Goal: Task Accomplishment & Management: Complete application form

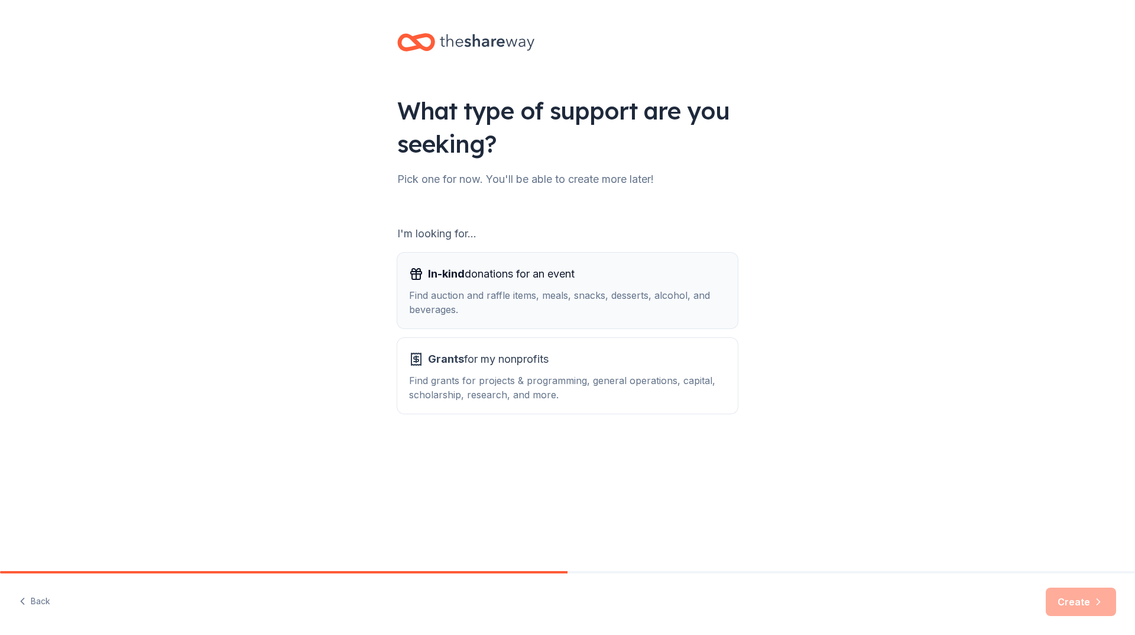
click at [481, 273] on span "In-kind donations for an event" at bounding box center [501, 273] width 147 height 19
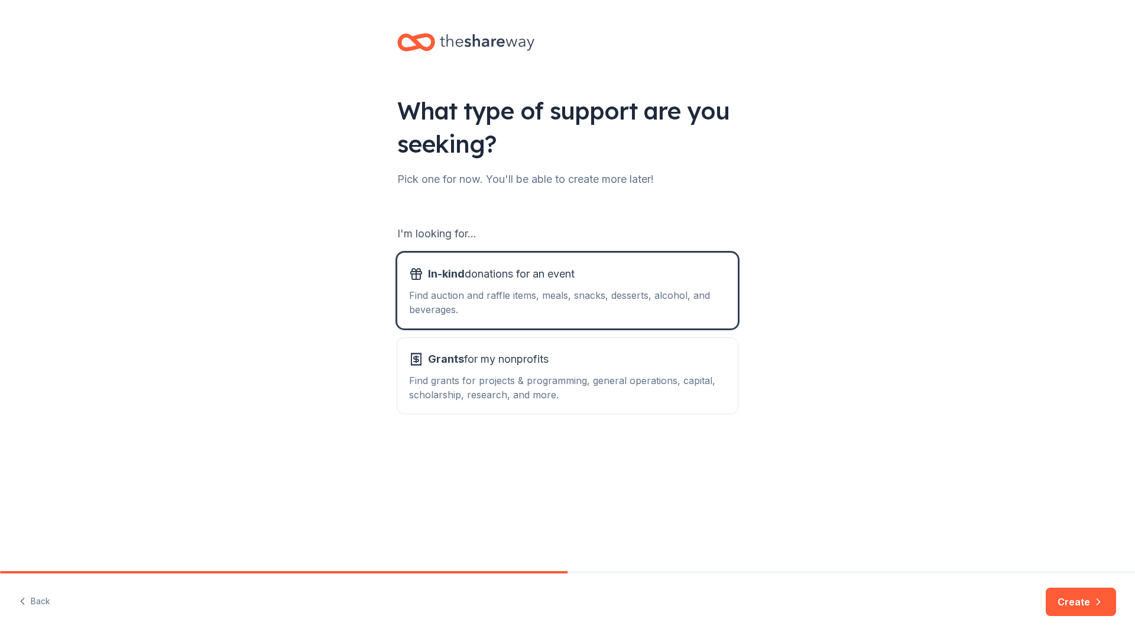
click at [1071, 588] on button "Create" at bounding box center [1081, 601] width 70 height 28
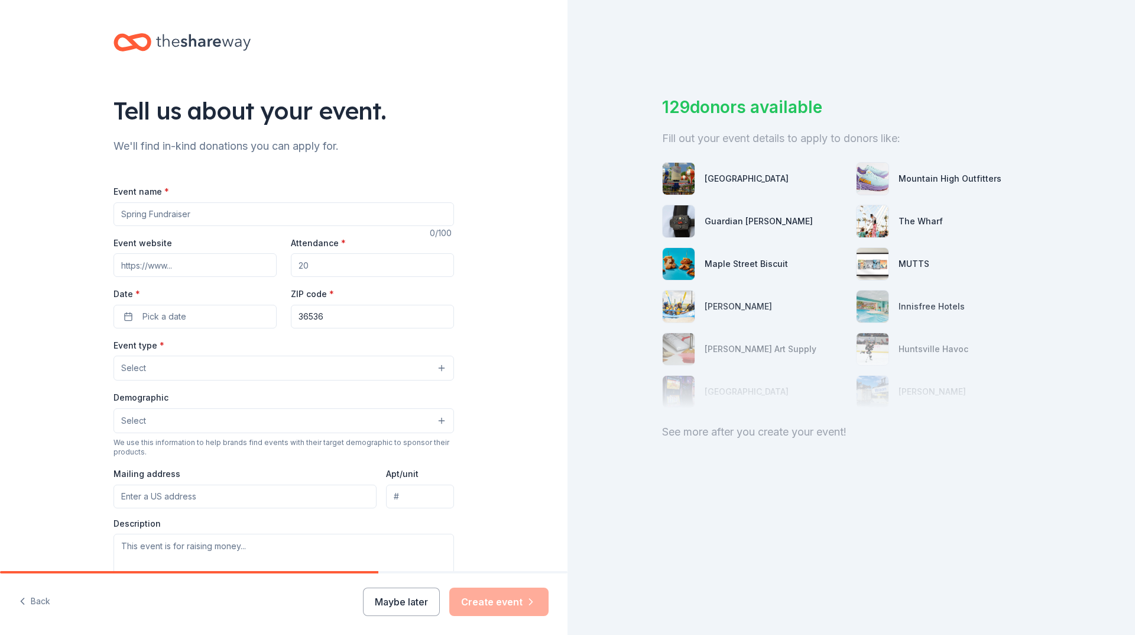
click at [196, 214] on input "Event name *" at bounding box center [284, 214] width 341 height 24
type input "Marriage Conference 2025"
paste input "https://www.facebook.com/photo/?fbid=1209913431175628&set=gm.588521157560720"
type input "https://www.facebook.com/photo/?fbid=1209913431175628&set=gm.588521157560720"
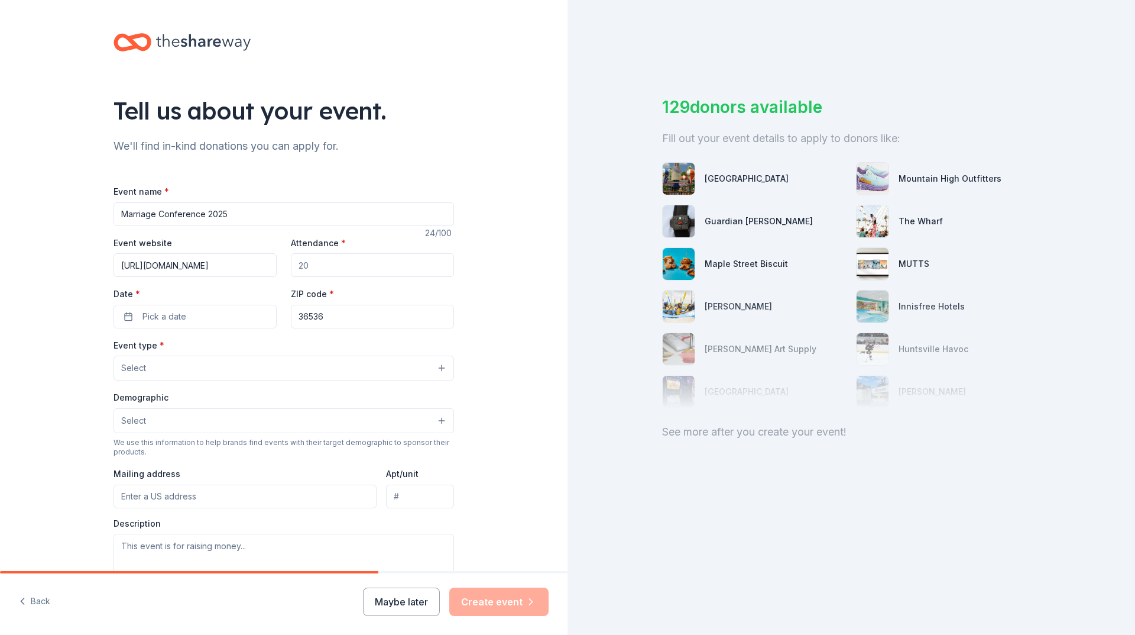
scroll to position [0, 0]
click at [329, 264] on input "Attendance *" at bounding box center [372, 265] width 163 height 24
type input "100"
click at [209, 314] on button "Pick a date" at bounding box center [195, 317] width 163 height 24
click at [255, 341] on button "Go to next month" at bounding box center [255, 347] width 17 height 17
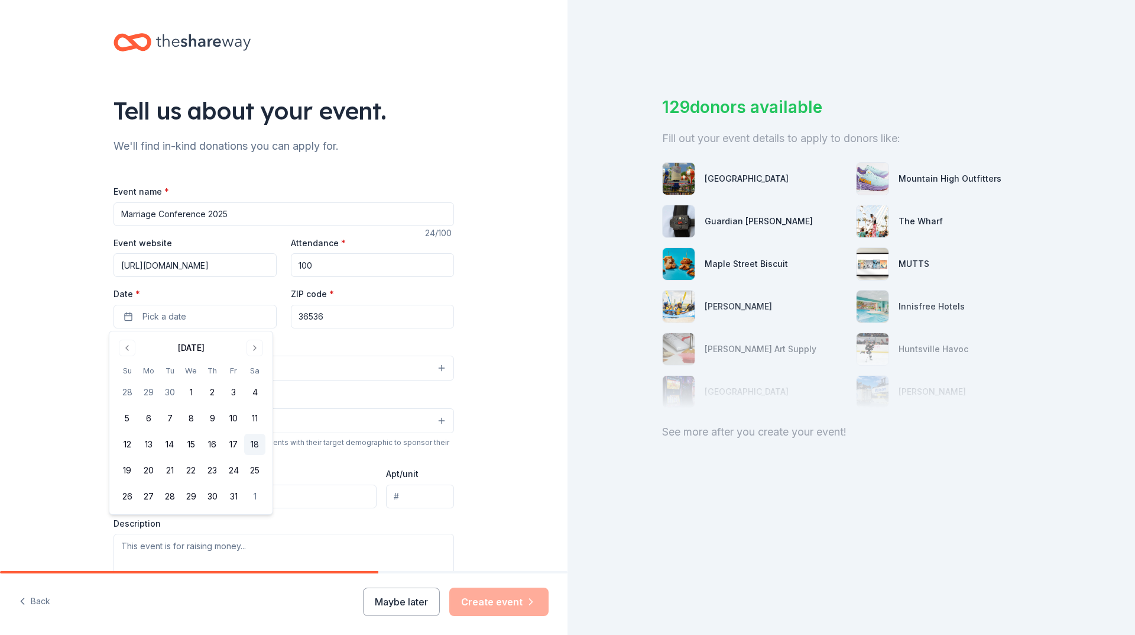
click at [254, 451] on button "18" at bounding box center [254, 443] width 21 height 21
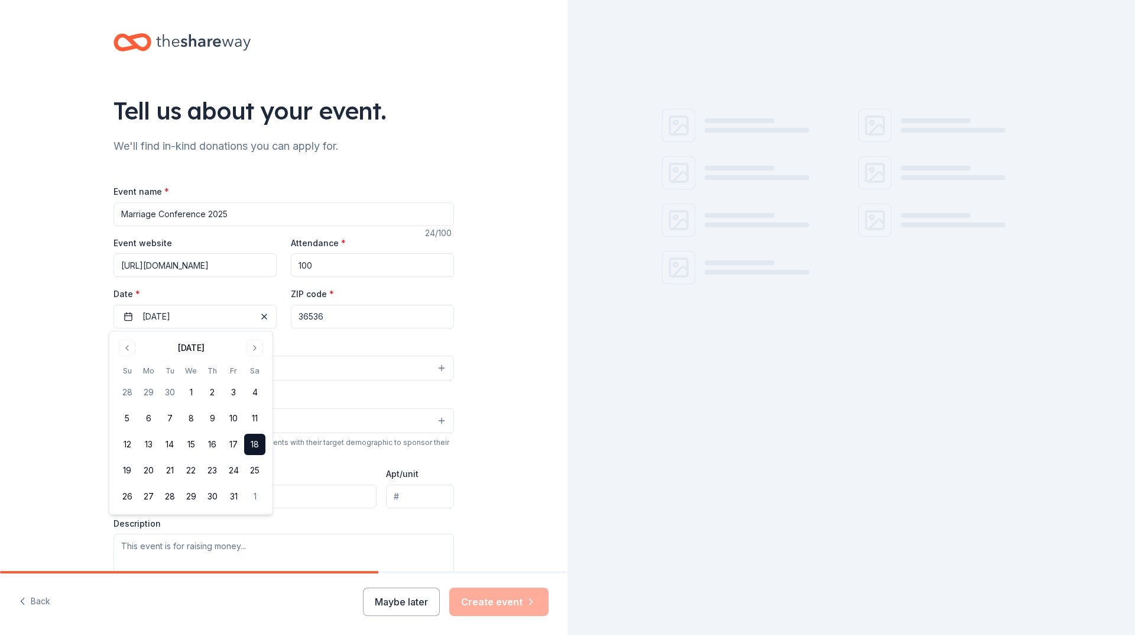
click at [343, 321] on input "36536" at bounding box center [372, 317] width 163 height 24
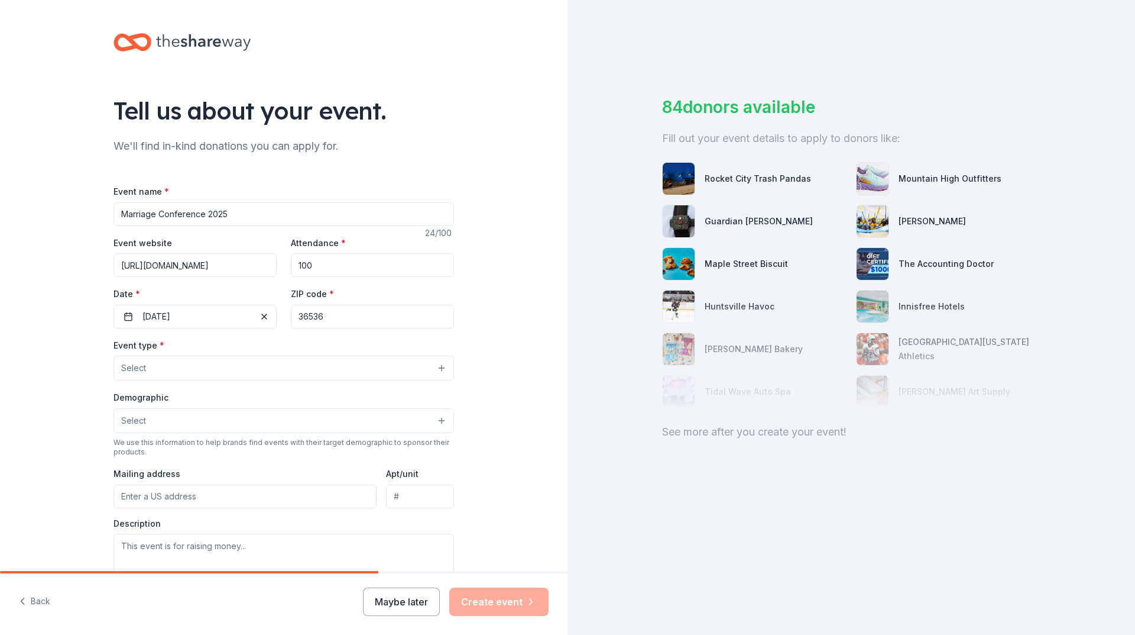
click at [196, 368] on button "Select" at bounding box center [284, 367] width 341 height 25
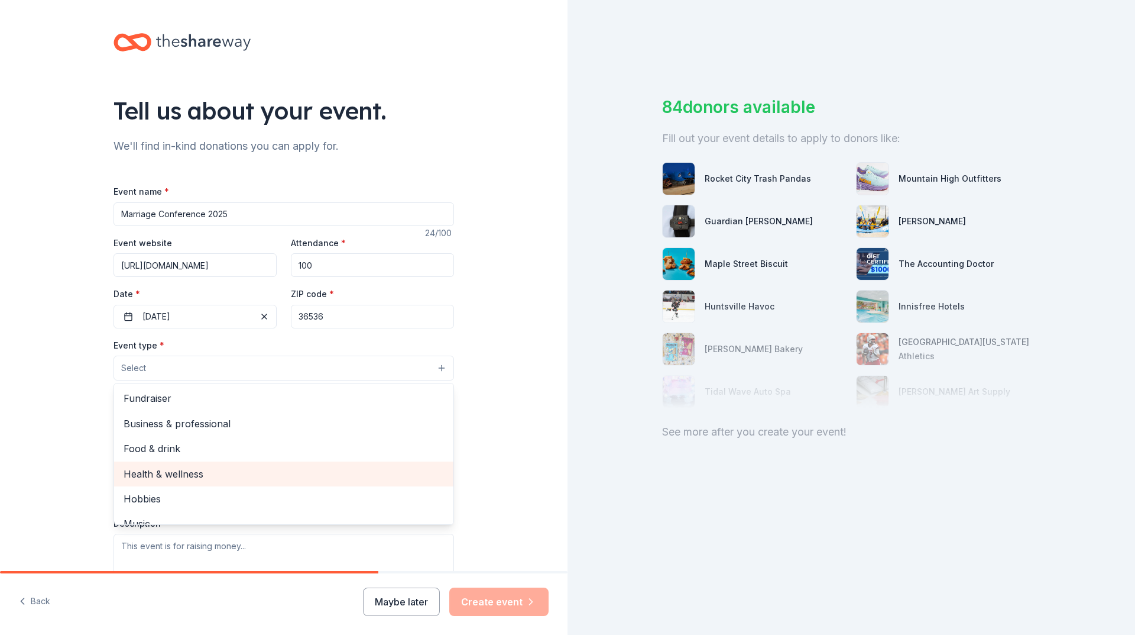
click at [212, 475] on span "Health & wellness" at bounding box center [284, 473] width 321 height 15
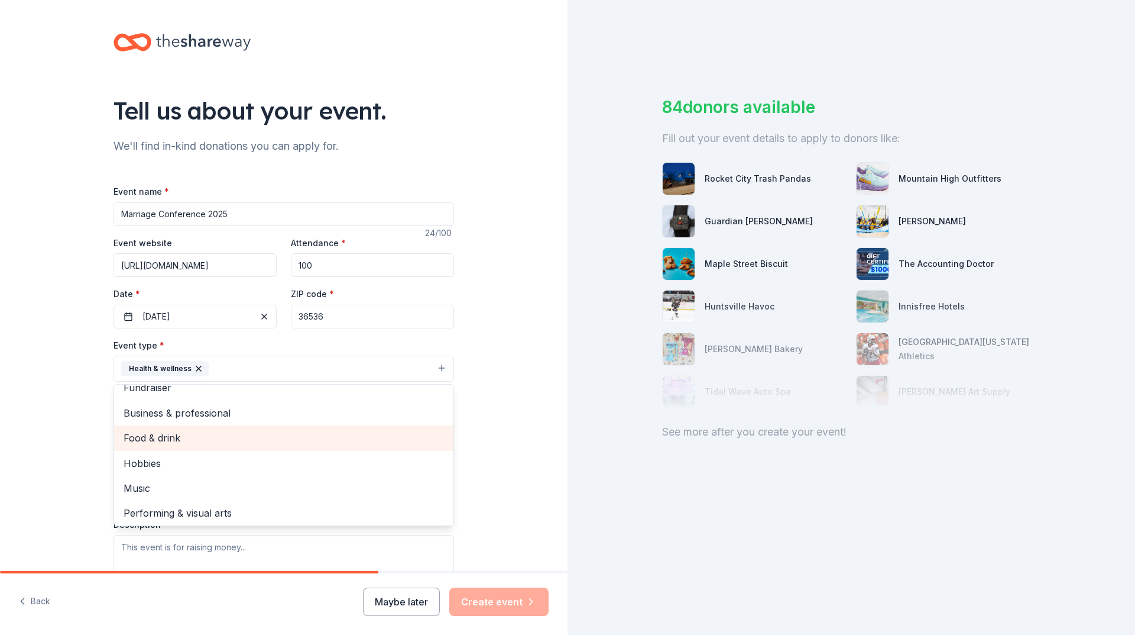
scroll to position [14, 0]
click at [475, 444] on div "Tell us about your event. We'll find in-kind donations you can apply for. Event…" at bounding box center [284, 394] width 568 height 788
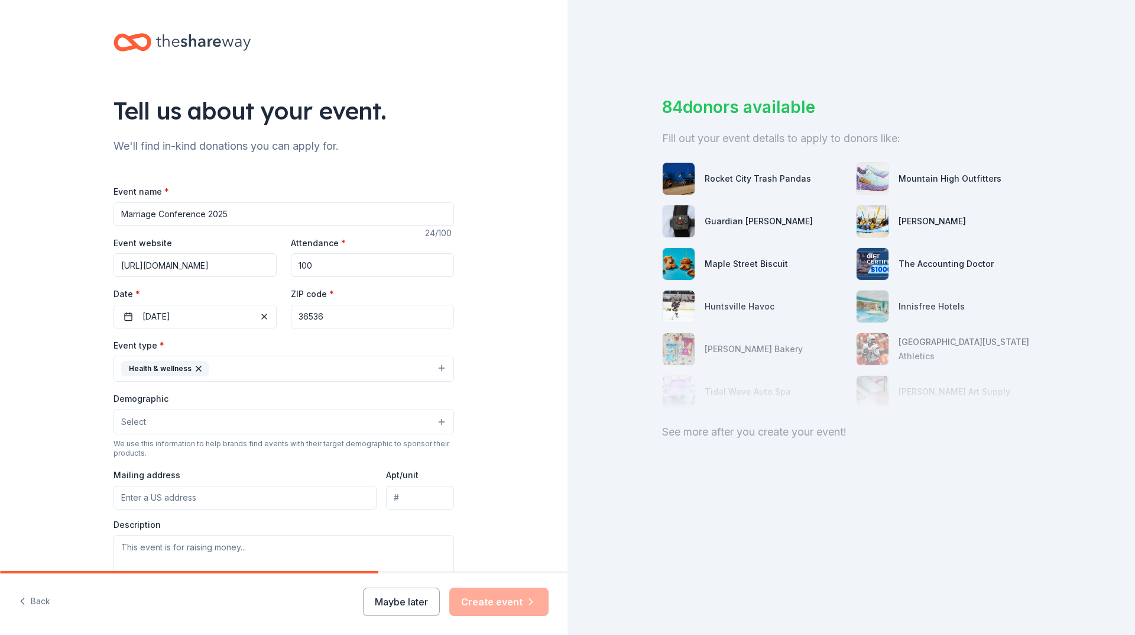
click at [144, 419] on button "Select" at bounding box center [284, 421] width 341 height 25
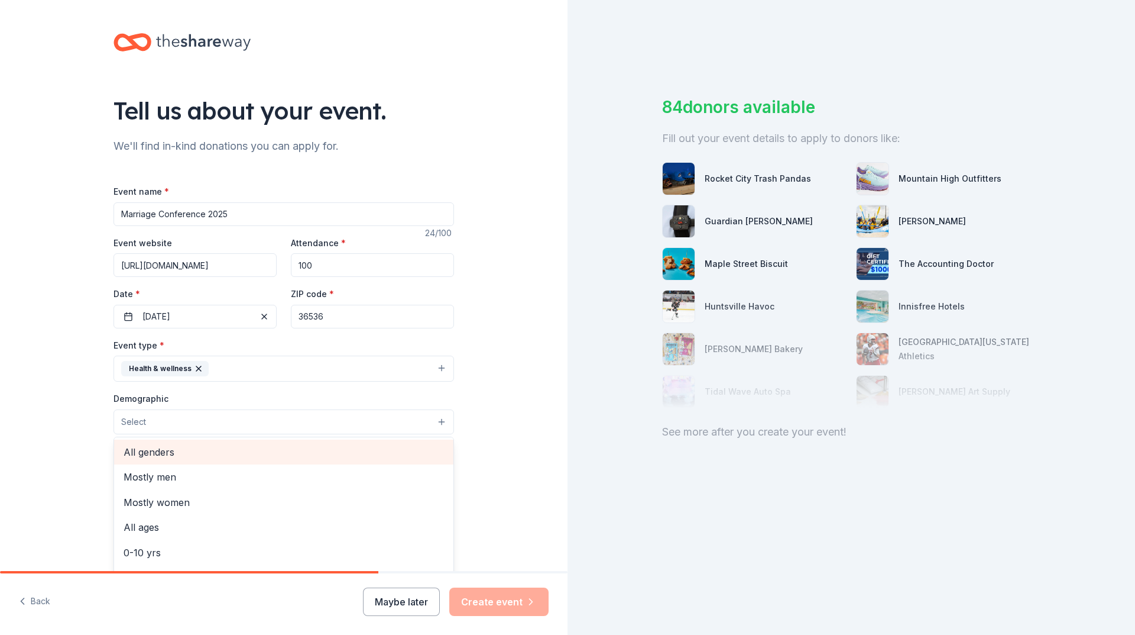
click at [159, 454] on span "All genders" at bounding box center [284, 451] width 321 height 15
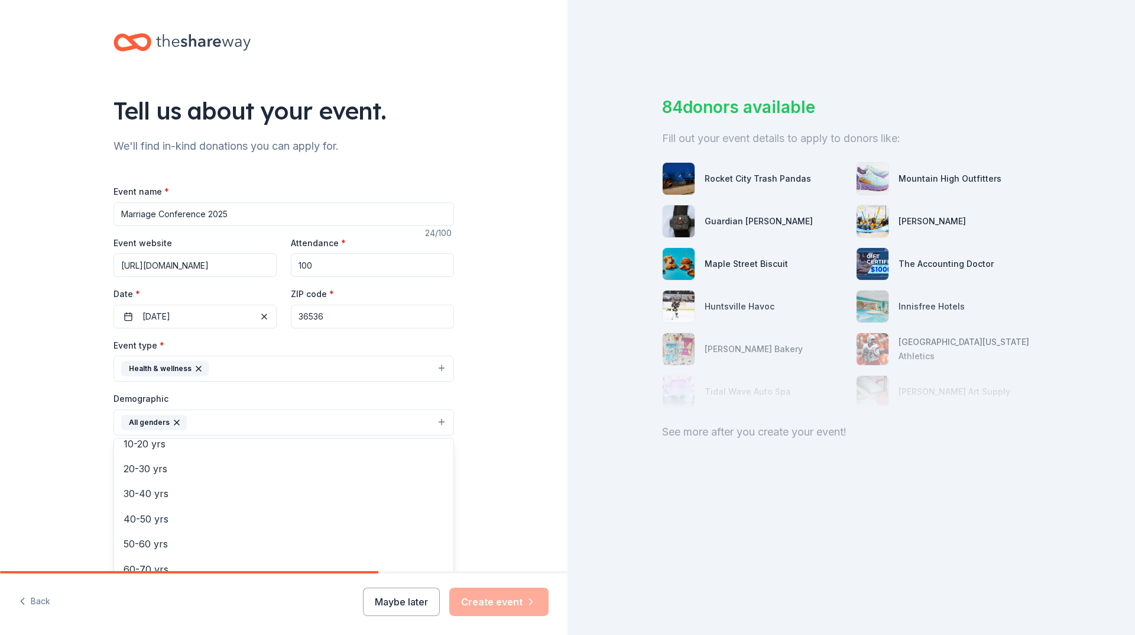
scroll to position [118, 0]
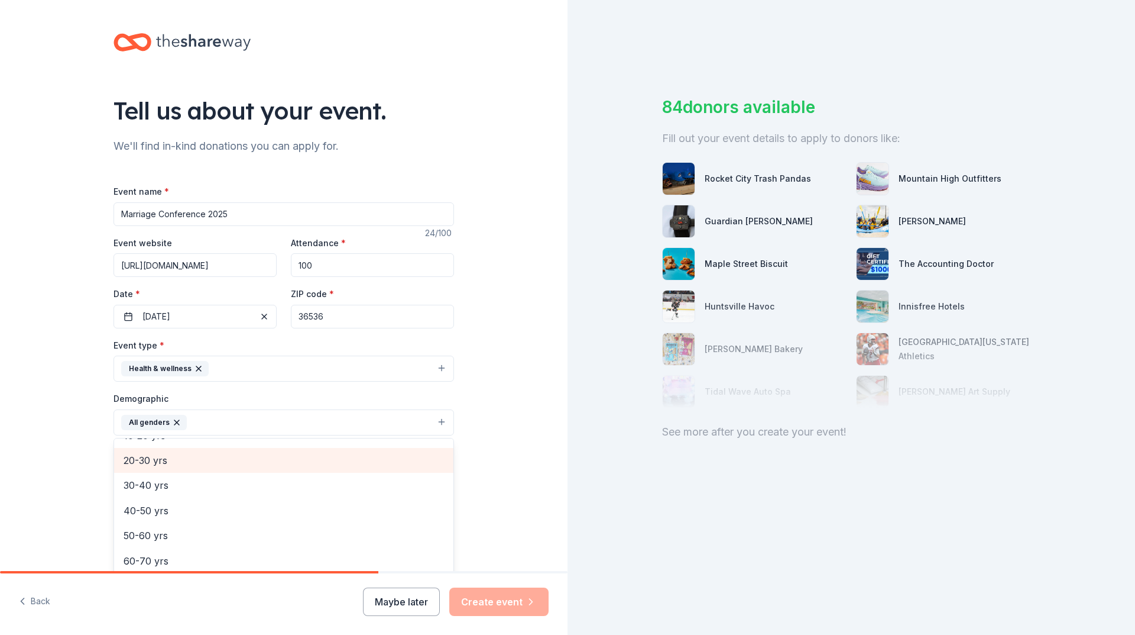
click at [160, 457] on span "20-30 yrs" at bounding box center [284, 459] width 321 height 15
click at [160, 461] on span "30-40 yrs" at bounding box center [284, 459] width 321 height 15
click at [166, 460] on span "40-50 yrs" at bounding box center [284, 463] width 321 height 15
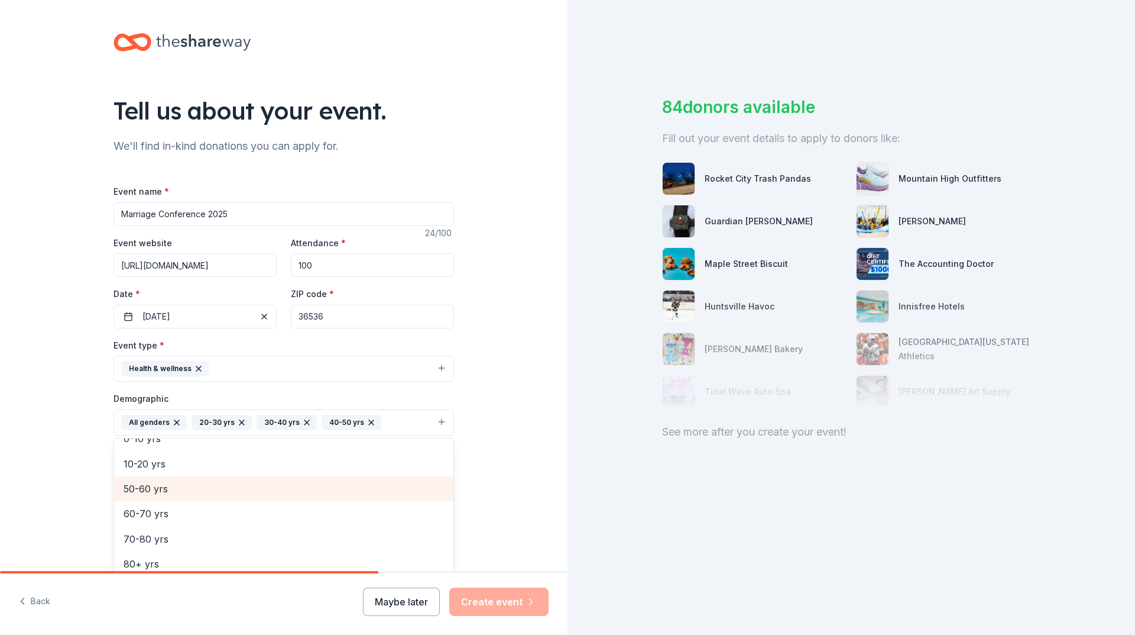
click at [161, 488] on span "50-60 yrs" at bounding box center [284, 488] width 321 height 15
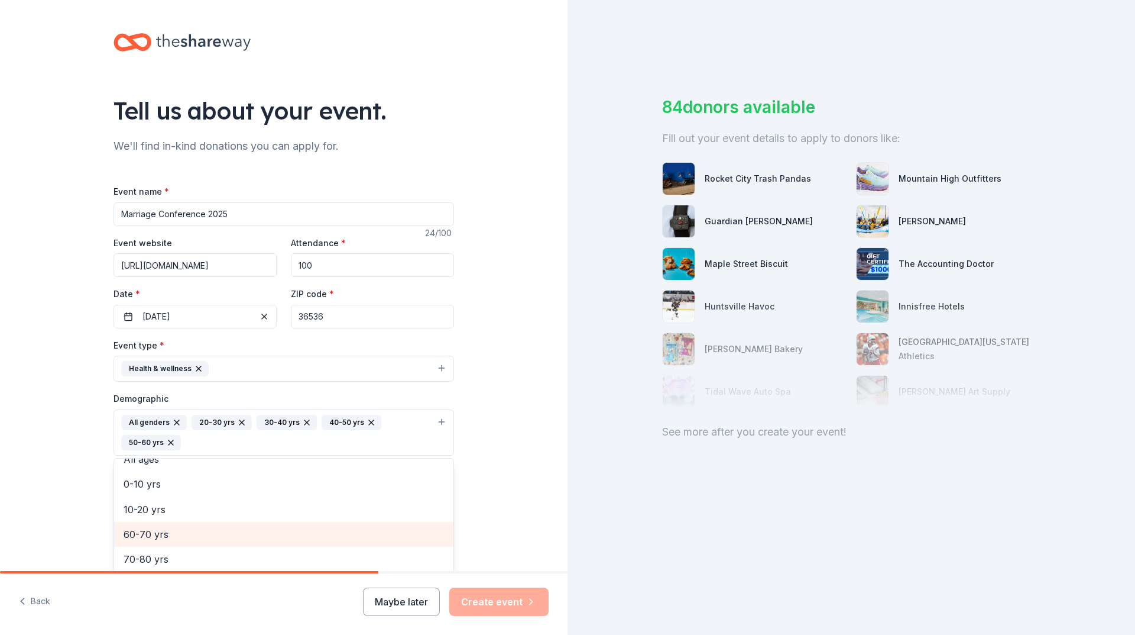
click at [163, 530] on span "60-70 yrs" at bounding box center [284, 533] width 321 height 15
click at [163, 530] on span "10-20 yrs" at bounding box center [284, 533] width 321 height 15
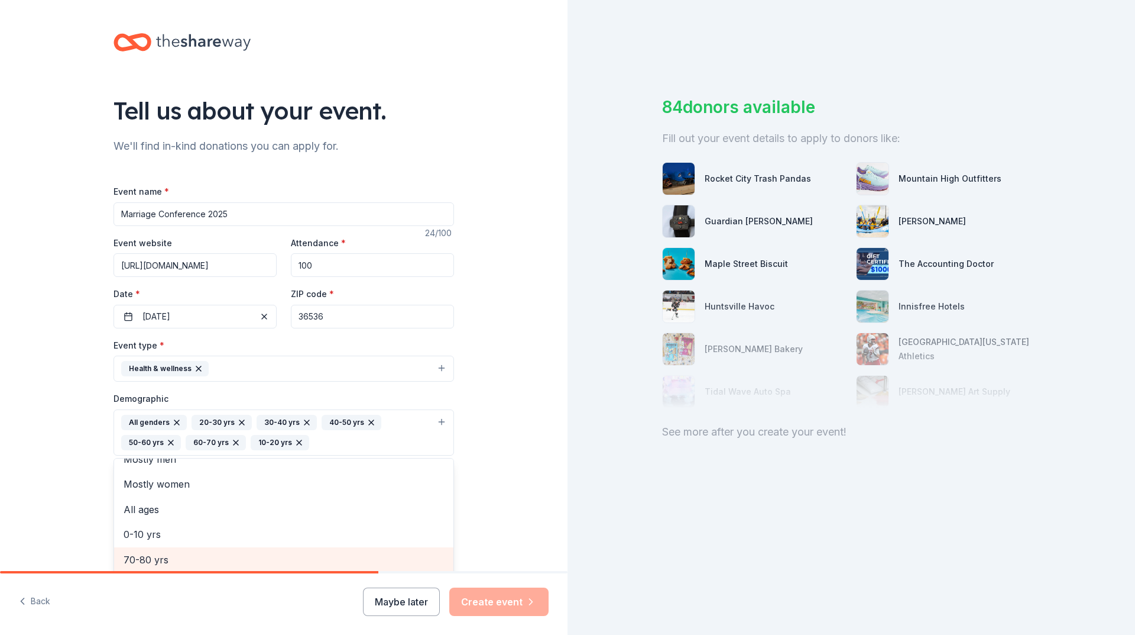
click at [166, 566] on div "70-80 yrs" at bounding box center [283, 559] width 339 height 25
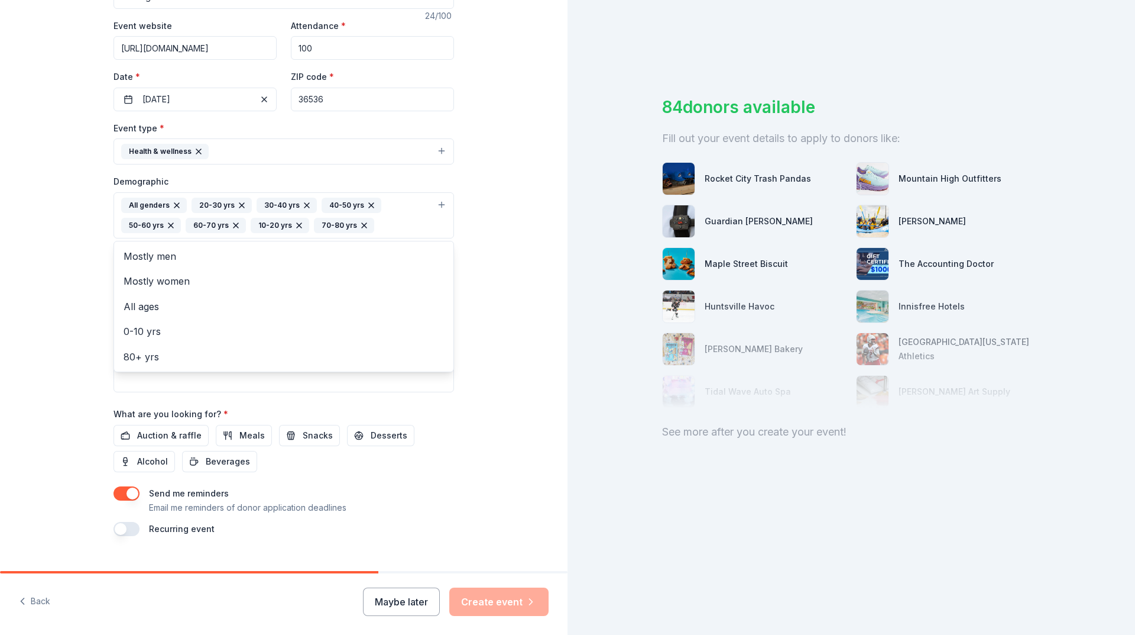
scroll to position [239, 0]
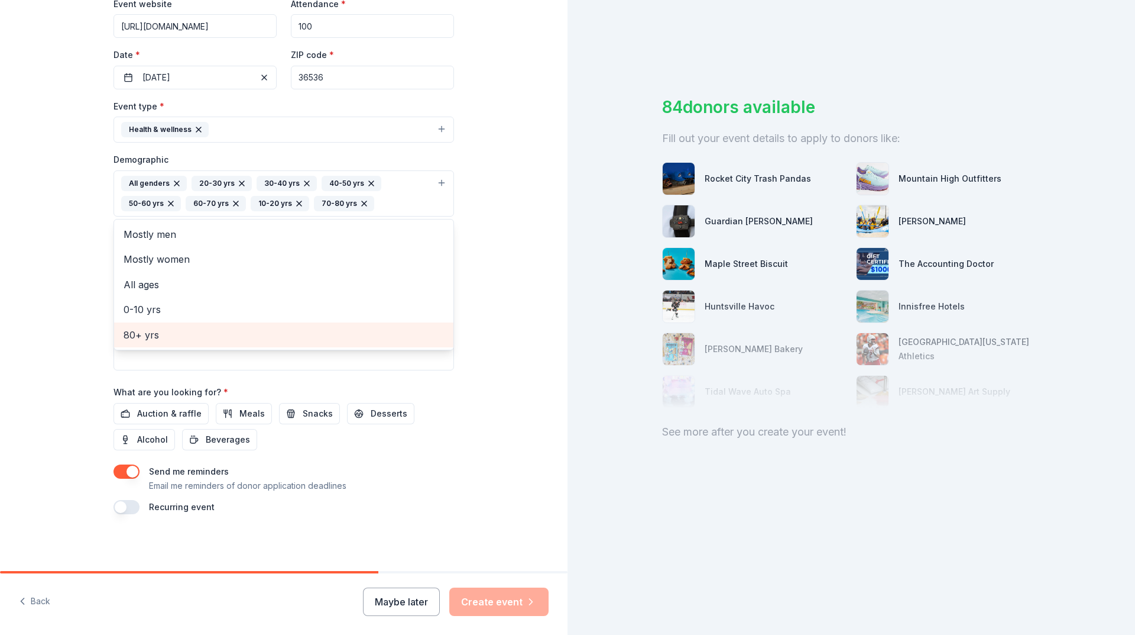
click at [148, 329] on span "80+ yrs" at bounding box center [284, 334] width 321 height 15
click at [454, 358] on div "Tell us about your event. We'll find in-kind donations you can apply for. Event…" at bounding box center [284, 166] width 378 height 810
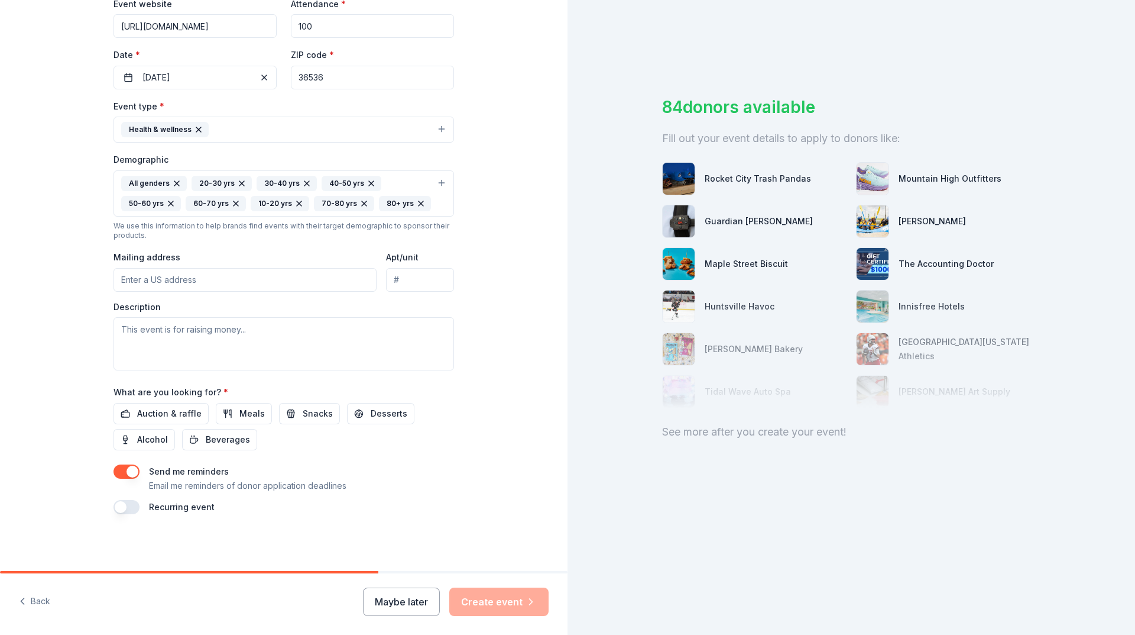
click at [170, 283] on input "Mailing address" at bounding box center [245, 280] width 263 height 24
type input "PO Box 1094"
click at [172, 336] on textarea at bounding box center [284, 343] width 341 height 53
paste textarea "https://www.facebook.com/photo/?fbid=1209913431175628&set=gm.588521157560720"
type textarea "https://www.facebook.com/photo/?fbid=1209913431175628&set=gm.588521157560720"
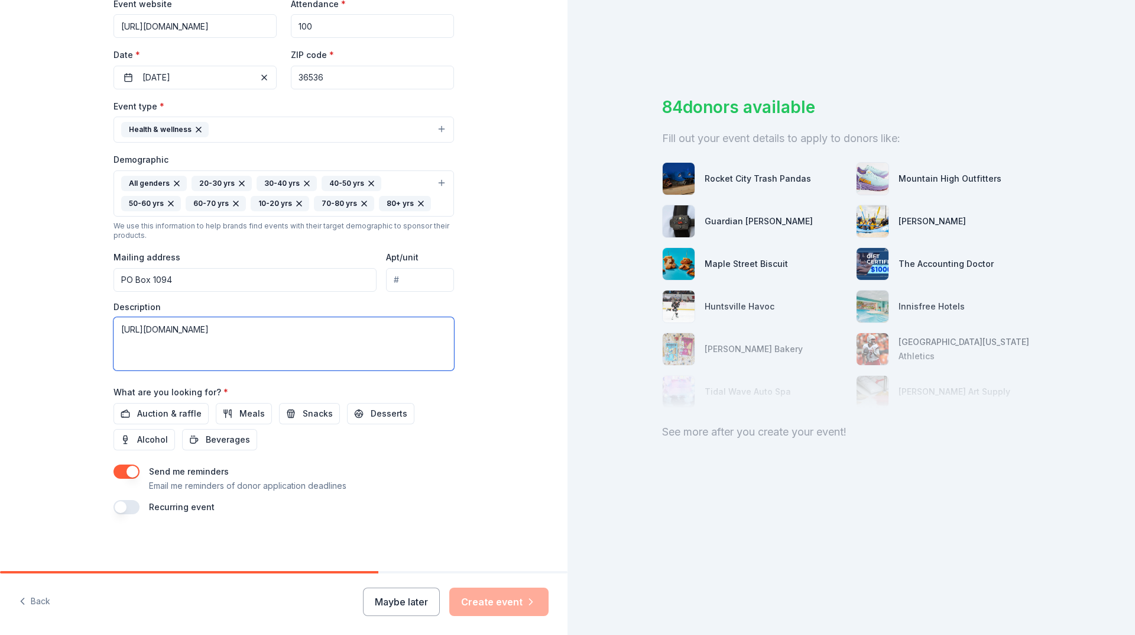
click at [180, 337] on textarea "https://www.facebook.com/photo/?fbid=1209913431175628&set=gm.588521157560720" at bounding box center [284, 343] width 341 height 53
paste textarea "The Marriage Conference is a two-day event designed to strengthen families by e…"
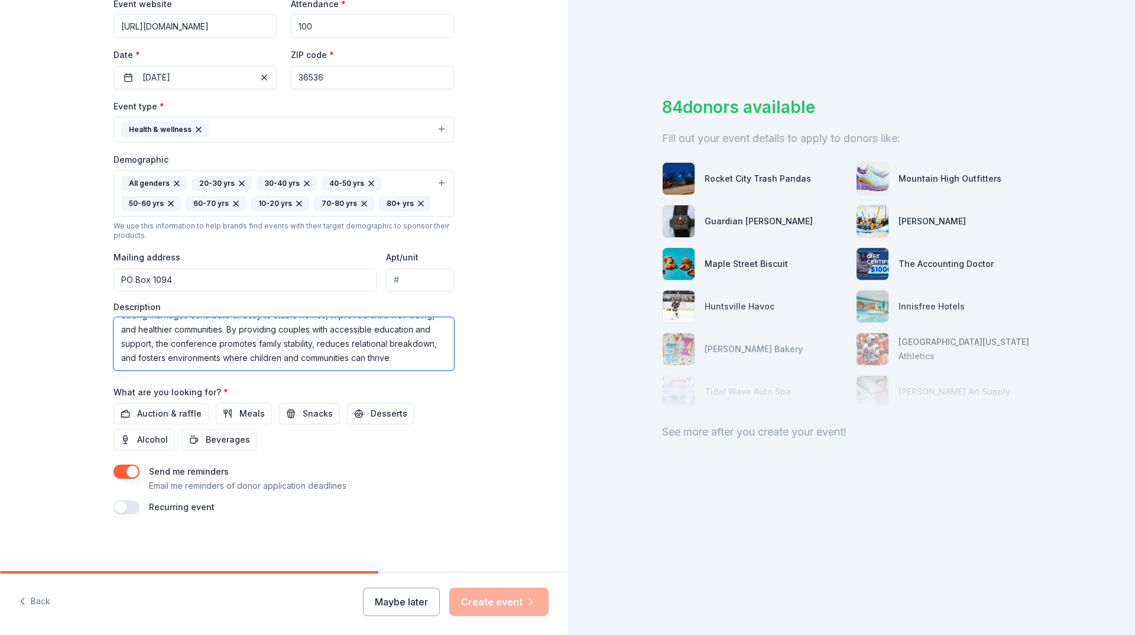
scroll to position [0, 0]
click at [240, 330] on textarea "The Marriage Conference is a two-day event designed to strengthen families by e…" at bounding box center [284, 343] width 341 height 53
drag, startPoint x: 273, startPoint y: 336, endPoint x: 363, endPoint y: 338, distance: 89.9
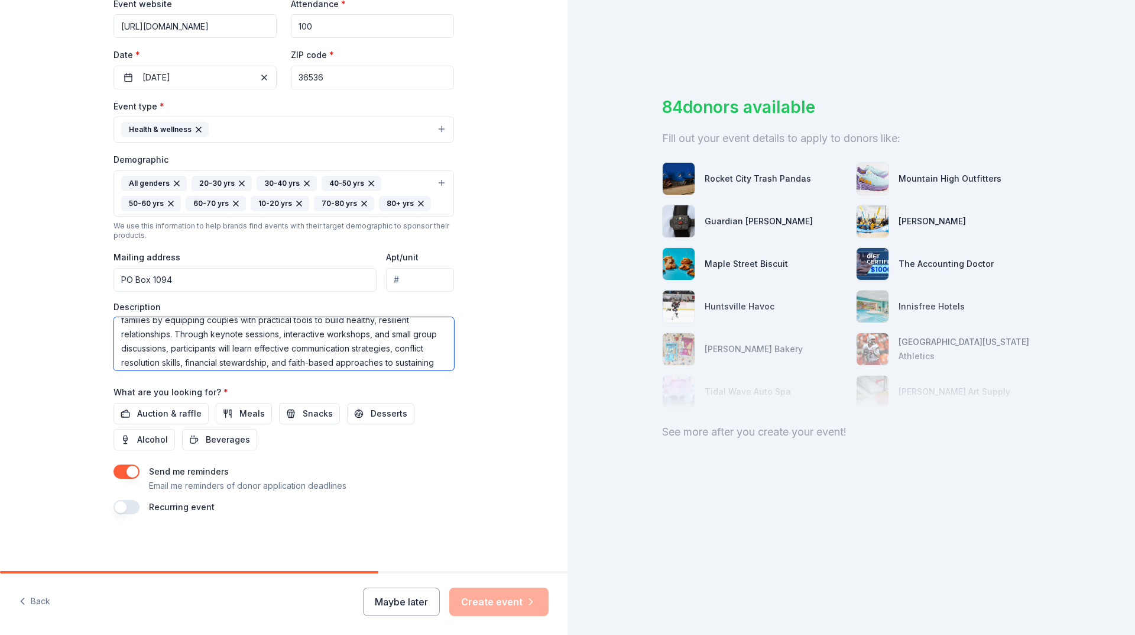
click at [363, 338] on textarea "The Marriage Conference is a three night, one-day event designed to strengthen …" at bounding box center [284, 343] width 341 height 53
click at [359, 340] on textarea "The Marriage Conference is a three night, one-day event designed to strengthen …" at bounding box center [284, 343] width 341 height 53
click at [276, 335] on textarea "The Marriage Conference is a three night, one-day event designed to strengthen …" at bounding box center [284, 343] width 341 height 53
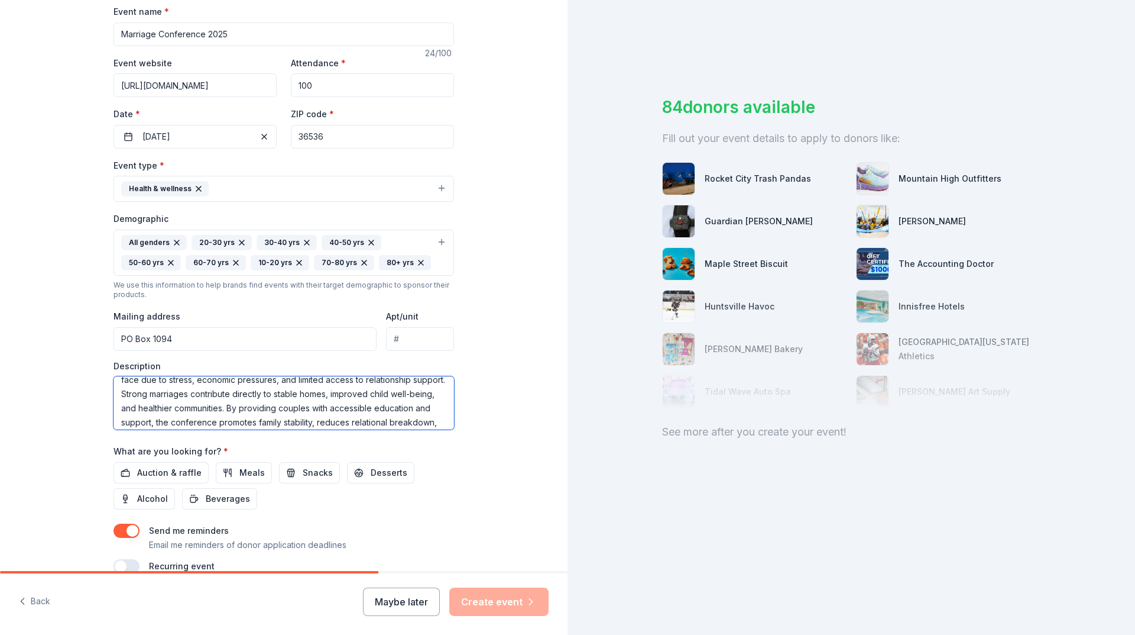
scroll to position [118, 0]
click at [278, 400] on textarea "The Marriage Conference is a three night, one-day event designed to strengthen …" at bounding box center [284, 402] width 341 height 53
click at [118, 418] on textarea "The Marriage Conference is a three night, one-day event designed to strengthen …" at bounding box center [284, 402] width 341 height 53
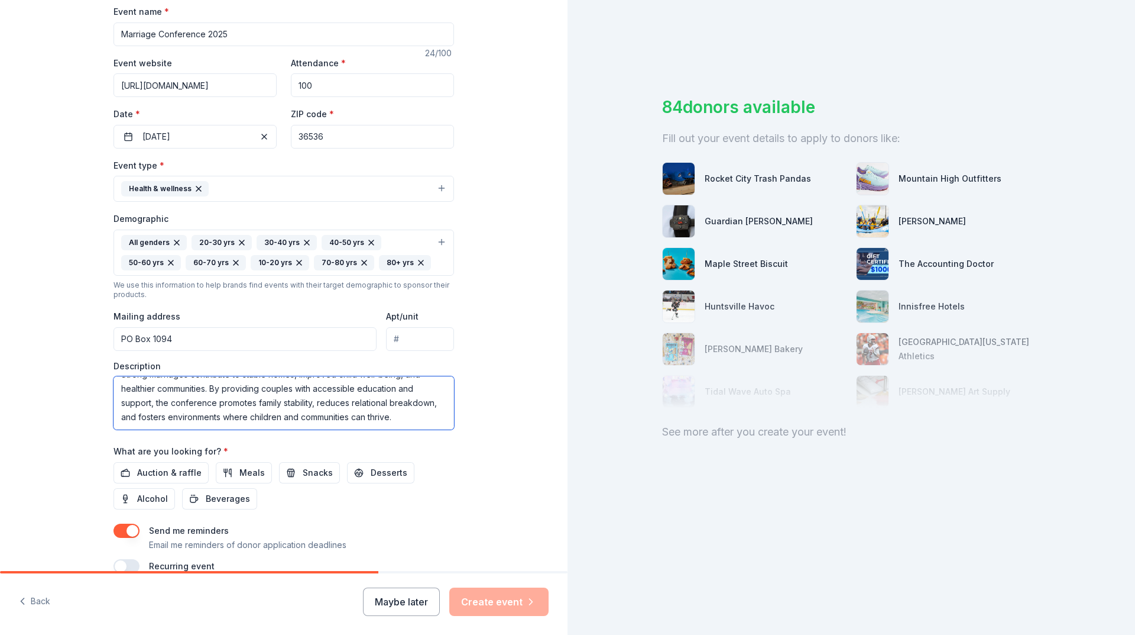
click at [118, 418] on textarea "The Marriage Conference is a three night, one-day event designed to strengthen …" at bounding box center [284, 402] width 341 height 53
type textarea "The Marriage Conference is a three night, one-day event designed to strengthen …"
click at [160, 473] on span "Auction & raffle" at bounding box center [169, 472] width 64 height 14
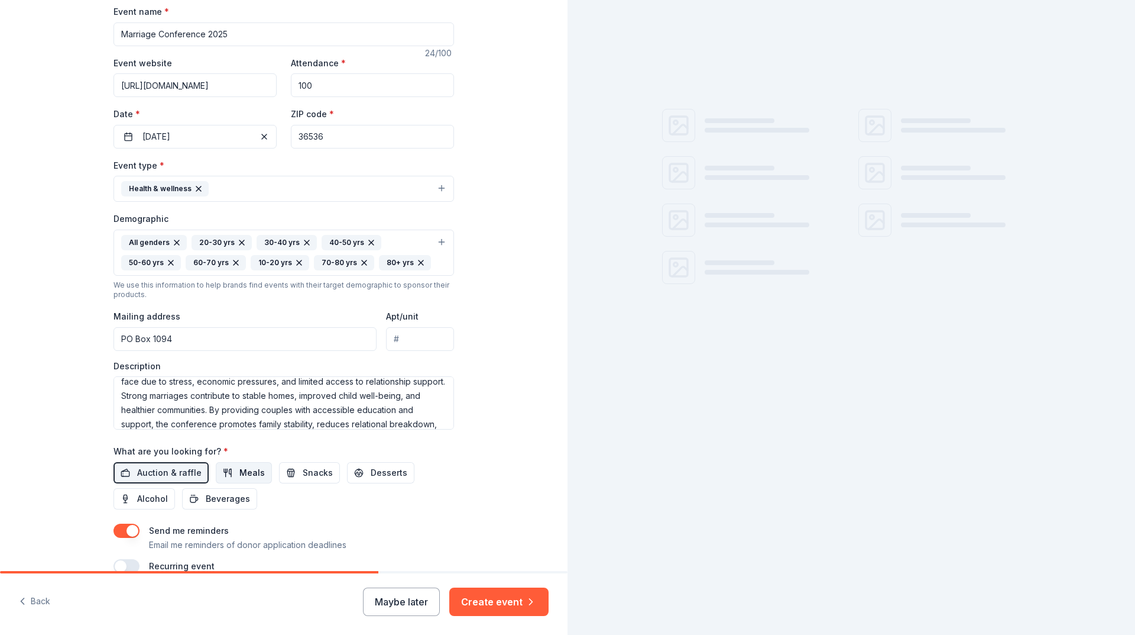
click at [240, 474] on span "Meals" at bounding box center [252, 472] width 25 height 14
click at [305, 465] on span "Snacks" at bounding box center [318, 472] width 30 height 14
click at [215, 499] on span "Beverages" at bounding box center [228, 498] width 44 height 14
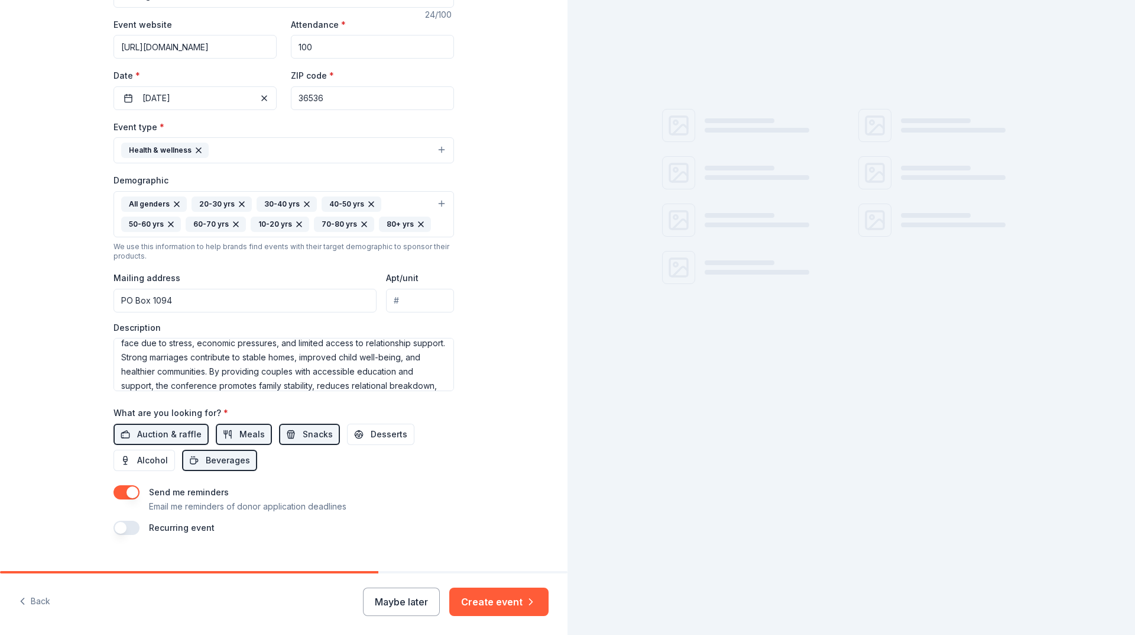
scroll to position [239, 0]
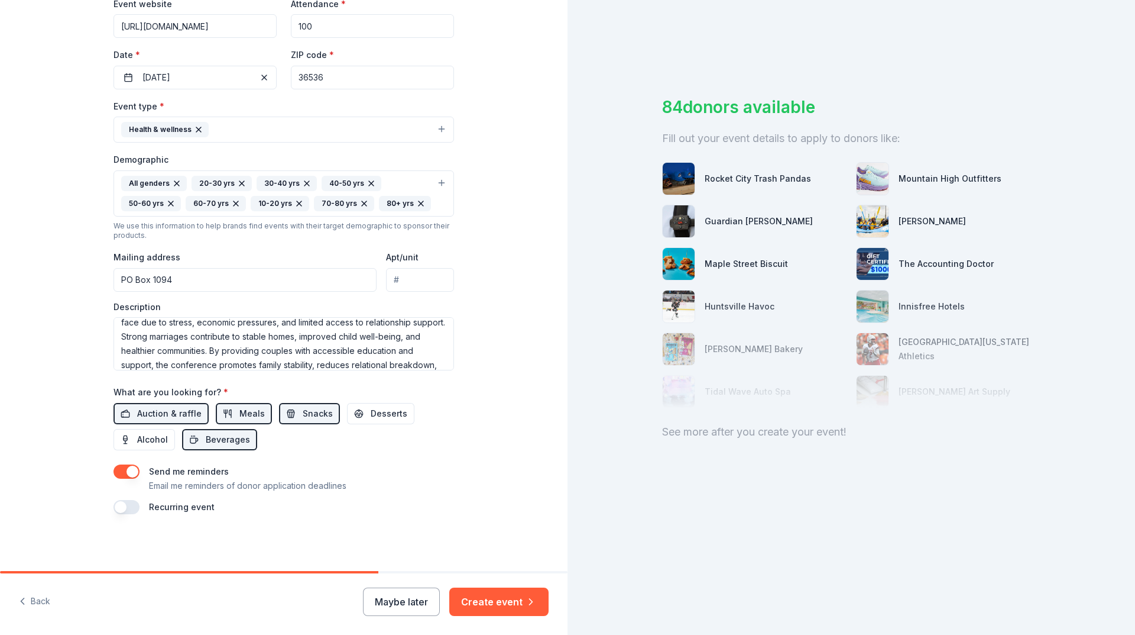
click at [125, 509] on button "button" at bounding box center [127, 507] width 26 height 14
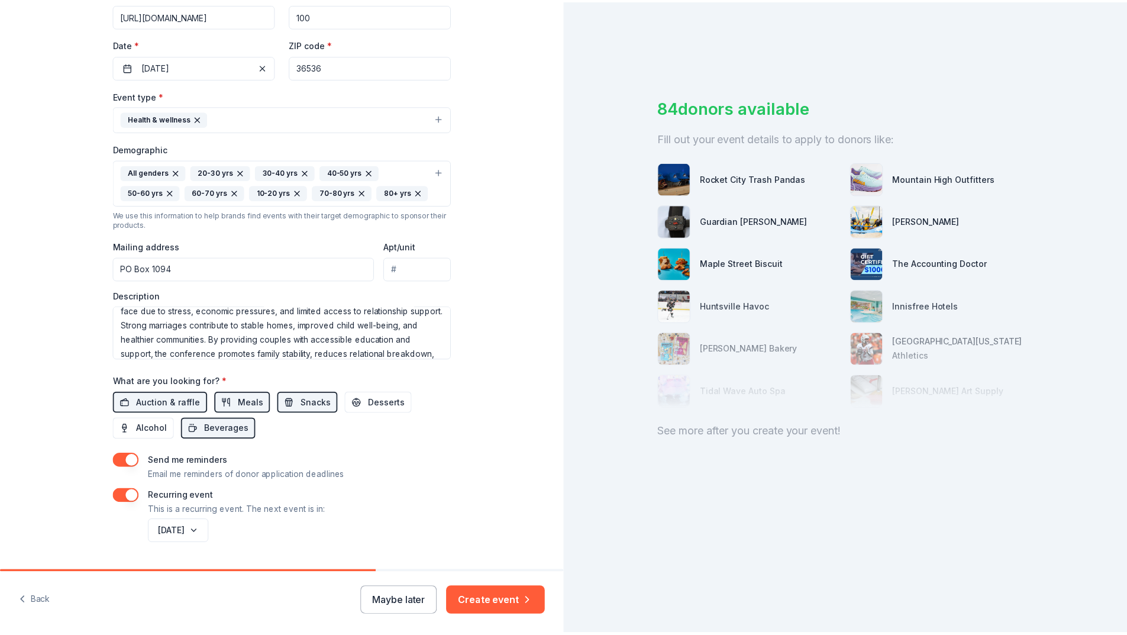
scroll to position [281, 0]
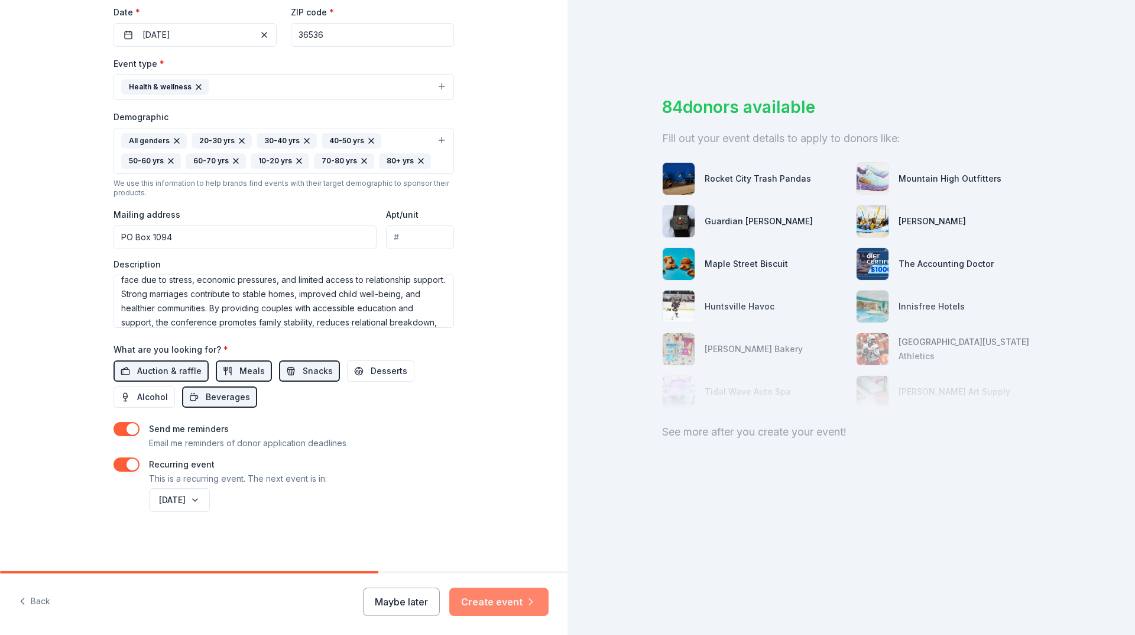
click at [493, 601] on button "Create event" at bounding box center [498, 601] width 99 height 28
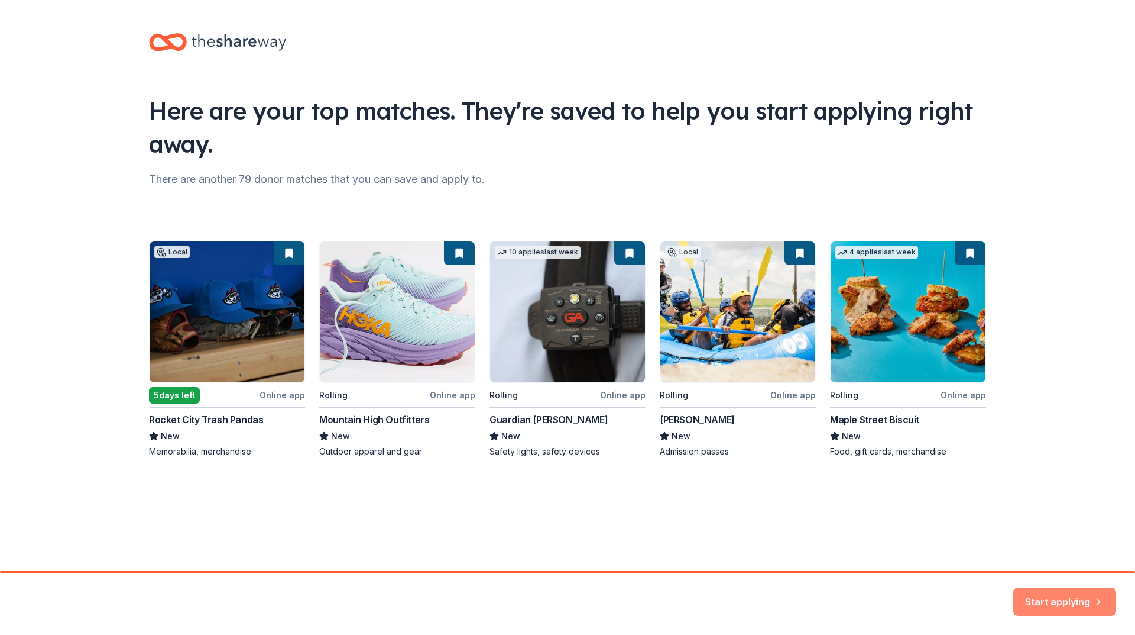
click at [1050, 591] on button "Start applying" at bounding box center [1065, 594] width 103 height 28
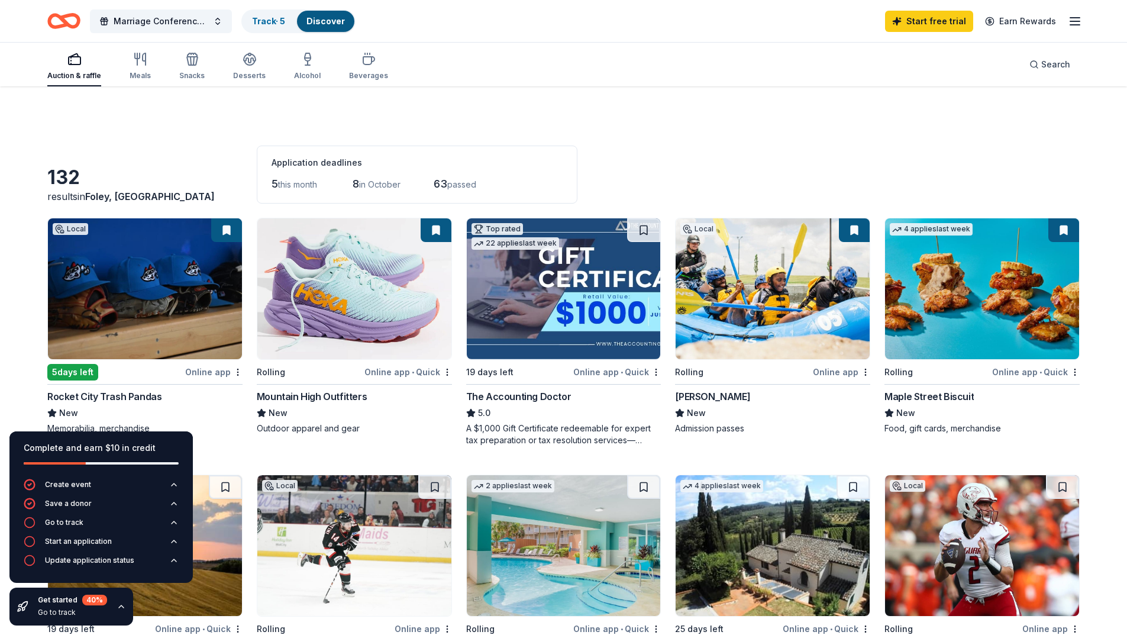
scroll to position [59, 0]
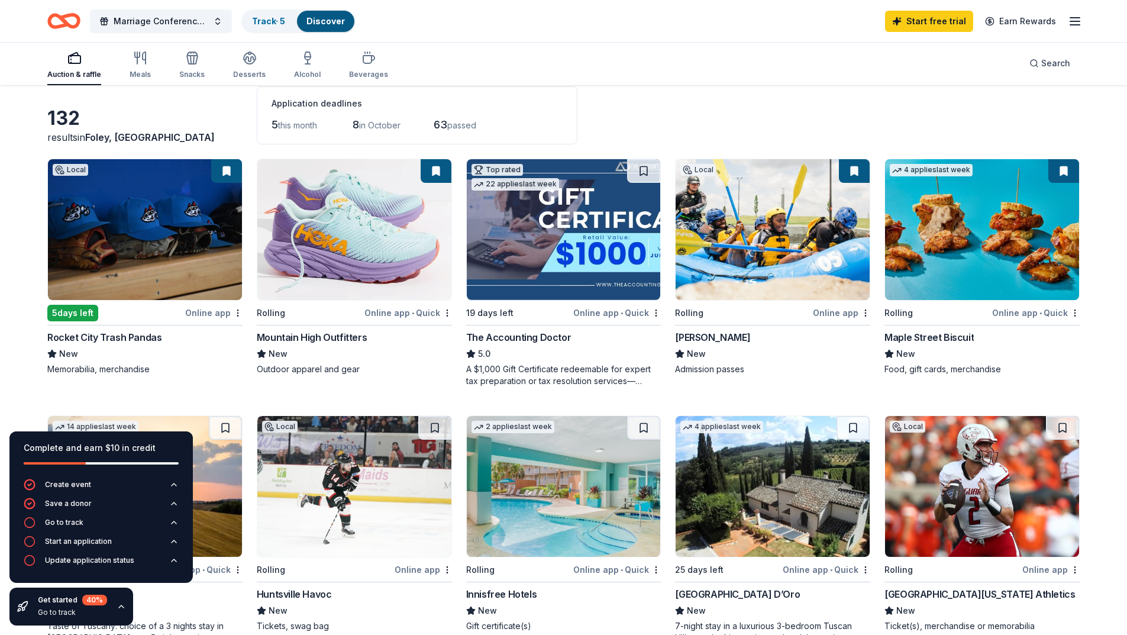
click at [300, 127] on span "this month" at bounding box center [297, 125] width 39 height 10
click at [134, 64] on icon "button" at bounding box center [140, 58] width 14 height 14
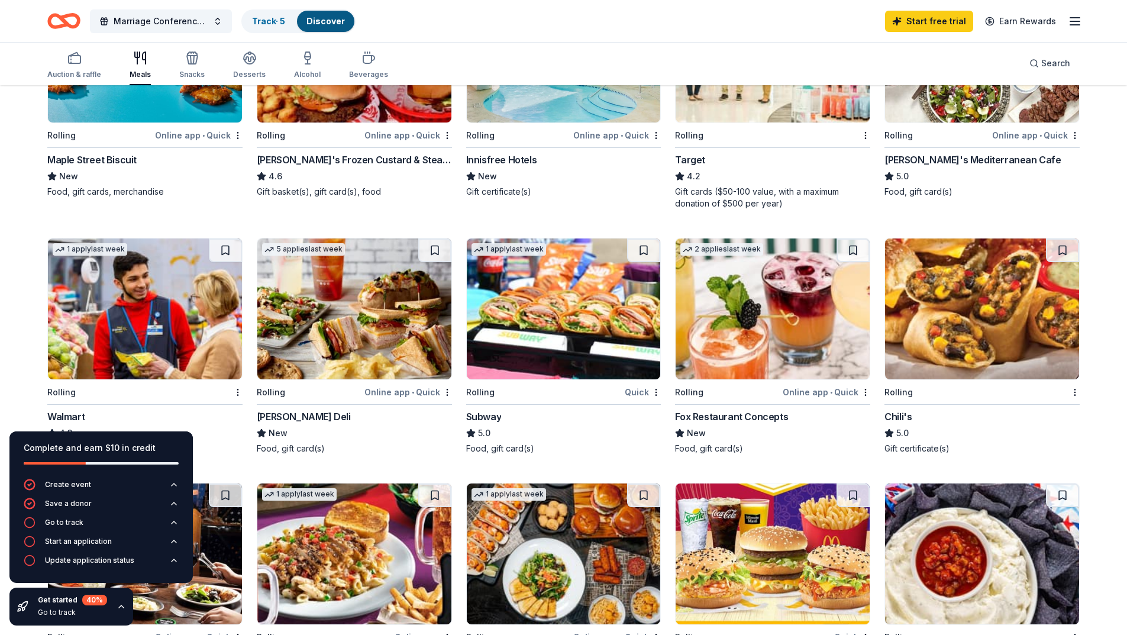
scroll to position [296, 0]
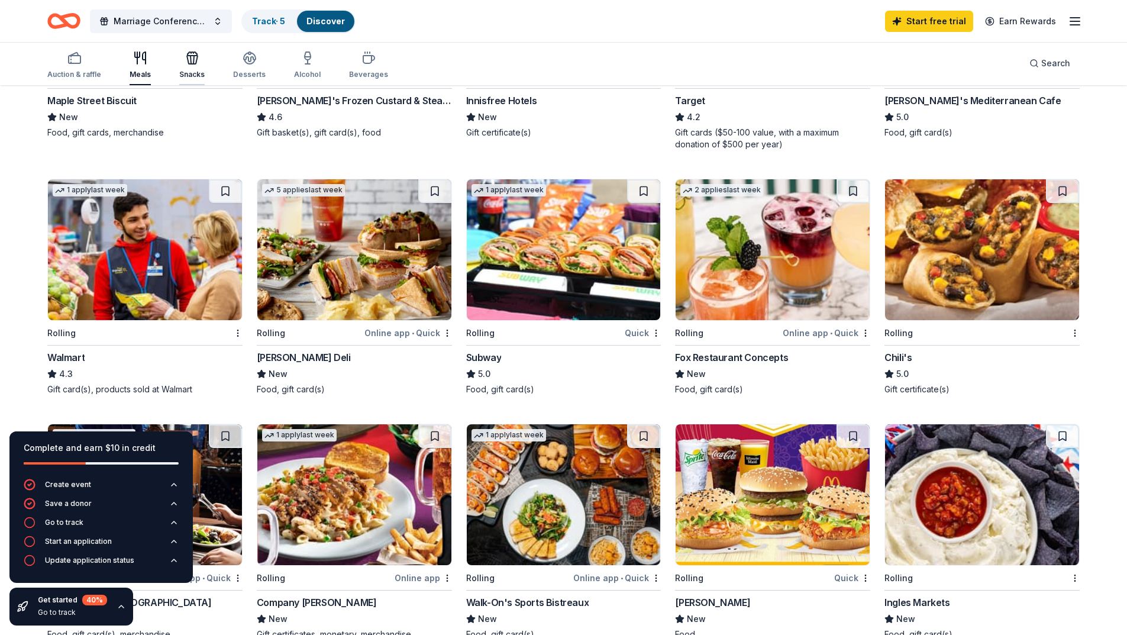
click at [190, 70] on div "Snacks" at bounding box center [191, 74] width 25 height 9
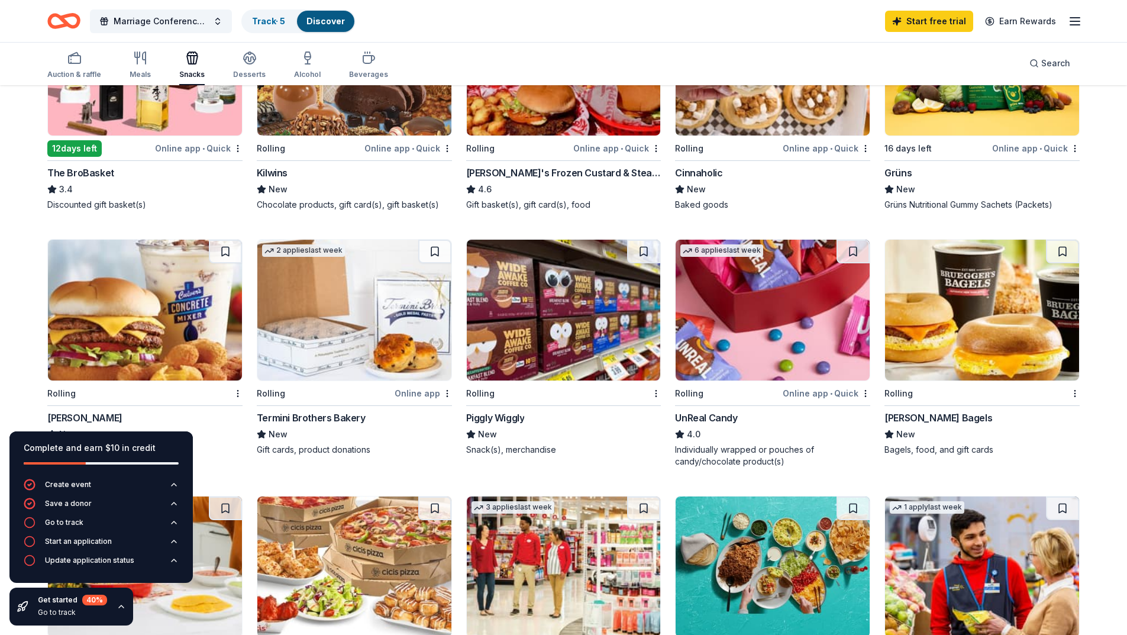
scroll to position [473, 0]
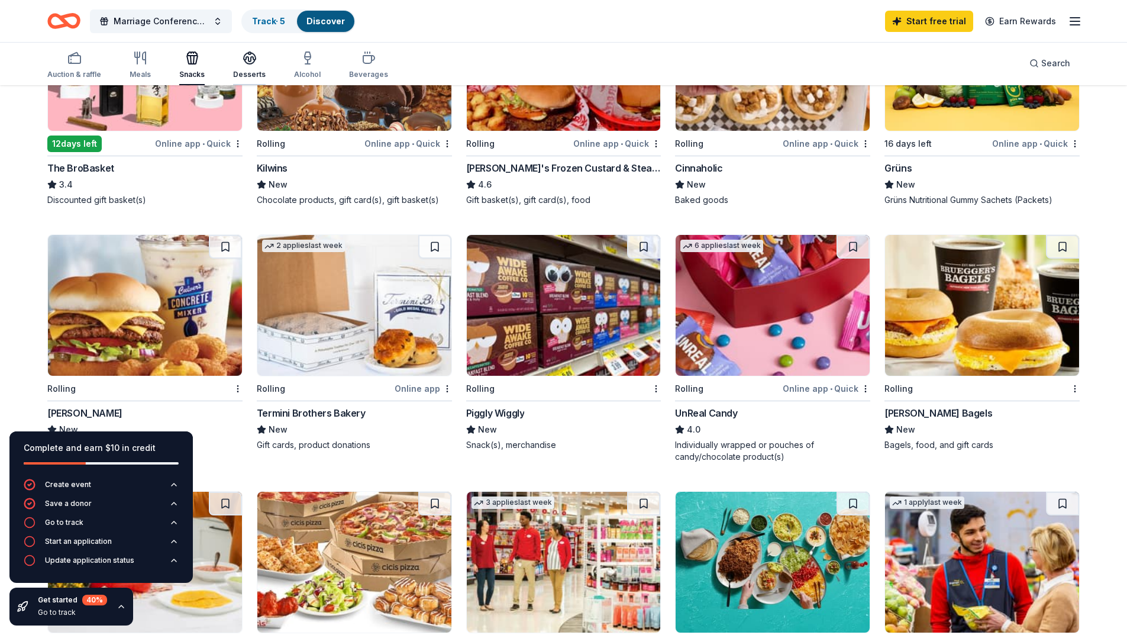
click at [253, 60] on icon "button" at bounding box center [249, 58] width 14 height 14
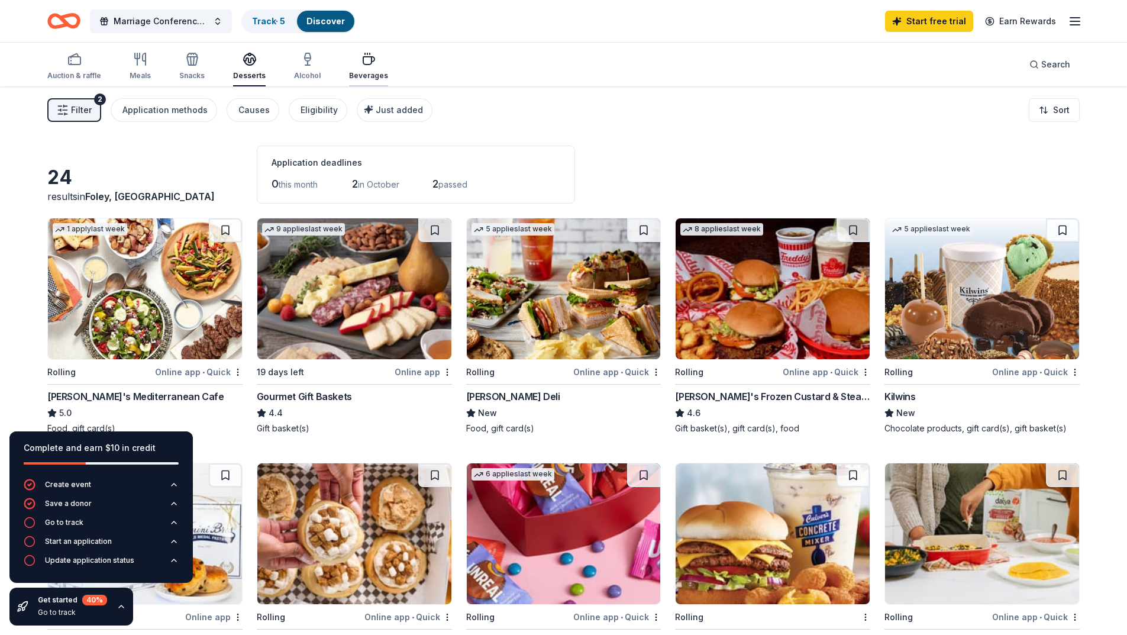
click at [363, 64] on icon "button" at bounding box center [368, 61] width 11 height 8
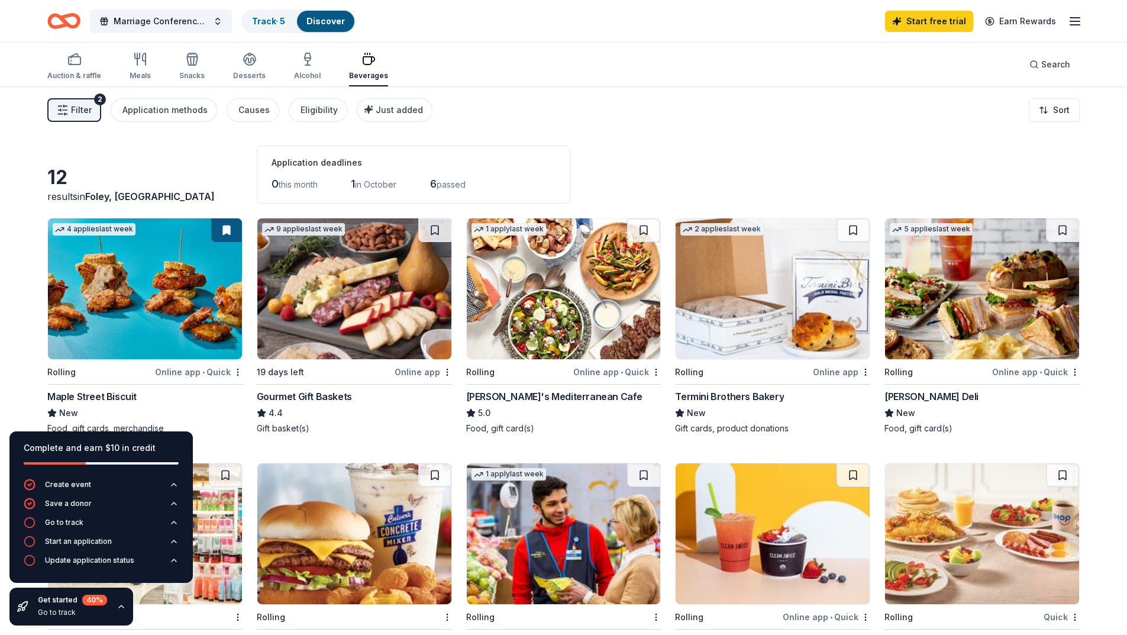
click at [358, 311] on img at bounding box center [354, 288] width 194 height 141
click at [978, 257] on img at bounding box center [982, 288] width 194 height 141
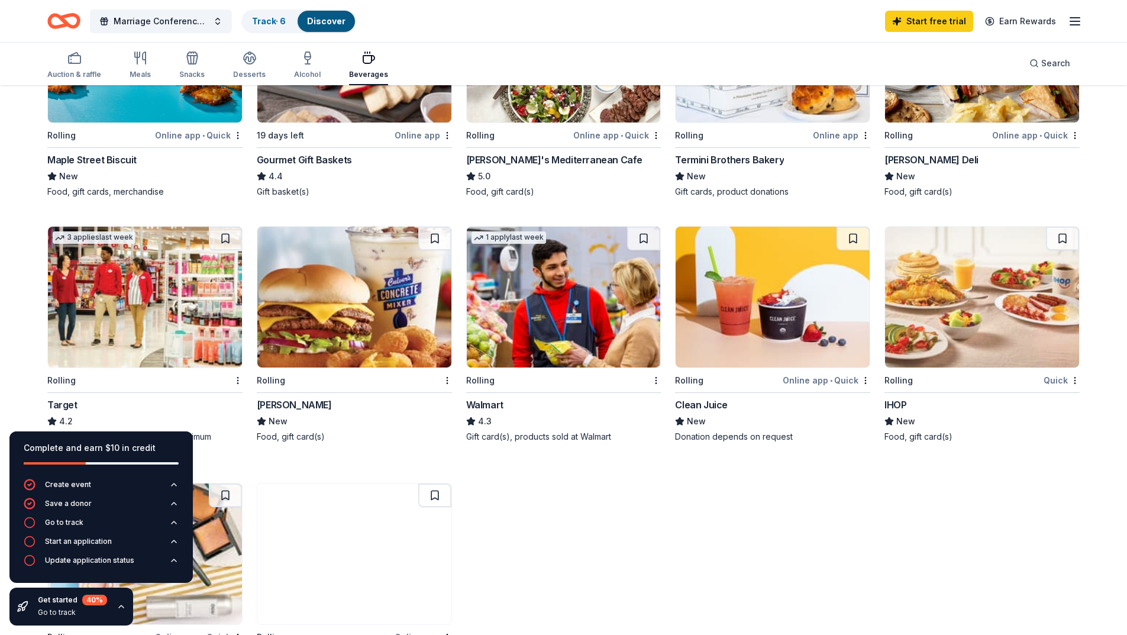
scroll to position [296, 0]
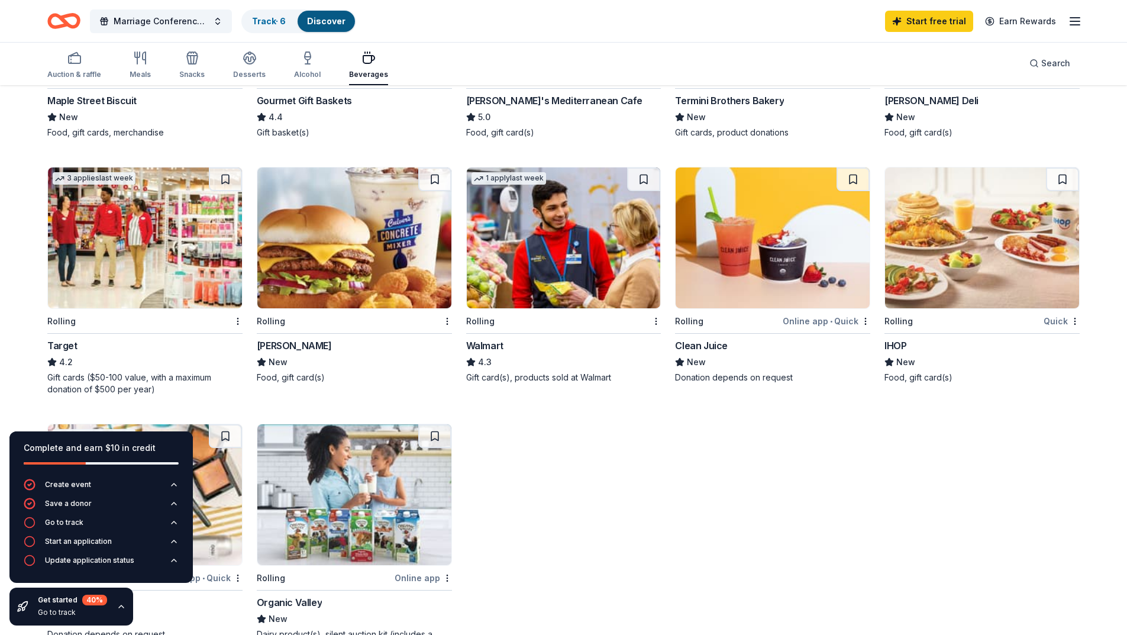
click at [776, 227] on img at bounding box center [772, 237] width 194 height 141
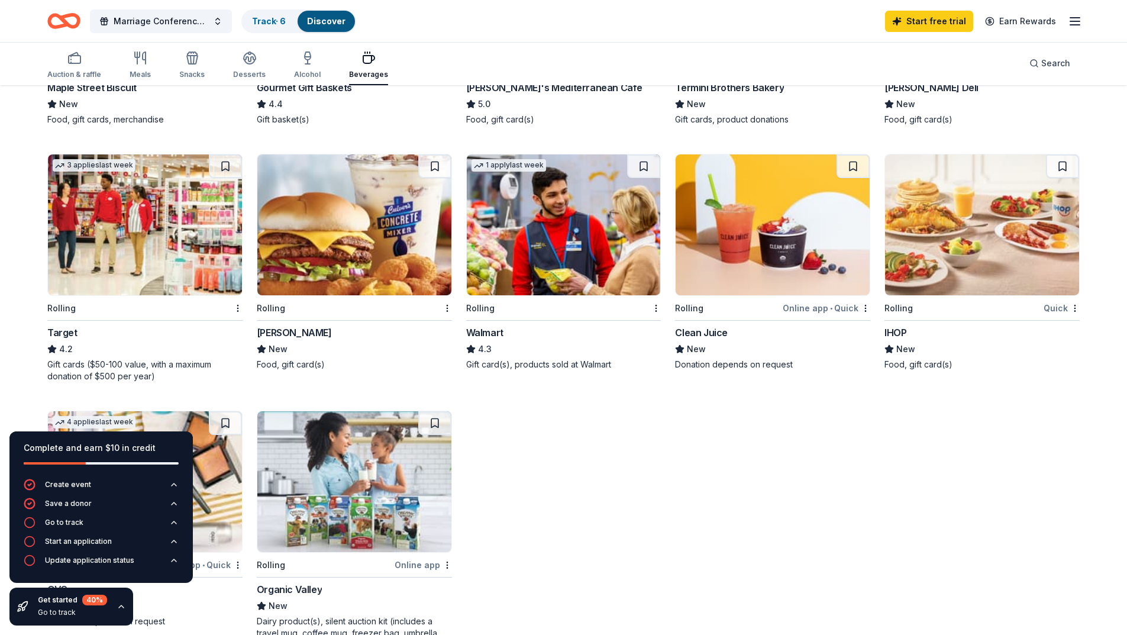
scroll to position [302, 0]
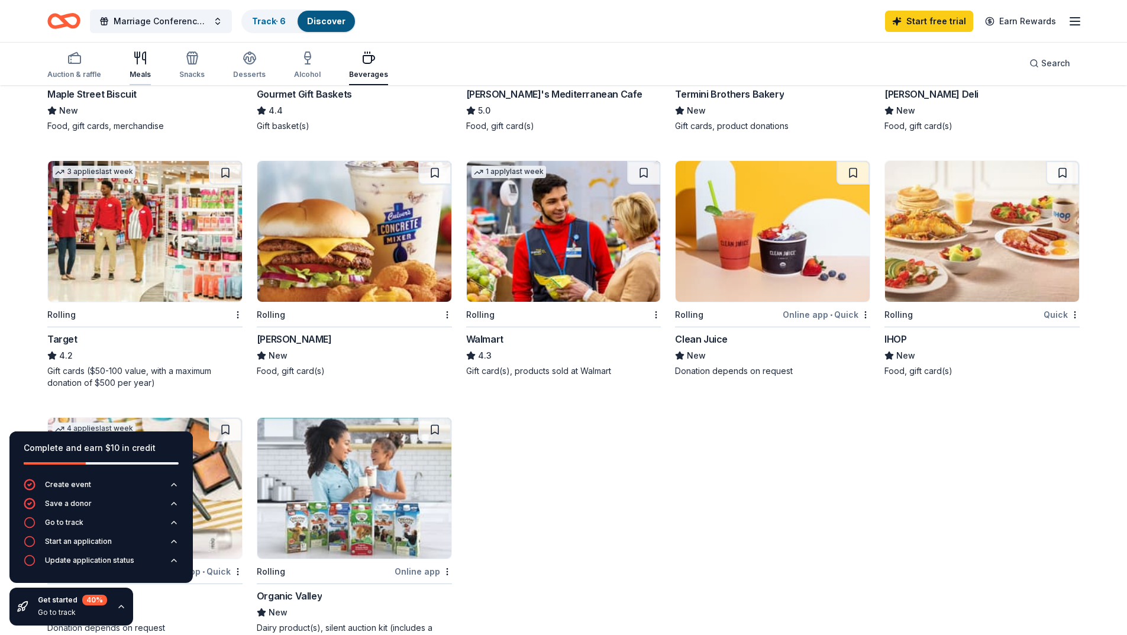
click at [142, 64] on icon "button" at bounding box center [140, 58] width 14 height 14
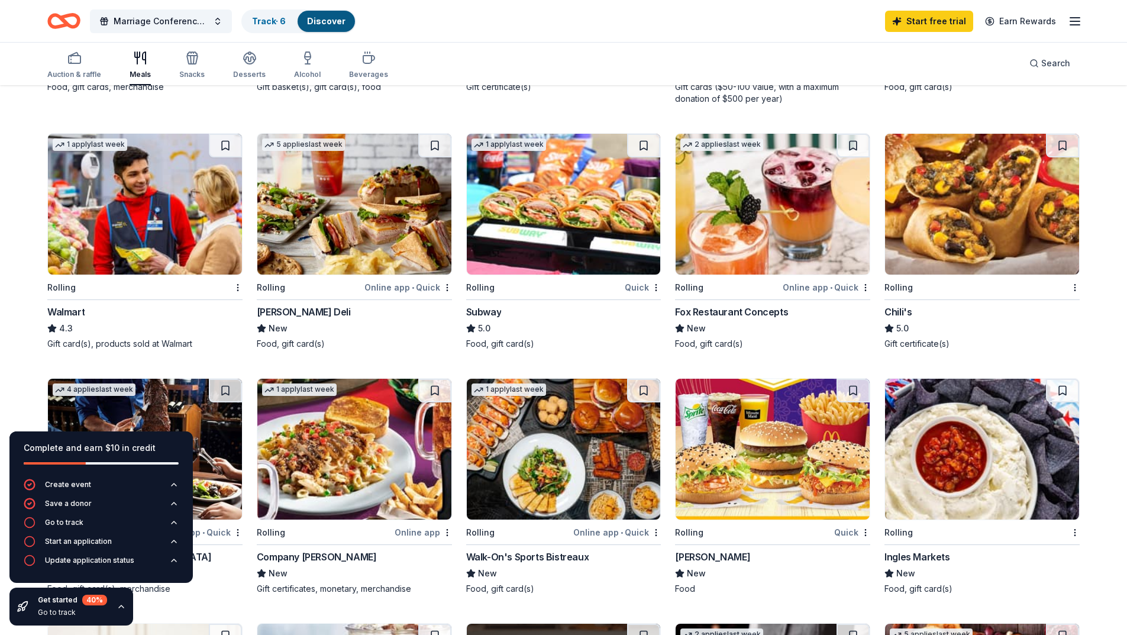
scroll to position [296, 0]
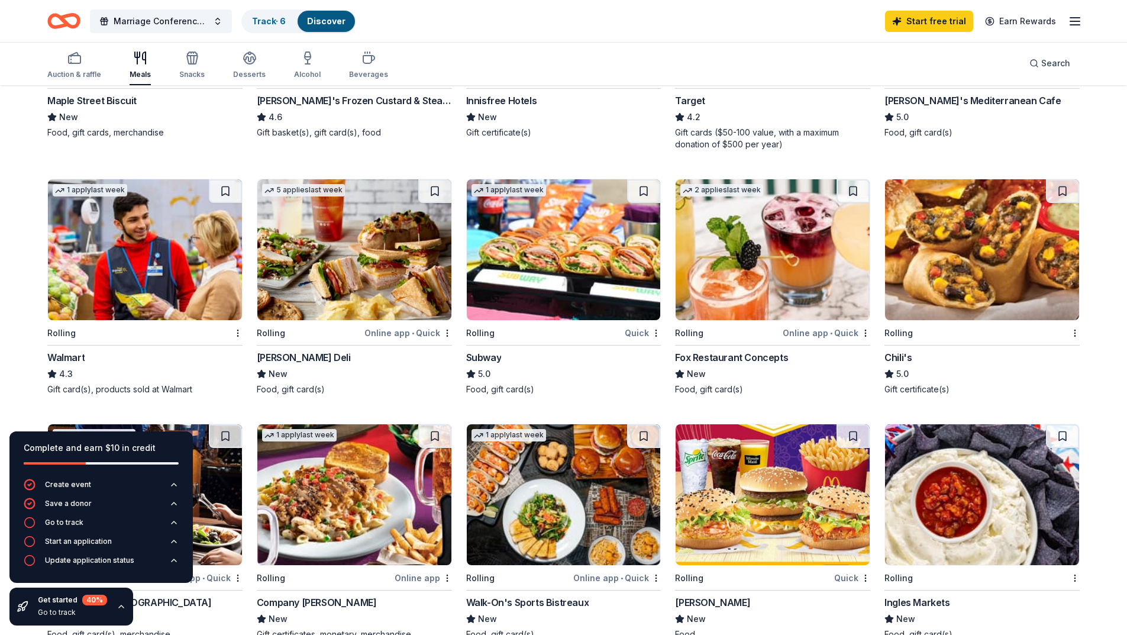
click at [539, 254] on img at bounding box center [564, 249] width 194 height 141
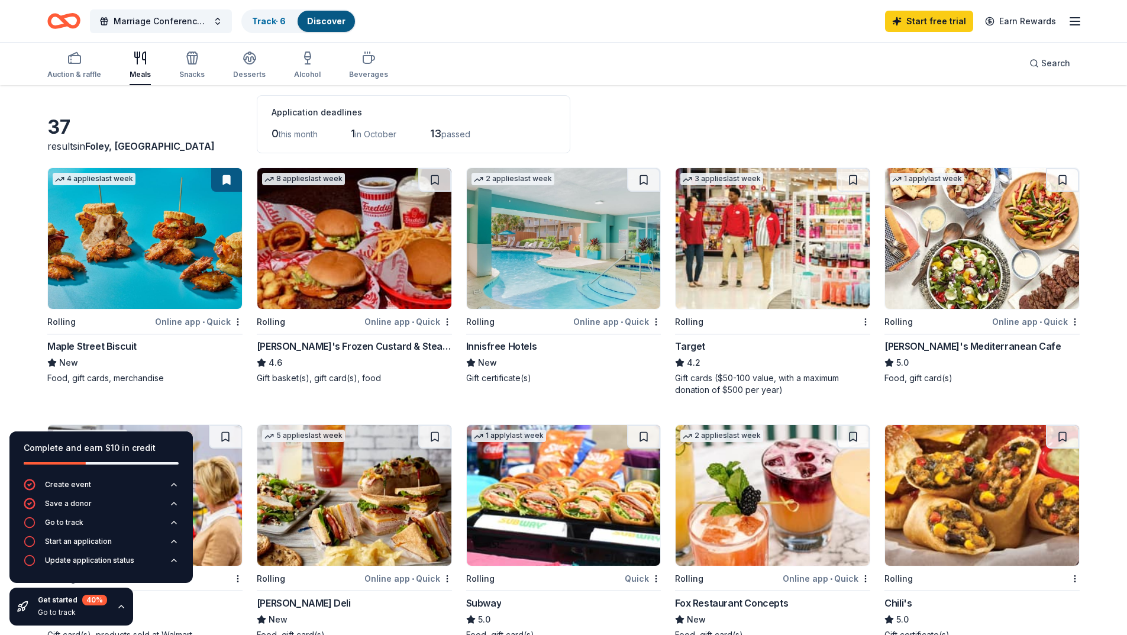
scroll to position [118, 0]
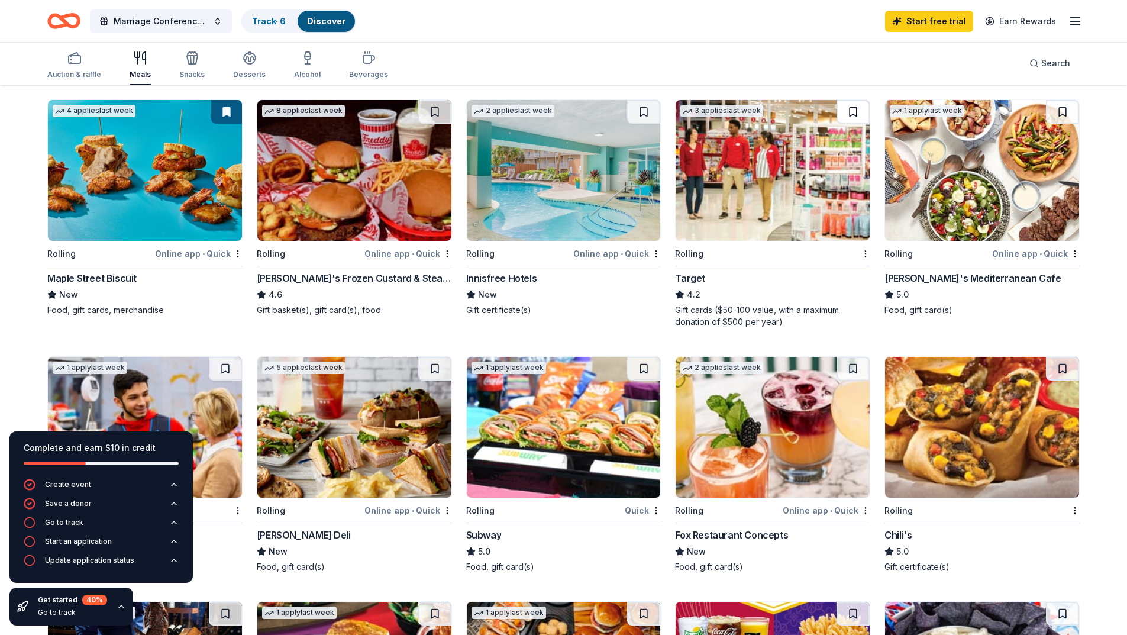
click at [851, 114] on button at bounding box center [852, 112] width 33 height 24
click at [786, 163] on img at bounding box center [772, 170] width 194 height 141
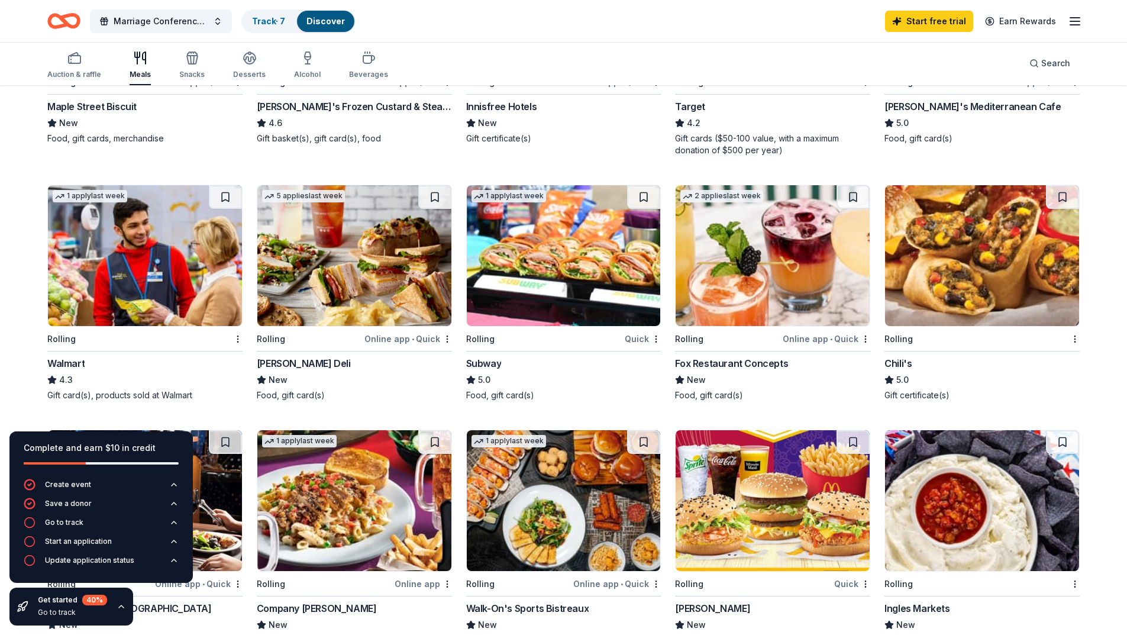
scroll to position [296, 0]
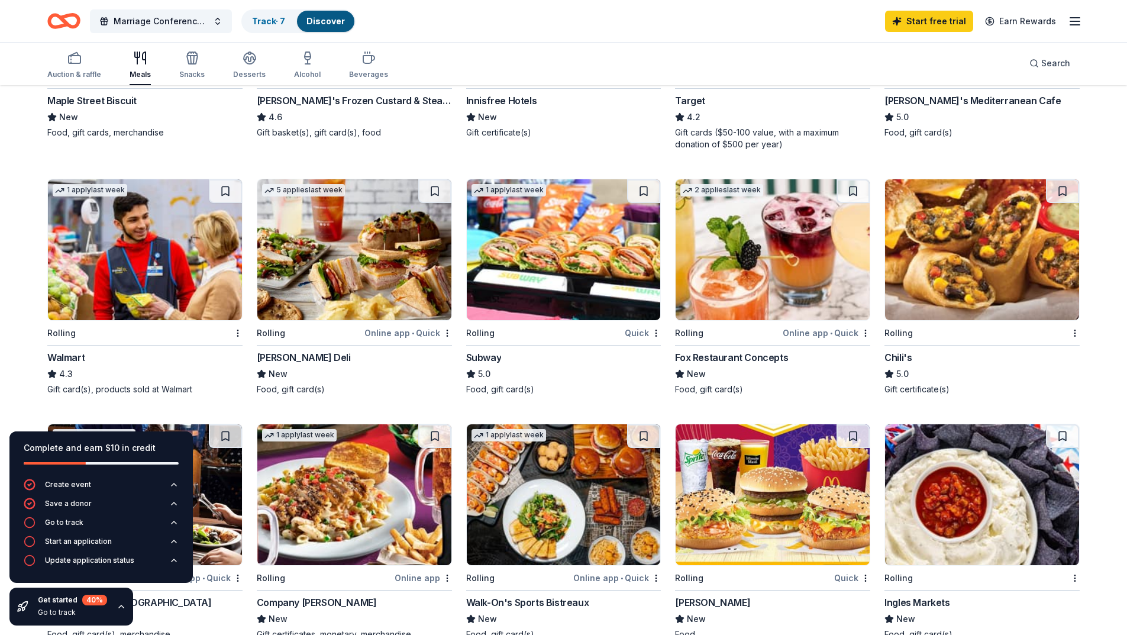
click at [407, 334] on div "Online app • Quick" at bounding box center [408, 332] width 88 height 15
click at [193, 66] on div "Snacks" at bounding box center [191, 65] width 25 height 28
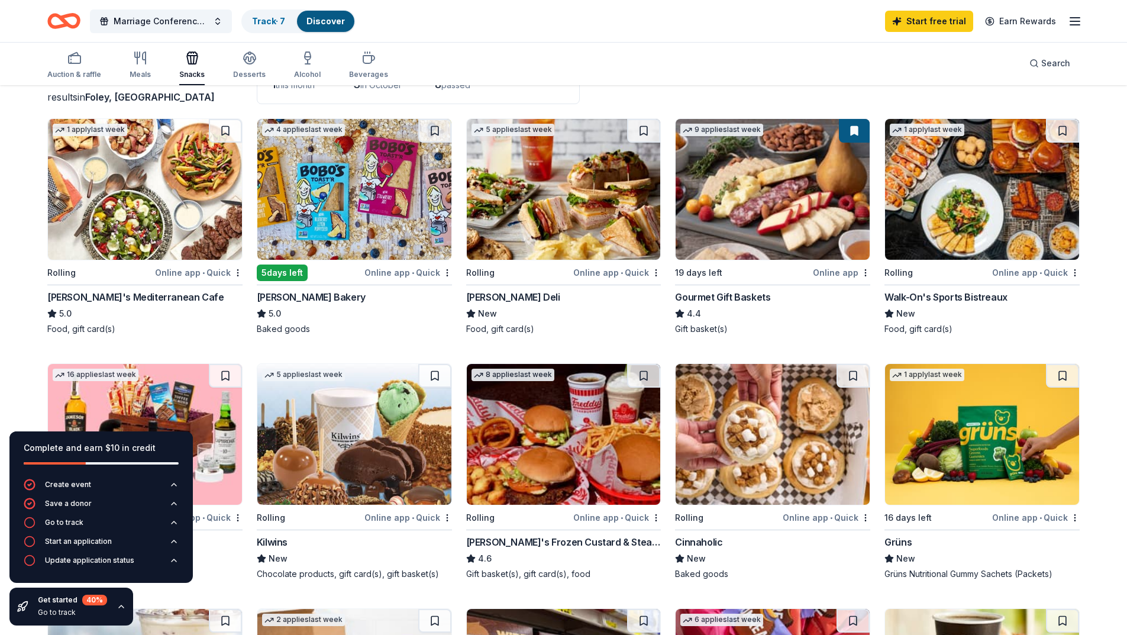
scroll to position [237, 0]
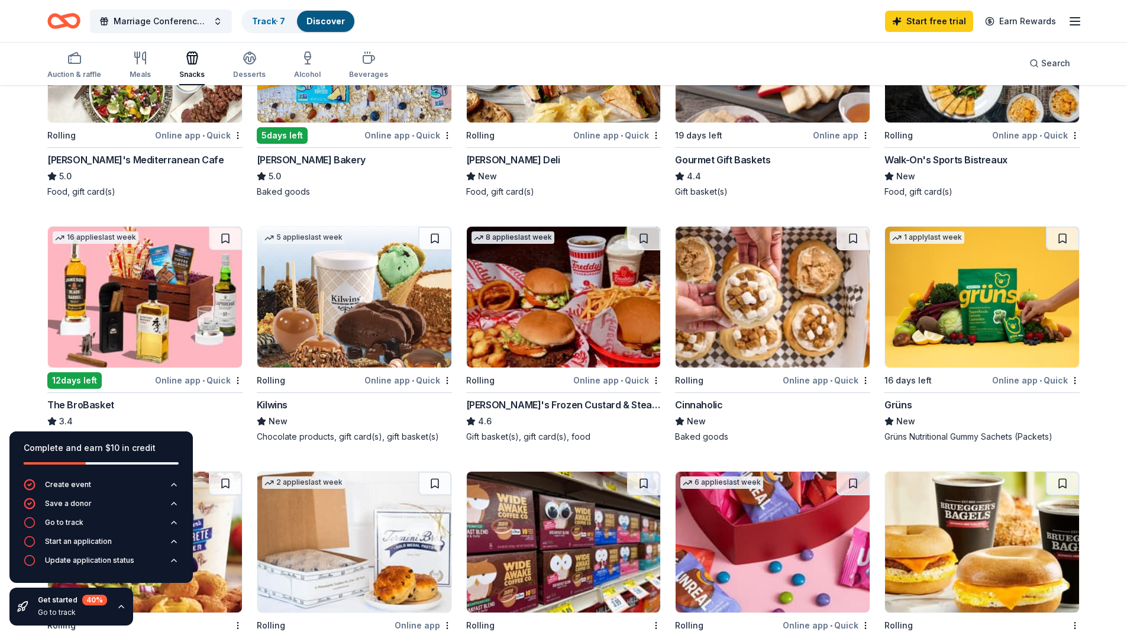
click at [170, 271] on img at bounding box center [145, 296] width 194 height 141
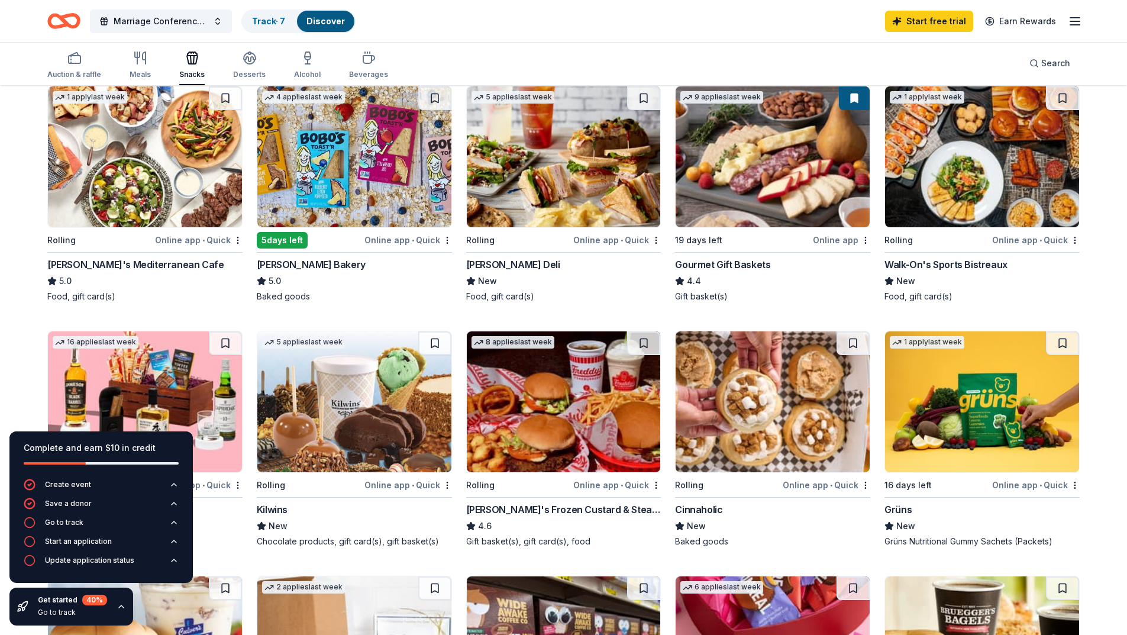
scroll to position [118, 0]
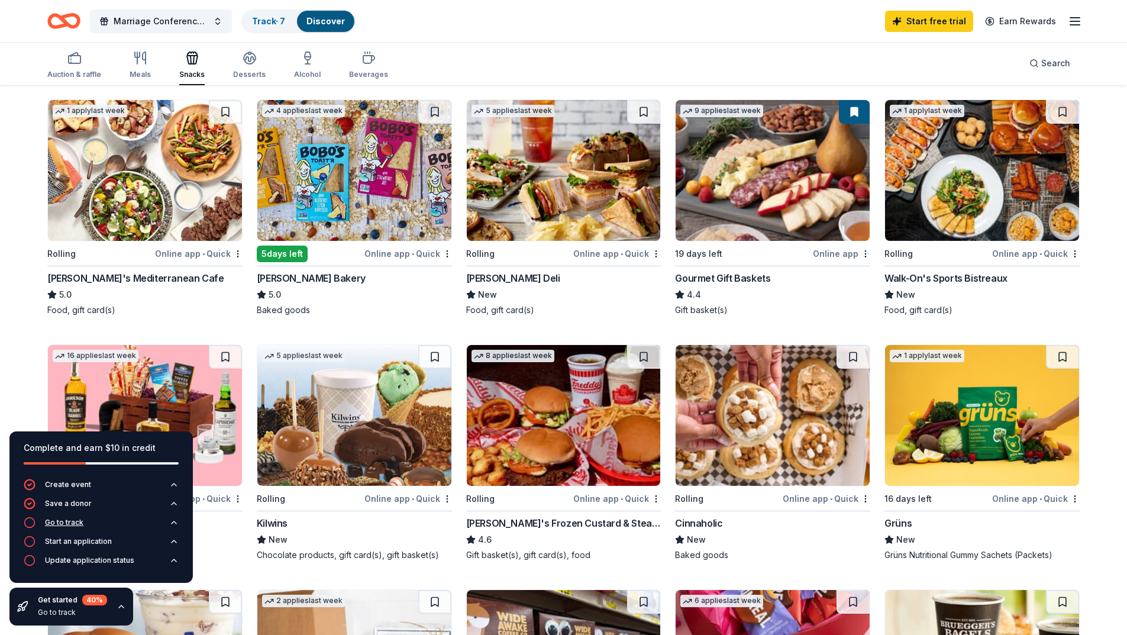
click at [56, 517] on div "Go to track" at bounding box center [64, 521] width 38 height 9
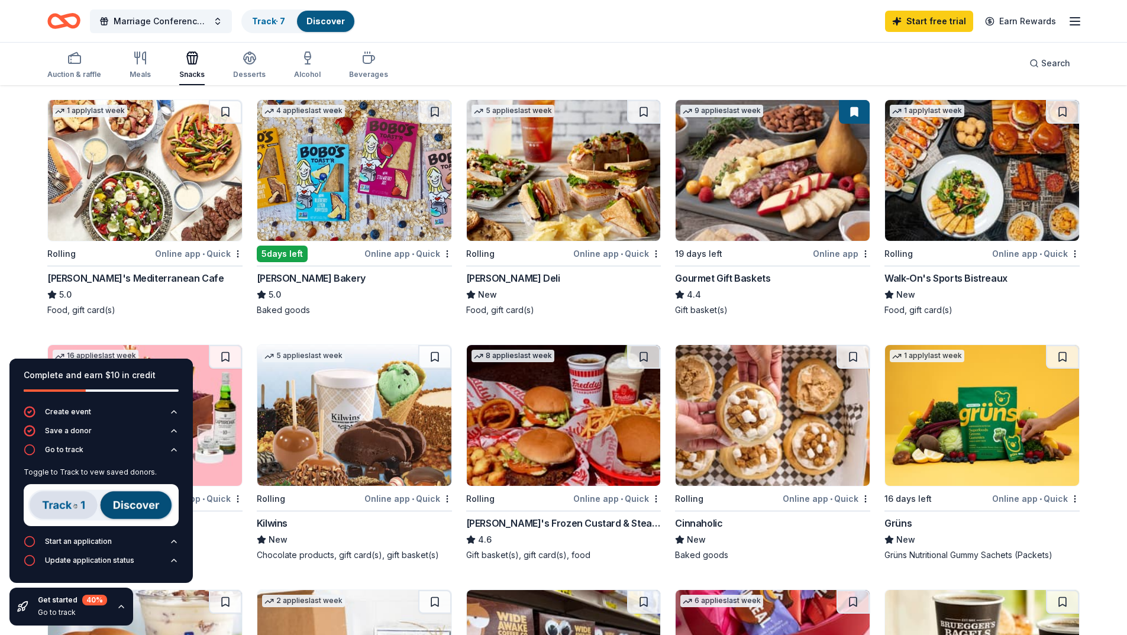
click at [64, 500] on img at bounding box center [101, 505] width 155 height 42
click at [63, 501] on img at bounding box center [101, 505] width 155 height 42
click at [72, 509] on img at bounding box center [101, 505] width 155 height 42
click at [71, 508] on img at bounding box center [101, 505] width 155 height 42
click at [70, 508] on img at bounding box center [101, 505] width 155 height 42
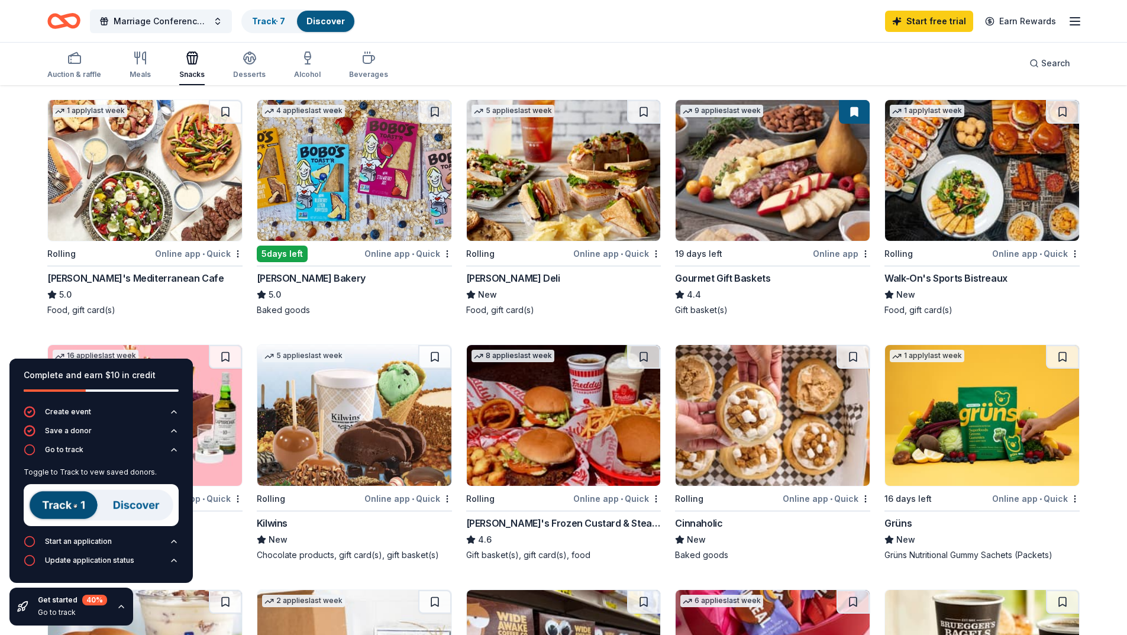
click at [142, 500] on img at bounding box center [101, 505] width 155 height 42
click at [133, 504] on img at bounding box center [101, 505] width 155 height 42
click at [137, 502] on img at bounding box center [101, 505] width 155 height 42
click at [100, 540] on div "Start an application" at bounding box center [78, 540] width 67 height 9
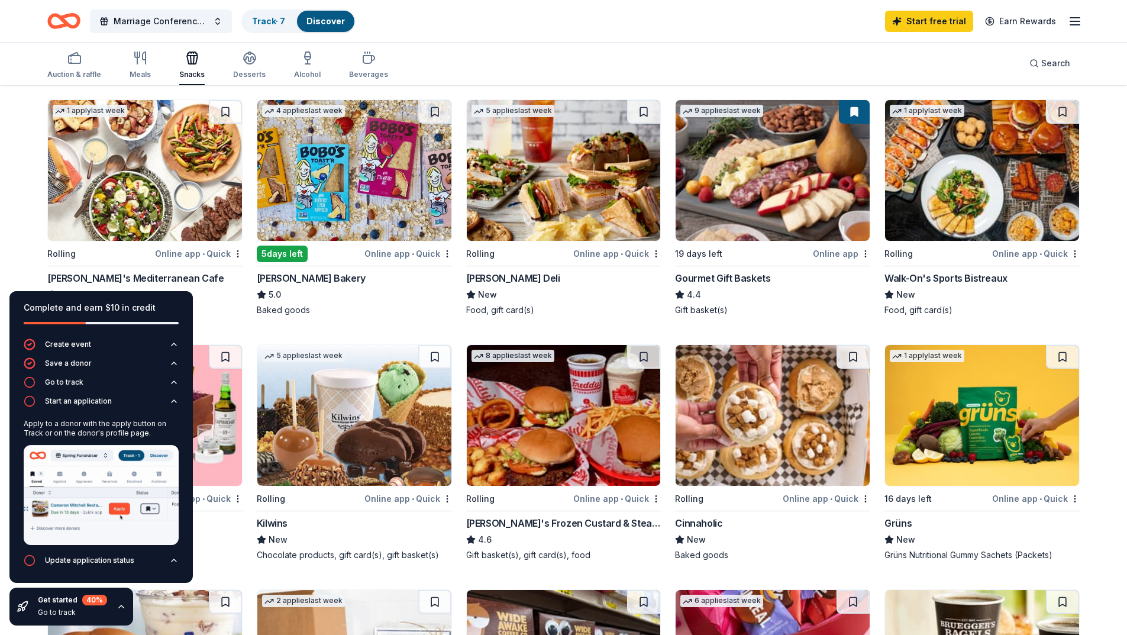
click at [116, 512] on img at bounding box center [101, 495] width 155 height 100
click at [69, 384] on div "Go to track" at bounding box center [64, 381] width 38 height 9
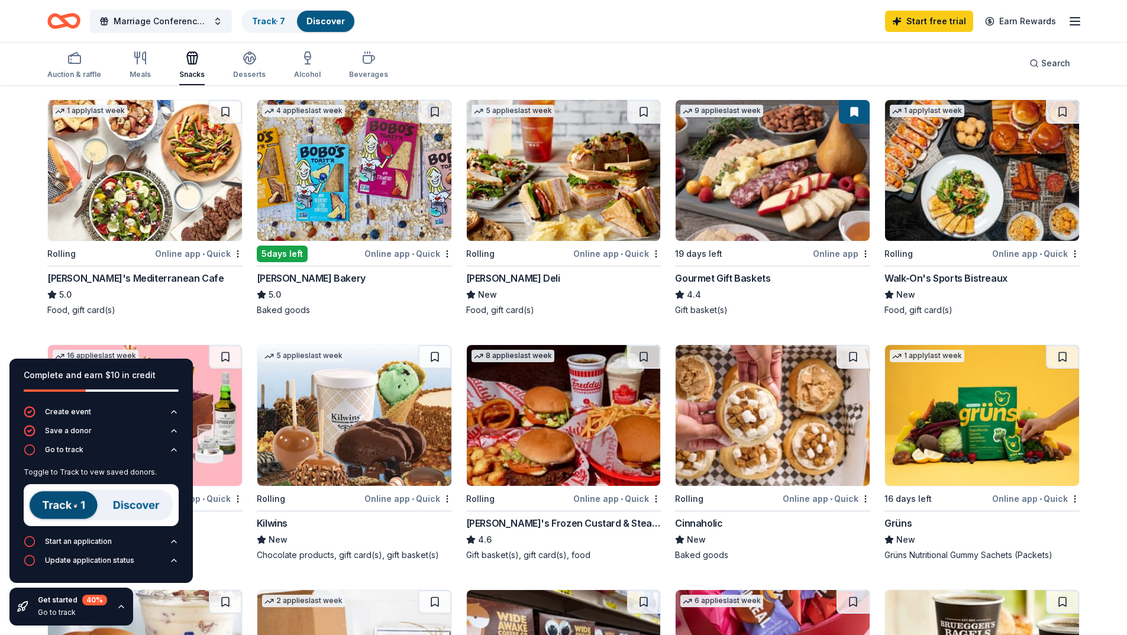
click at [73, 506] on img at bounding box center [101, 505] width 155 height 42
click at [136, 506] on img at bounding box center [101, 505] width 155 height 42
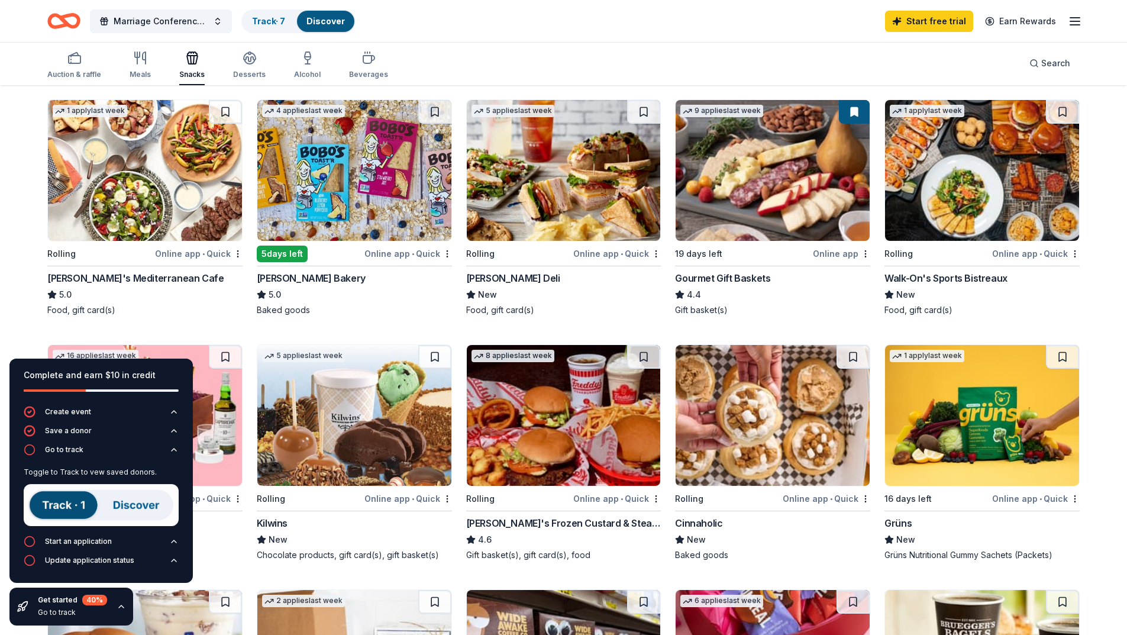
click at [85, 471] on div "Toggle to Track to vew saved donors." at bounding box center [101, 471] width 155 height 9
click at [75, 538] on div "Start an application" at bounding box center [78, 540] width 67 height 9
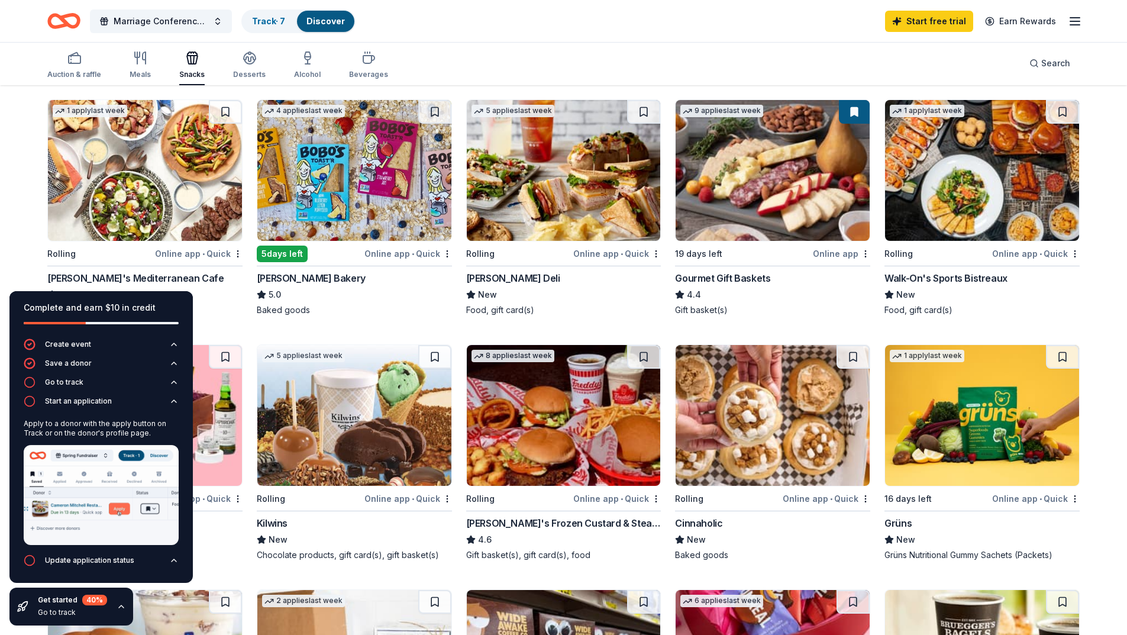
click at [76, 530] on img at bounding box center [101, 495] width 155 height 100
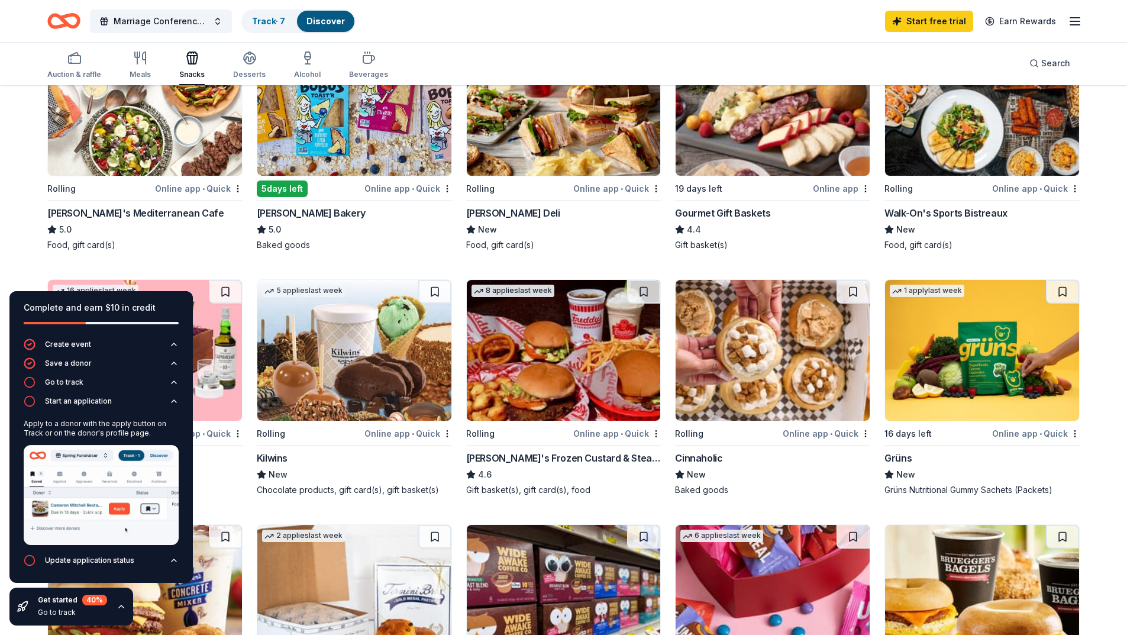
scroll to position [0, 0]
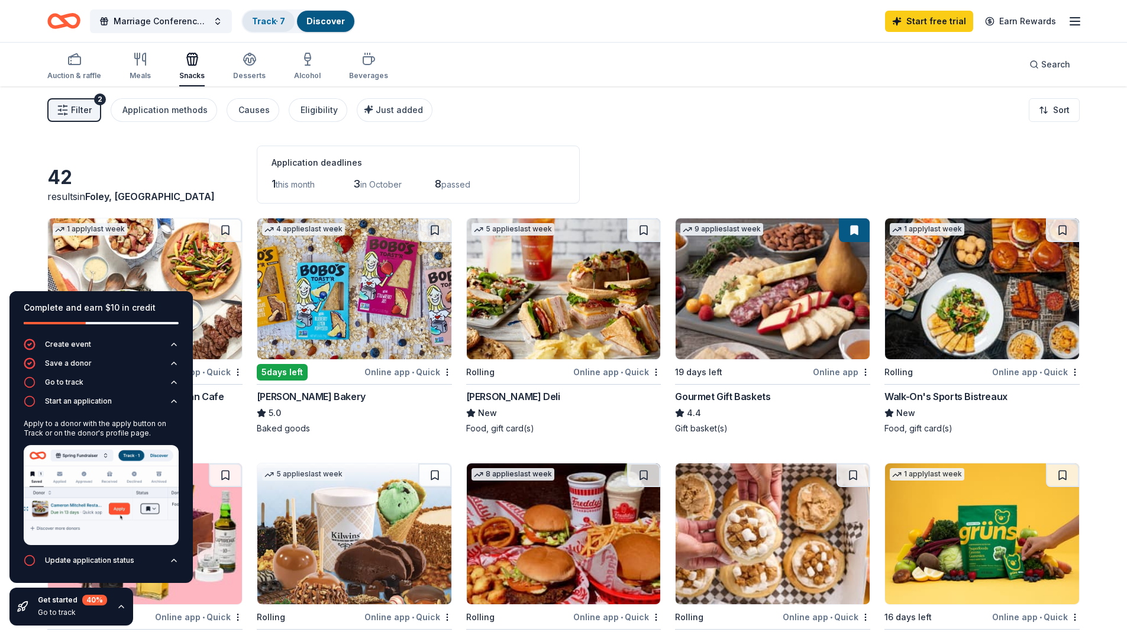
click at [269, 20] on link "Track · 7" at bounding box center [268, 21] width 33 height 10
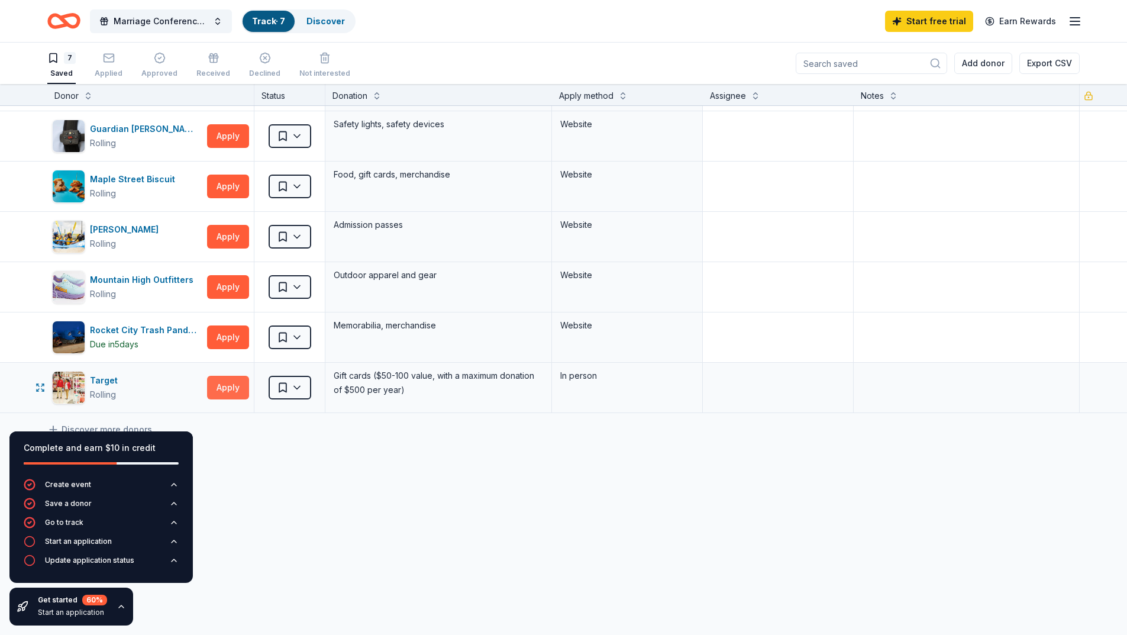
scroll to position [1, 0]
click at [230, 185] on button "Apply" at bounding box center [228, 186] width 42 height 24
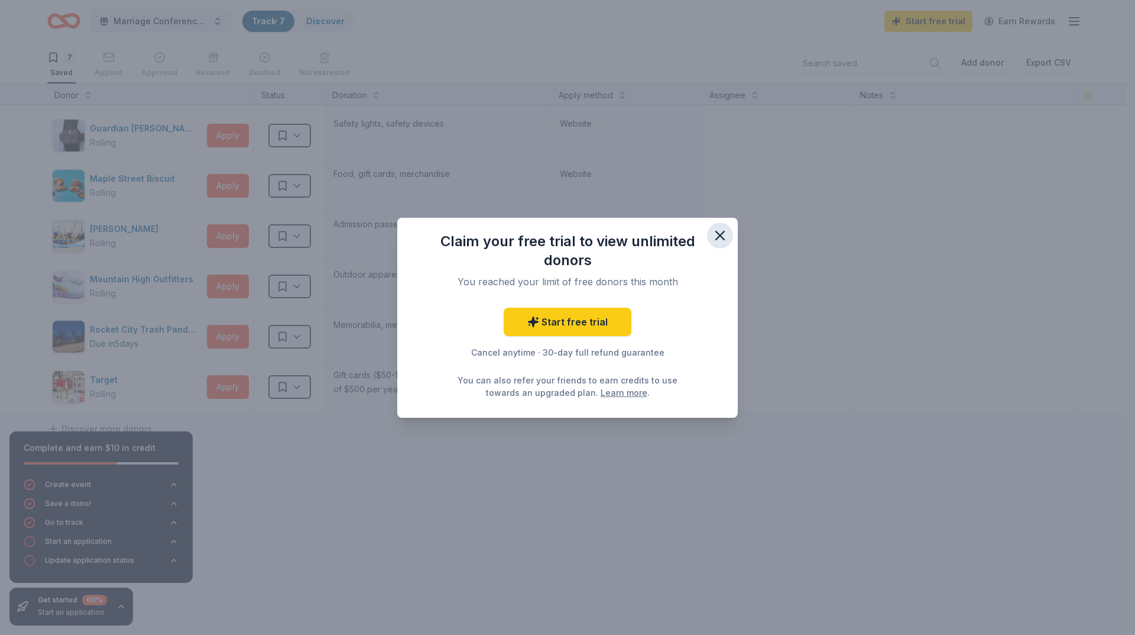
click at [720, 241] on icon "button" at bounding box center [720, 235] width 17 height 17
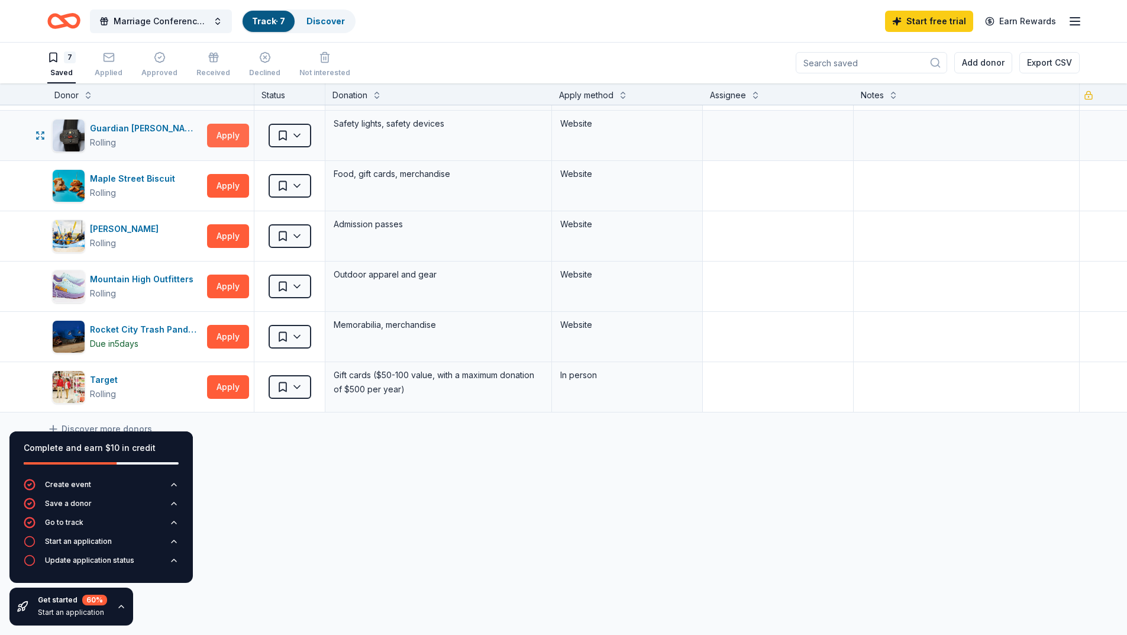
click at [231, 138] on button "Apply" at bounding box center [228, 136] width 42 height 24
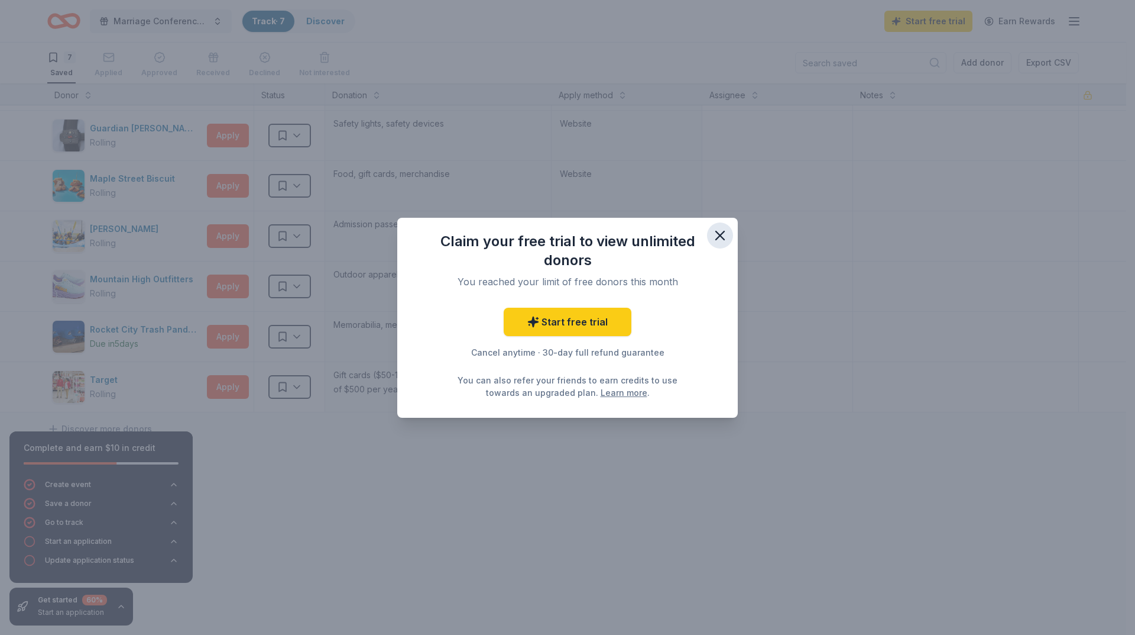
click at [727, 234] on icon "button" at bounding box center [720, 235] width 17 height 17
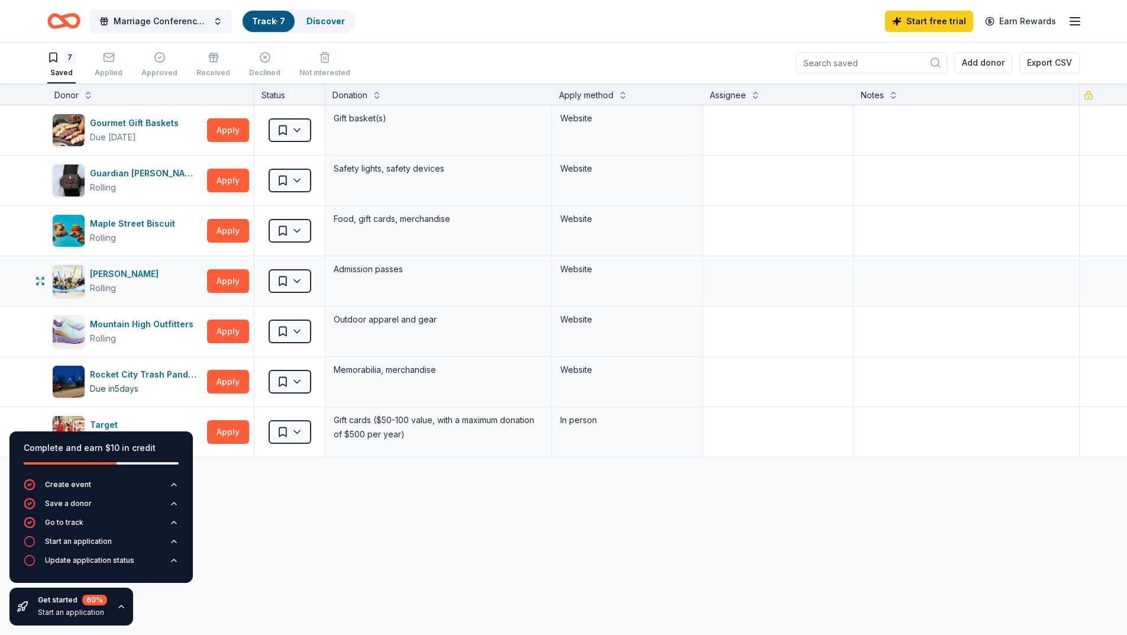
scroll to position [0, 0]
click at [113, 63] on icon "button" at bounding box center [109, 58] width 12 height 12
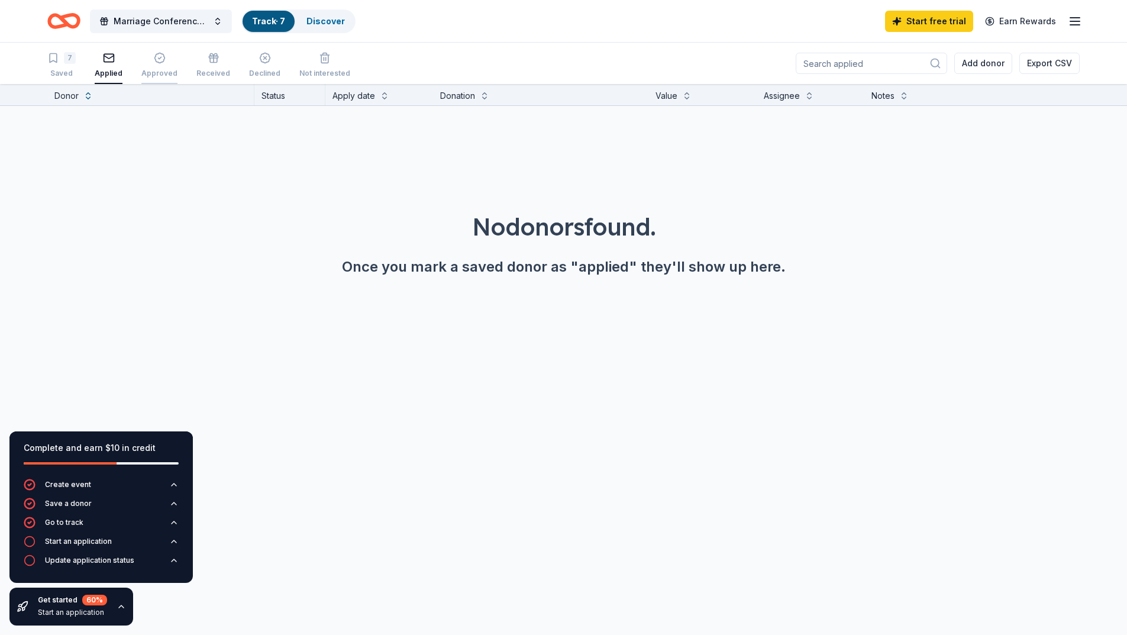
click at [161, 63] on icon "button" at bounding box center [160, 58] width 12 height 12
click at [206, 67] on div "Received" at bounding box center [213, 65] width 34 height 26
click at [260, 67] on div "Declined" at bounding box center [264, 65] width 31 height 26
click at [322, 73] on div "Not interested" at bounding box center [324, 73] width 51 height 9
click at [276, 23] on link "Track · 7" at bounding box center [268, 21] width 33 height 10
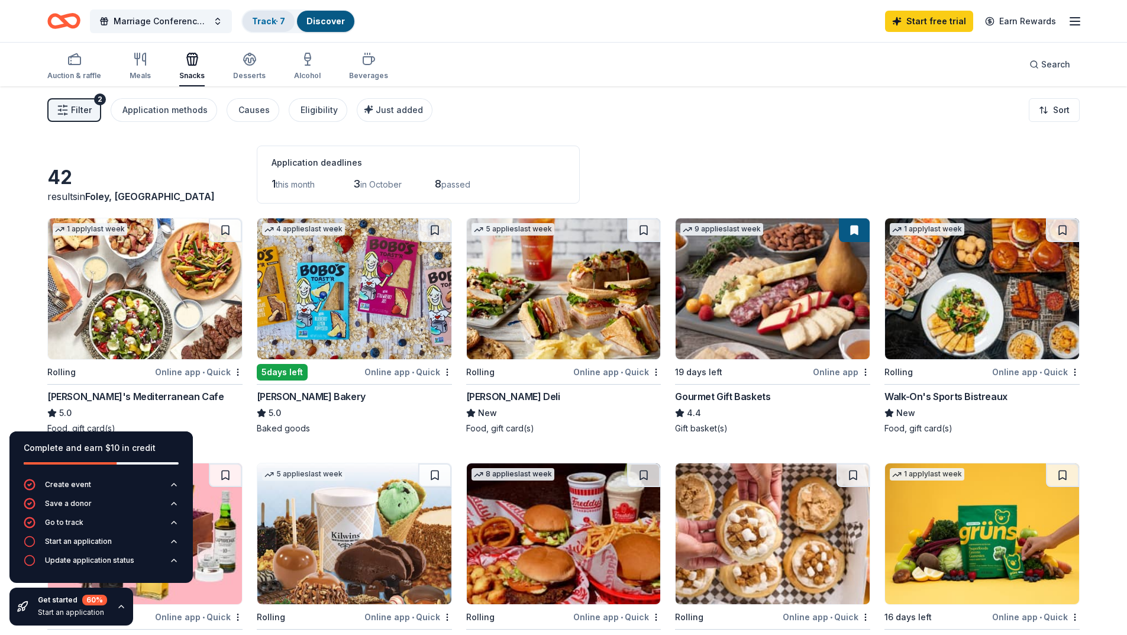
click at [274, 21] on link "Track · 7" at bounding box center [268, 21] width 33 height 10
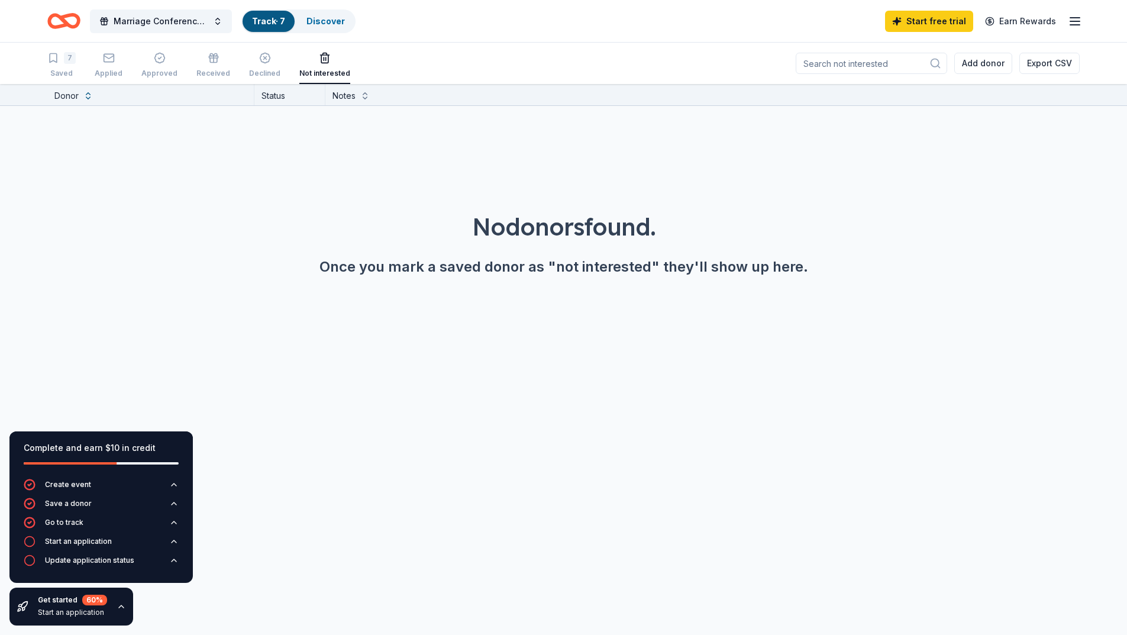
scroll to position [1, 0]
click at [267, 20] on link "Track · 7" at bounding box center [268, 21] width 33 height 10
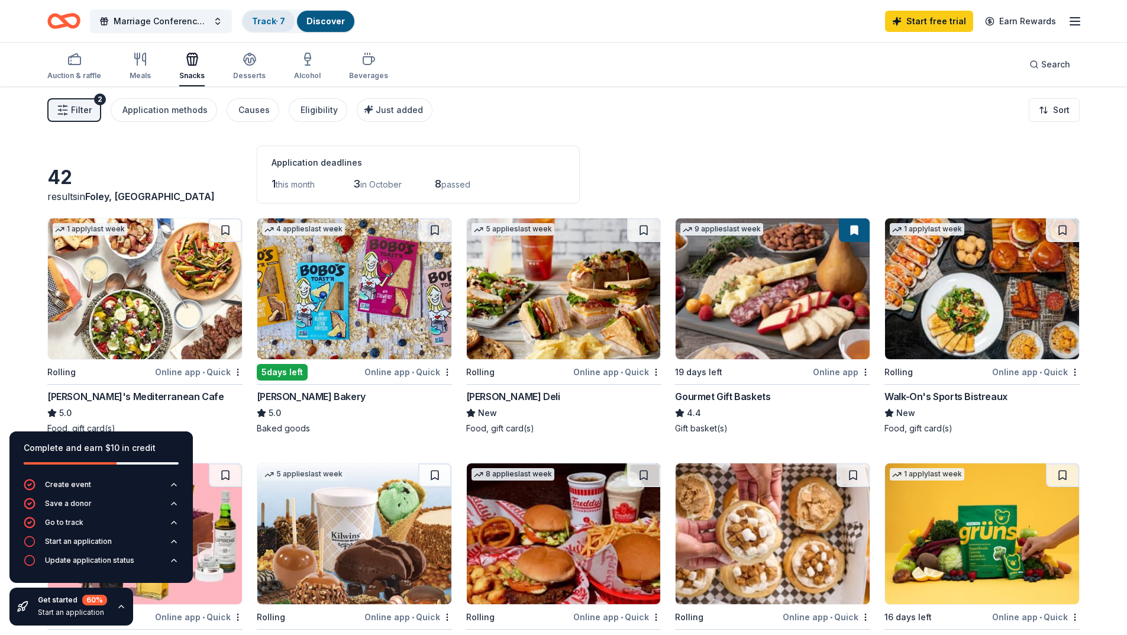
click at [264, 20] on link "Track · 7" at bounding box center [268, 21] width 33 height 10
click at [266, 17] on link "Track · 7" at bounding box center [268, 21] width 33 height 10
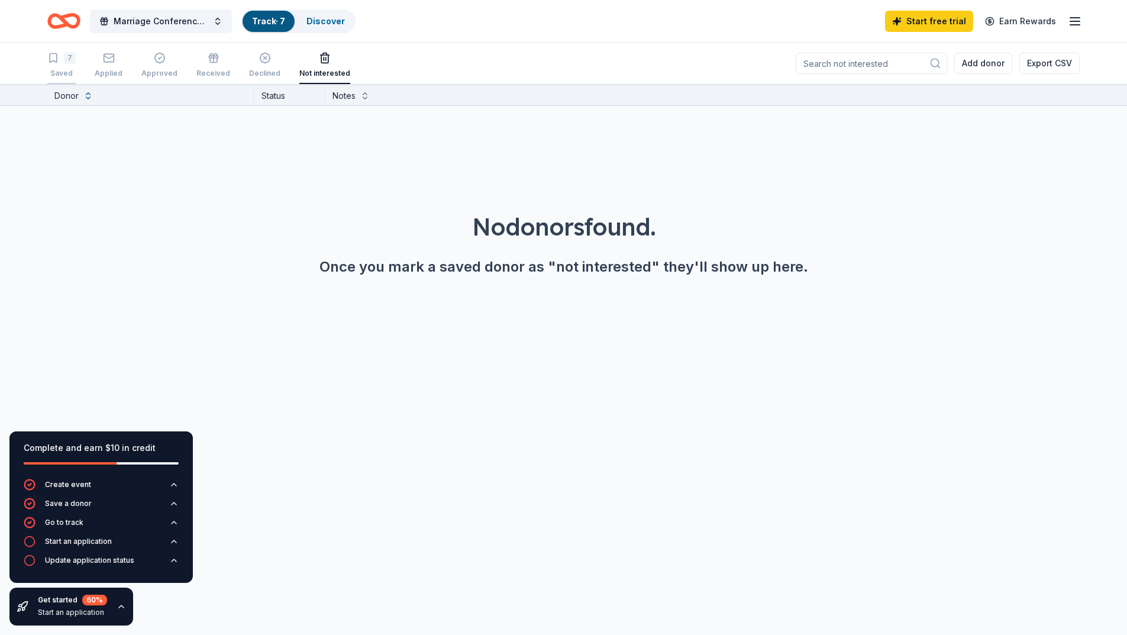
scroll to position [1, 0]
click at [63, 69] on div "Saved" at bounding box center [61, 72] width 28 height 9
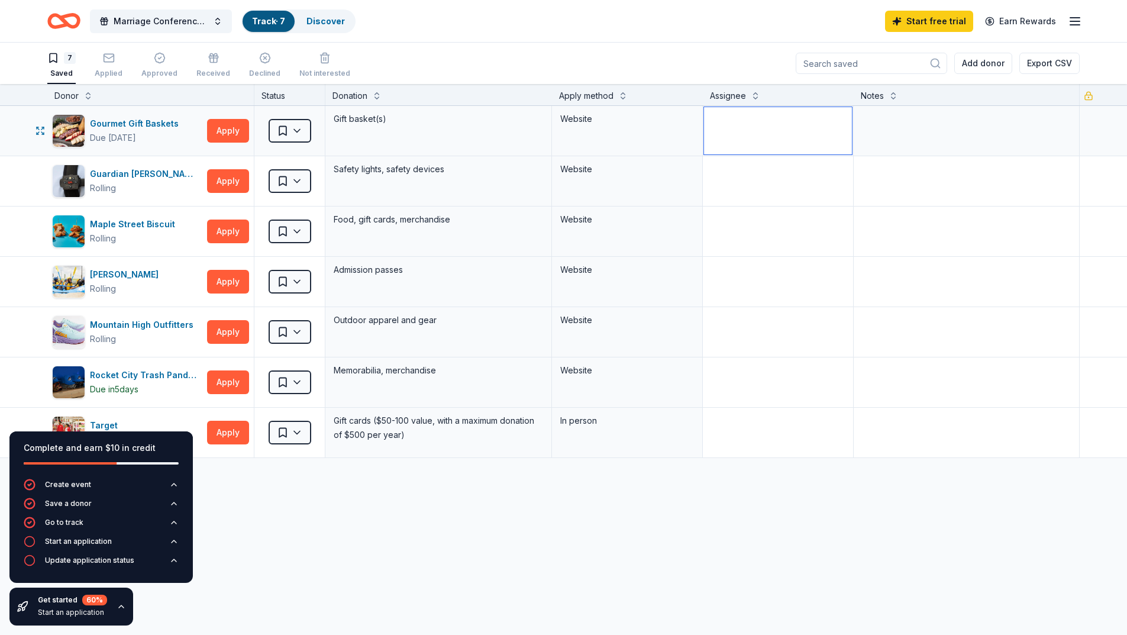
click at [732, 135] on textarea at bounding box center [778, 130] width 148 height 47
type textarea "Latrece"
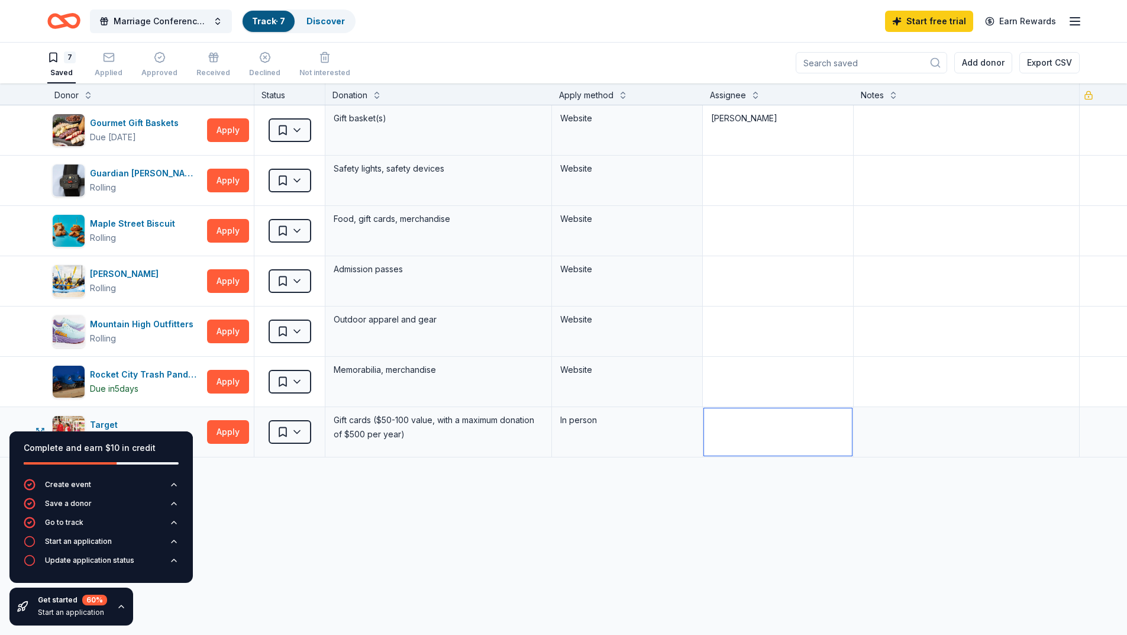
click at [736, 436] on textarea at bounding box center [778, 431] width 148 height 47
type textarea "I"
type textarea "Latrece"
click at [724, 376] on textarea at bounding box center [778, 381] width 148 height 47
click at [106, 608] on div "Get started 60 % Start an application" at bounding box center [71, 606] width 124 height 38
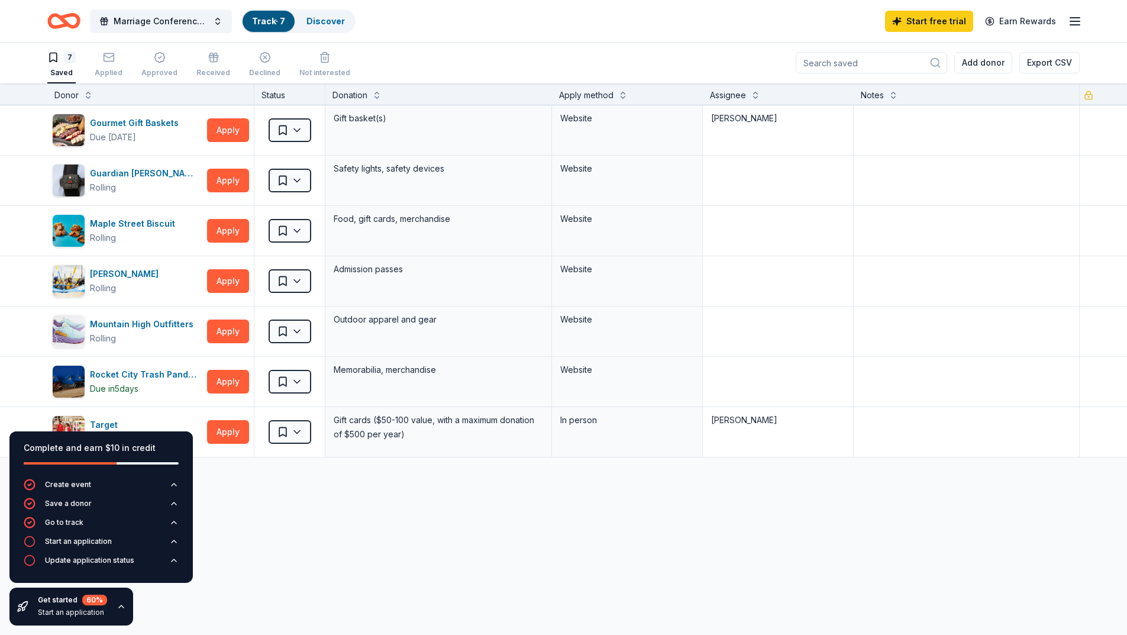
click at [116, 603] on icon "button" at bounding box center [120, 605] width 9 height 9
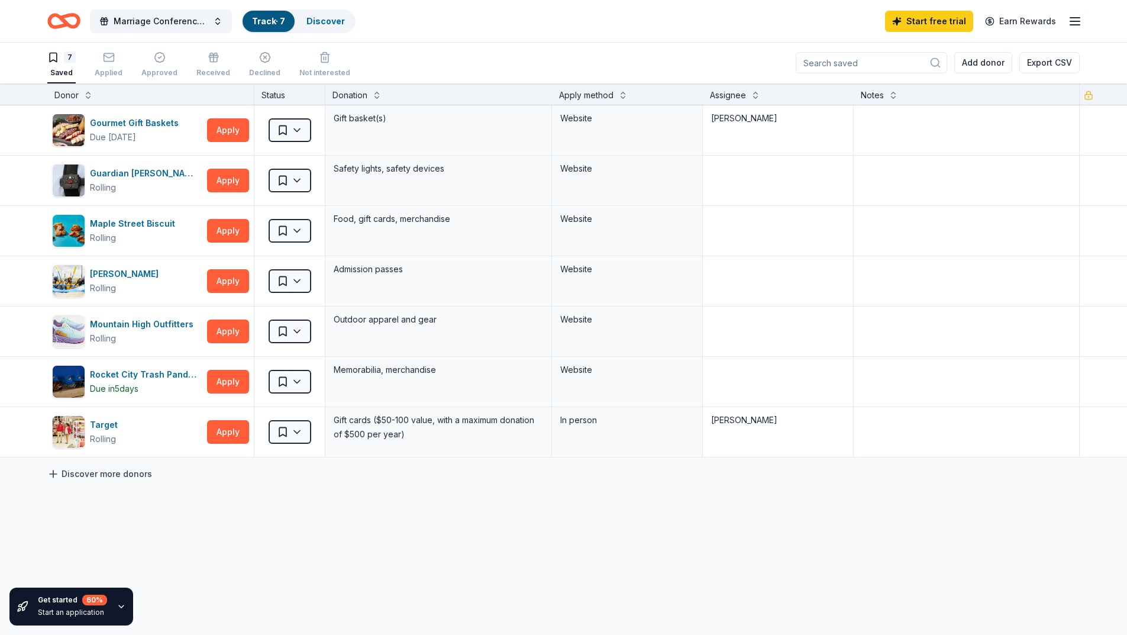
click at [56, 475] on icon at bounding box center [53, 474] width 12 height 12
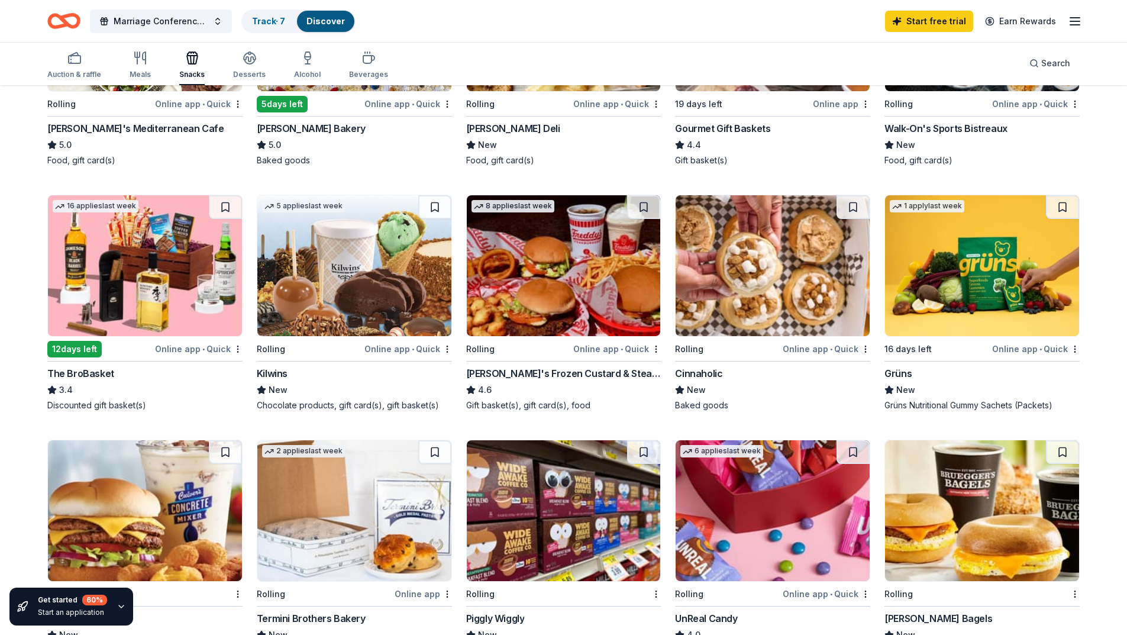
scroll to position [355, 0]
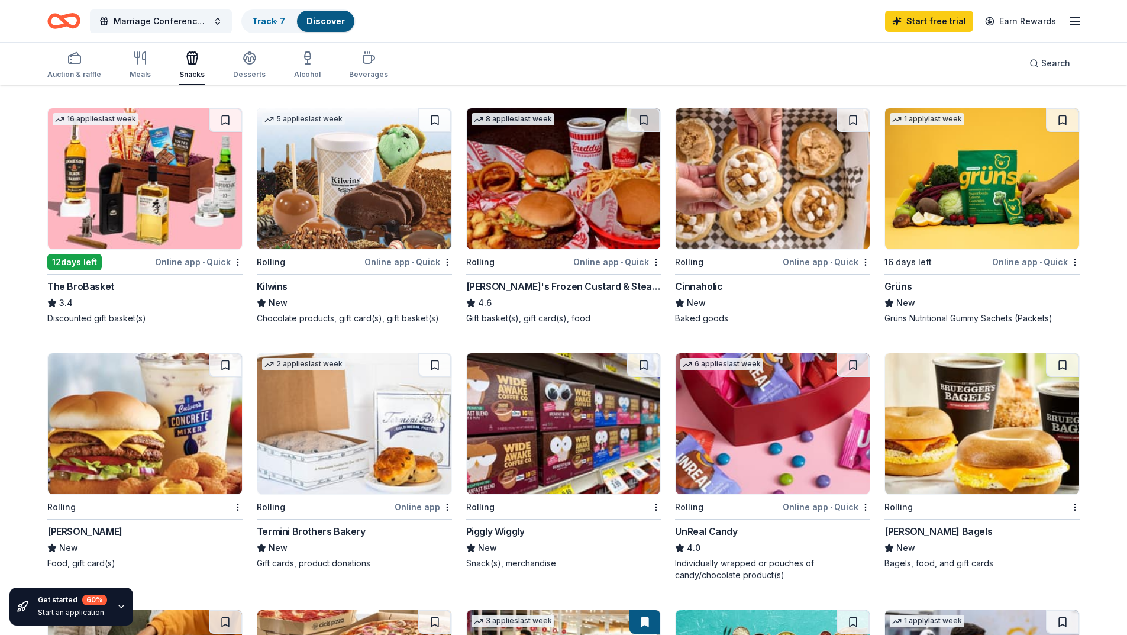
click at [581, 197] on img at bounding box center [564, 178] width 194 height 141
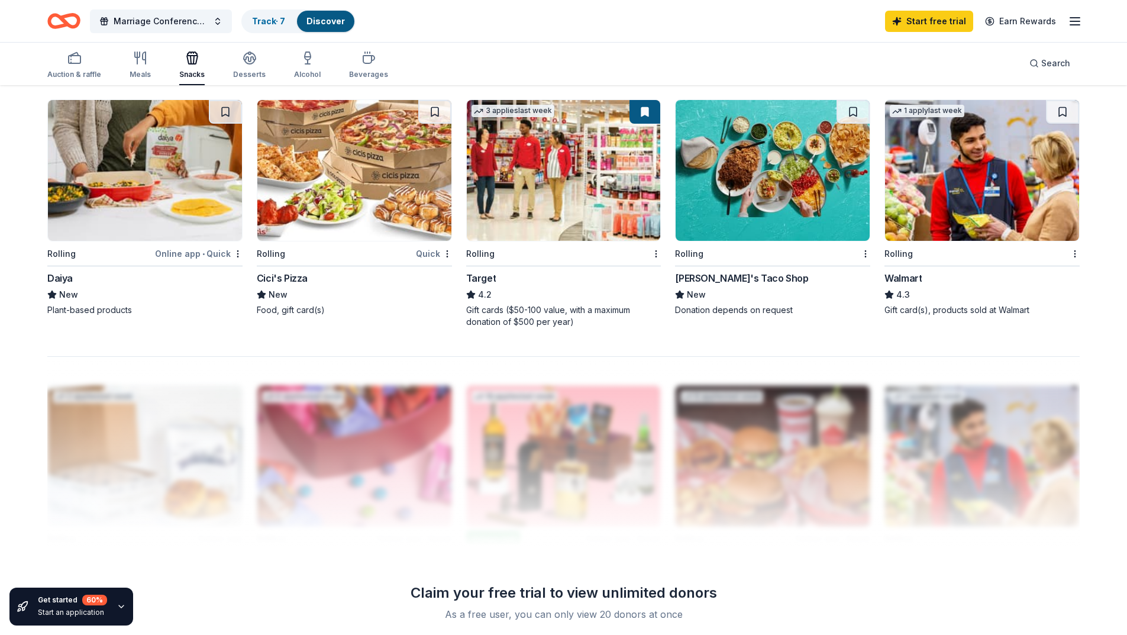
scroll to position [765, 0]
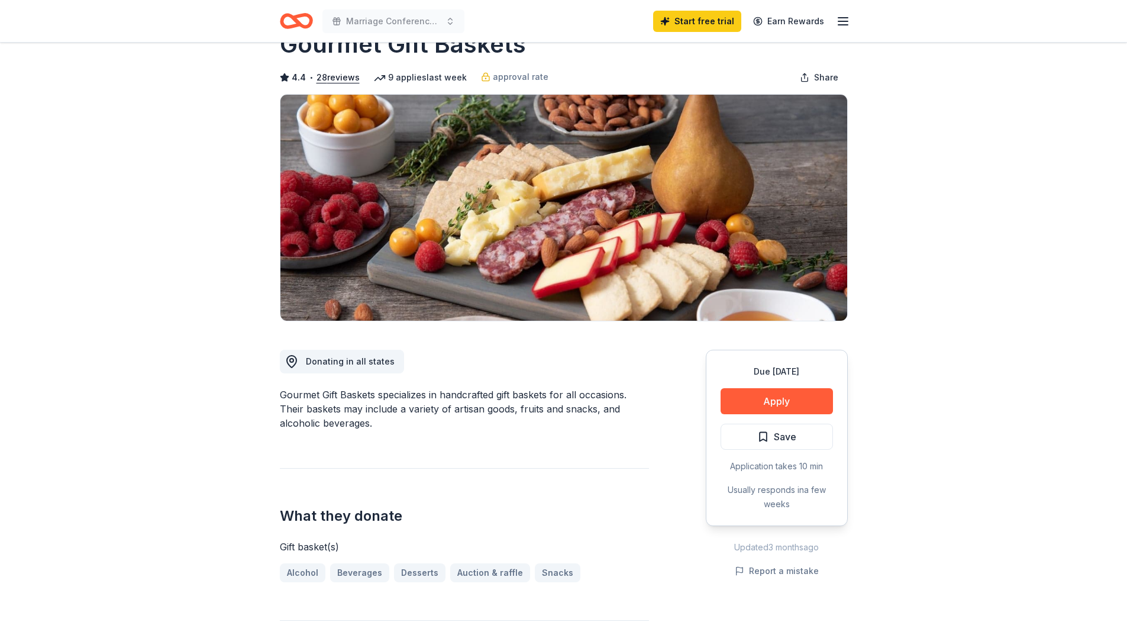
scroll to position [59, 0]
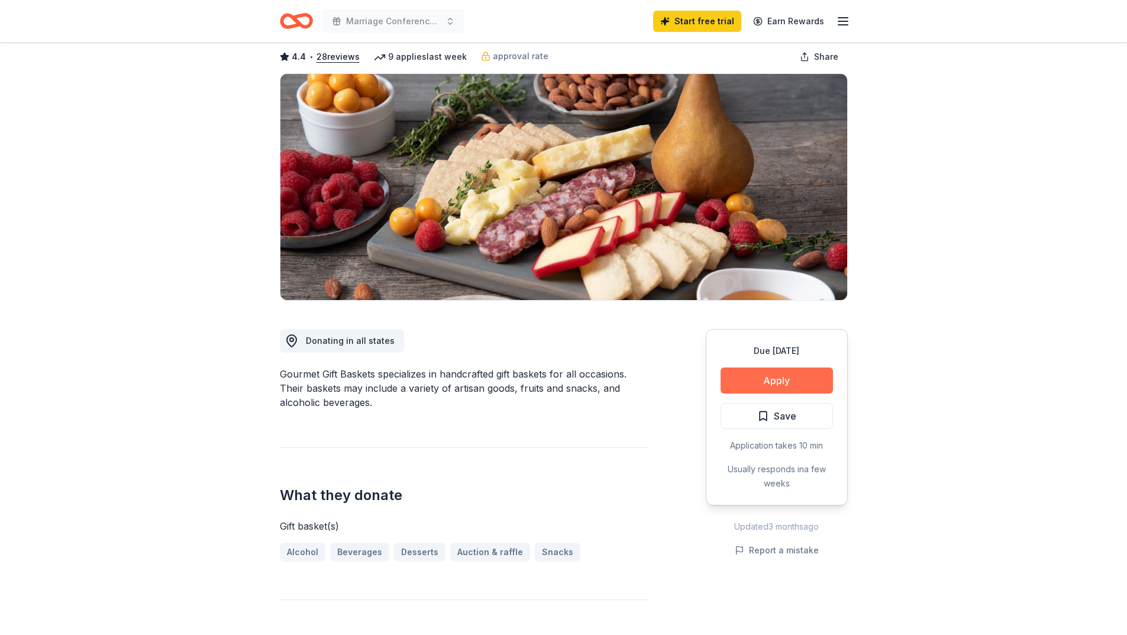
click at [775, 380] on button "Apply" at bounding box center [776, 380] width 112 height 26
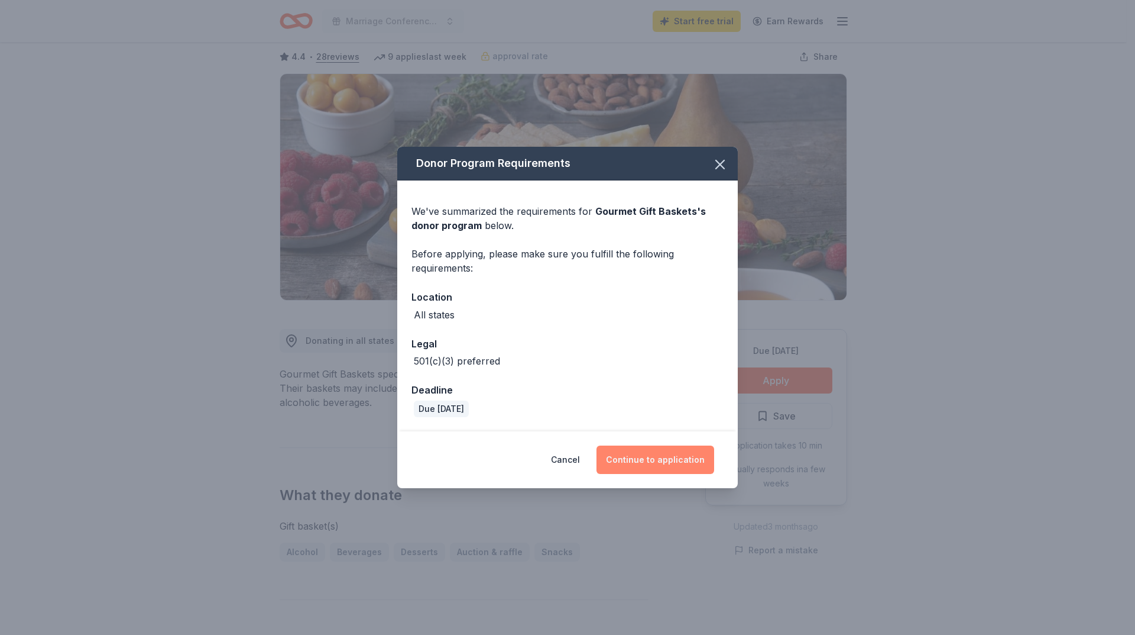
click at [664, 462] on button "Continue to application" at bounding box center [656, 459] width 118 height 28
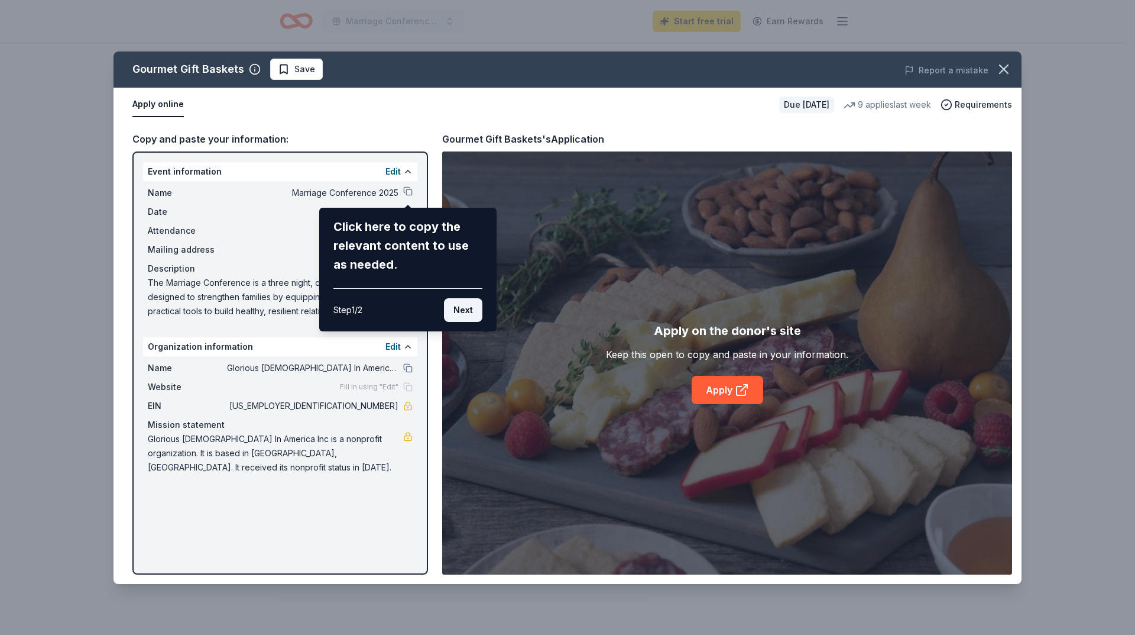
click at [464, 310] on button "Next" at bounding box center [463, 310] width 38 height 24
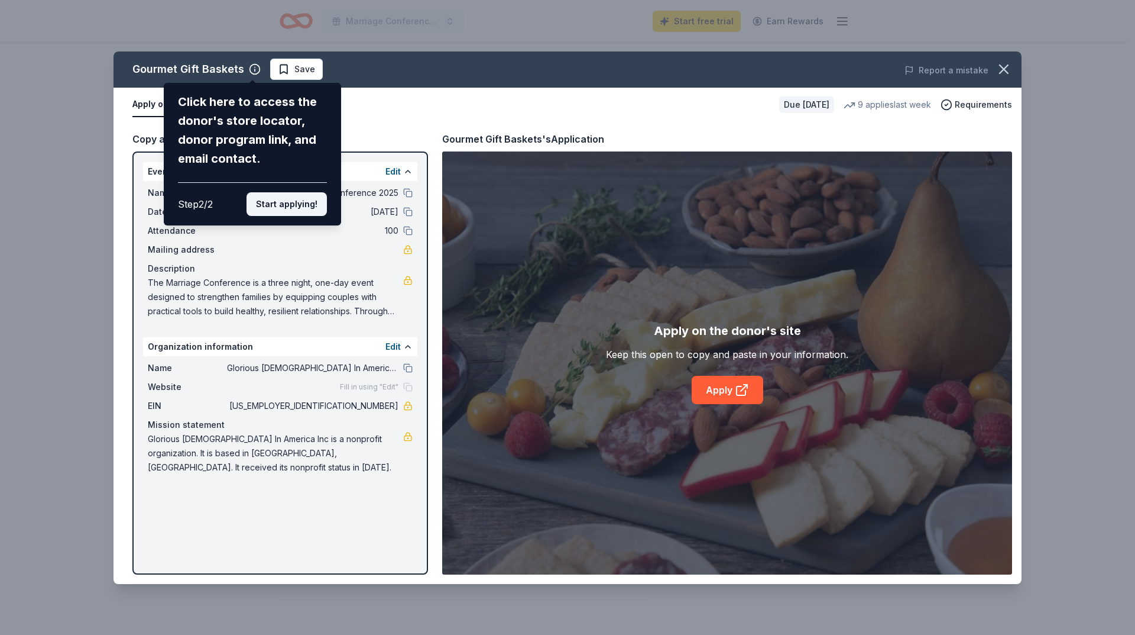
click at [286, 202] on button "Start applying!" at bounding box center [287, 204] width 80 height 24
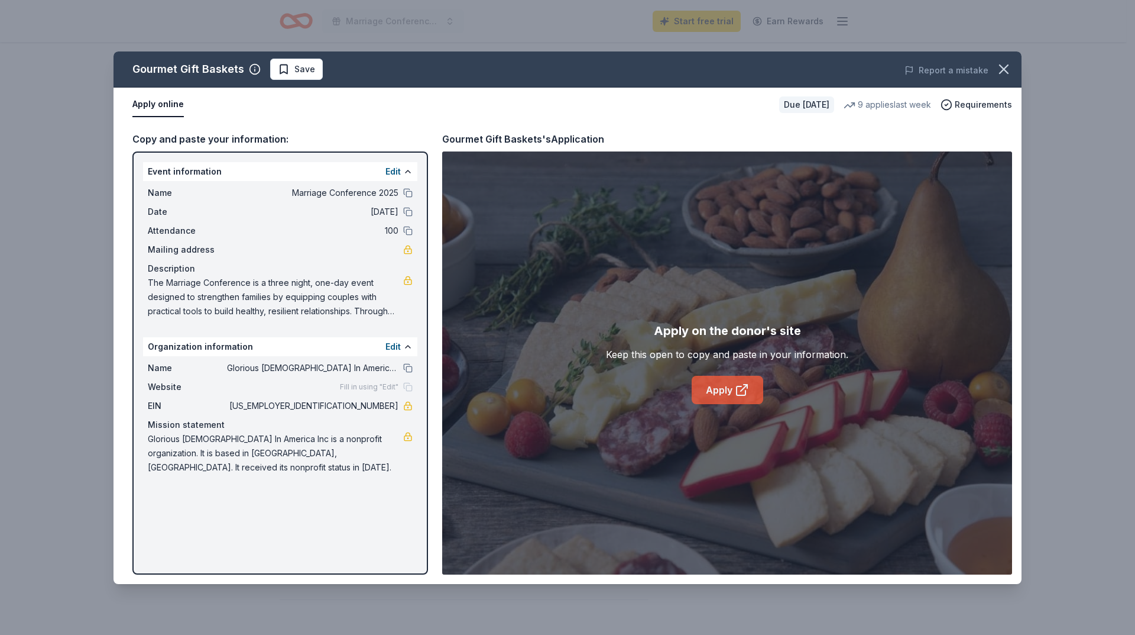
click at [728, 386] on link "Apply" at bounding box center [728, 390] width 72 height 28
click at [302, 69] on span "Save" at bounding box center [305, 69] width 21 height 14
click at [1005, 67] on icon "button" at bounding box center [1004, 69] width 8 height 8
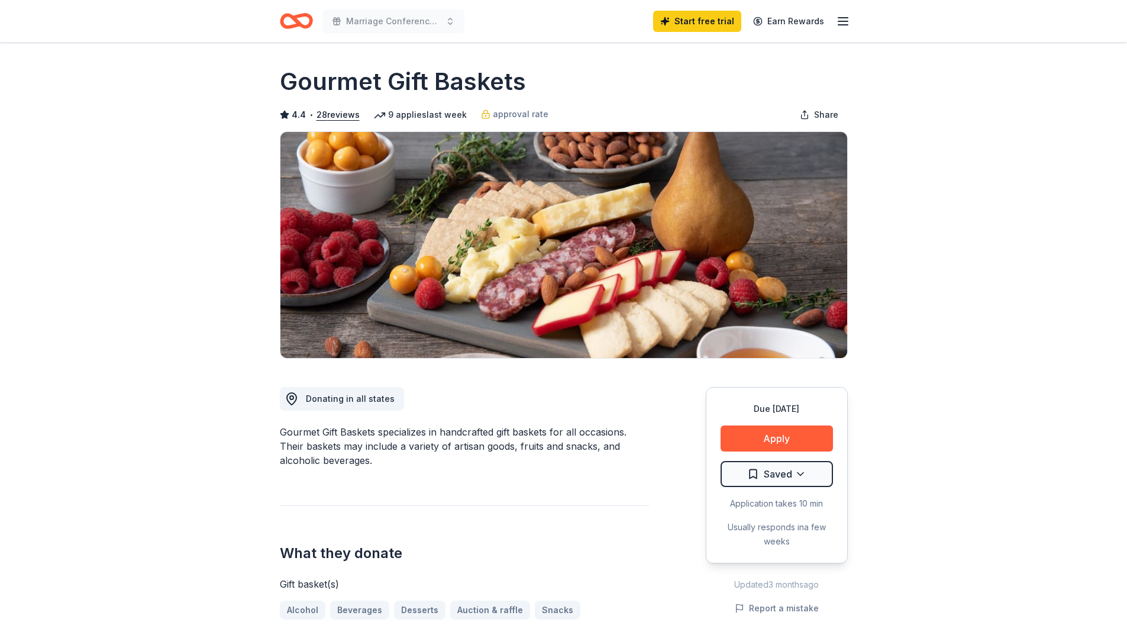
scroll to position [0, 0]
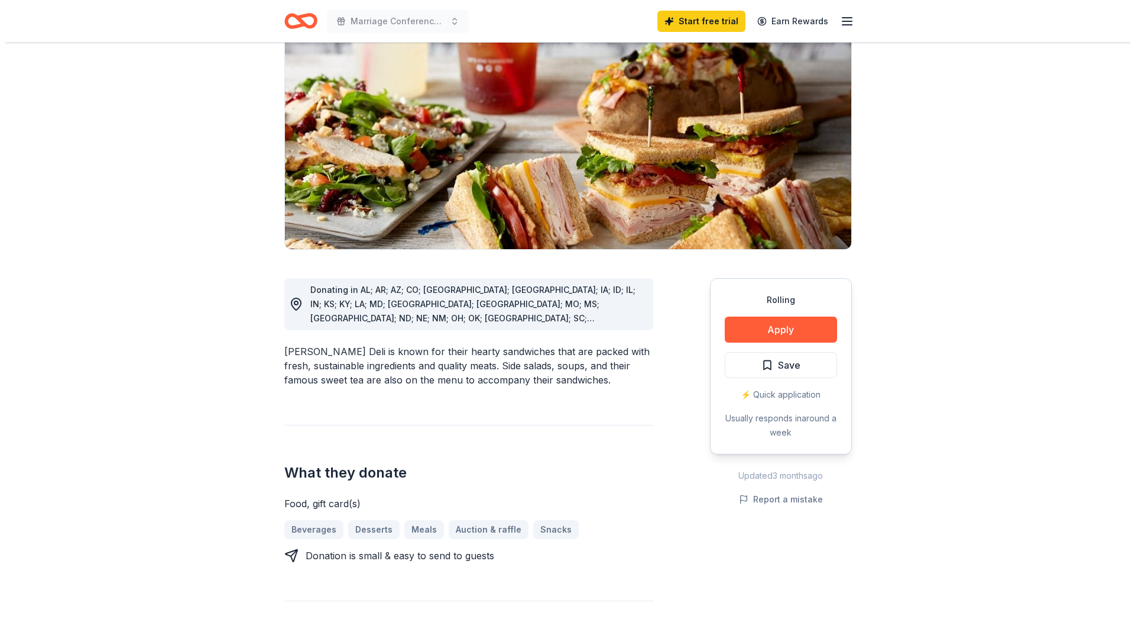
scroll to position [118, 0]
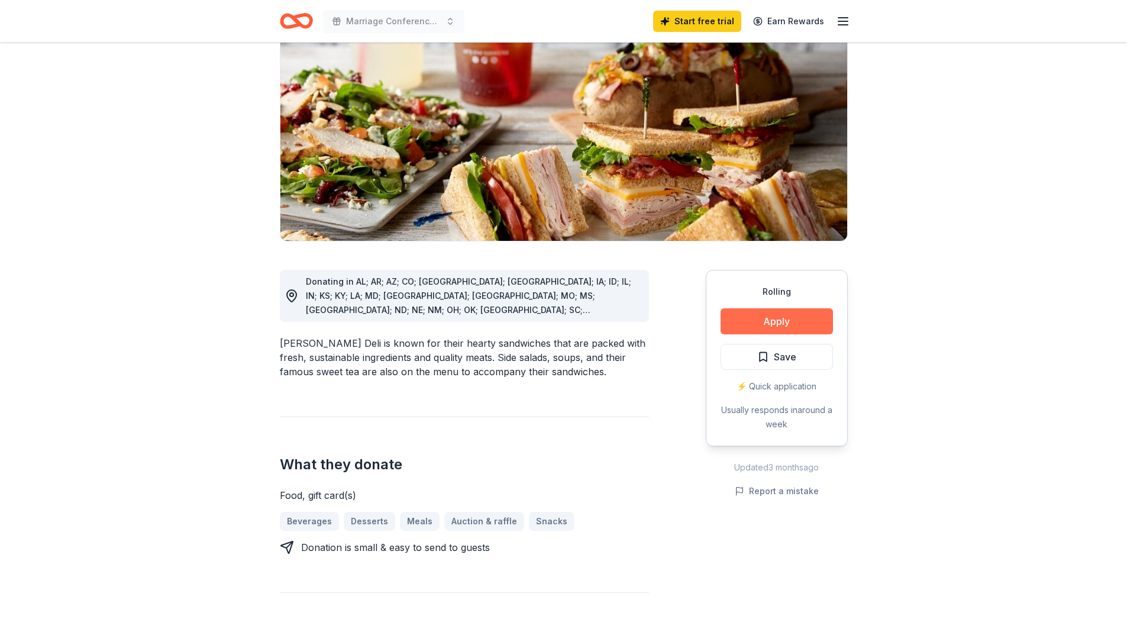
click at [781, 321] on button "Apply" at bounding box center [776, 321] width 112 height 26
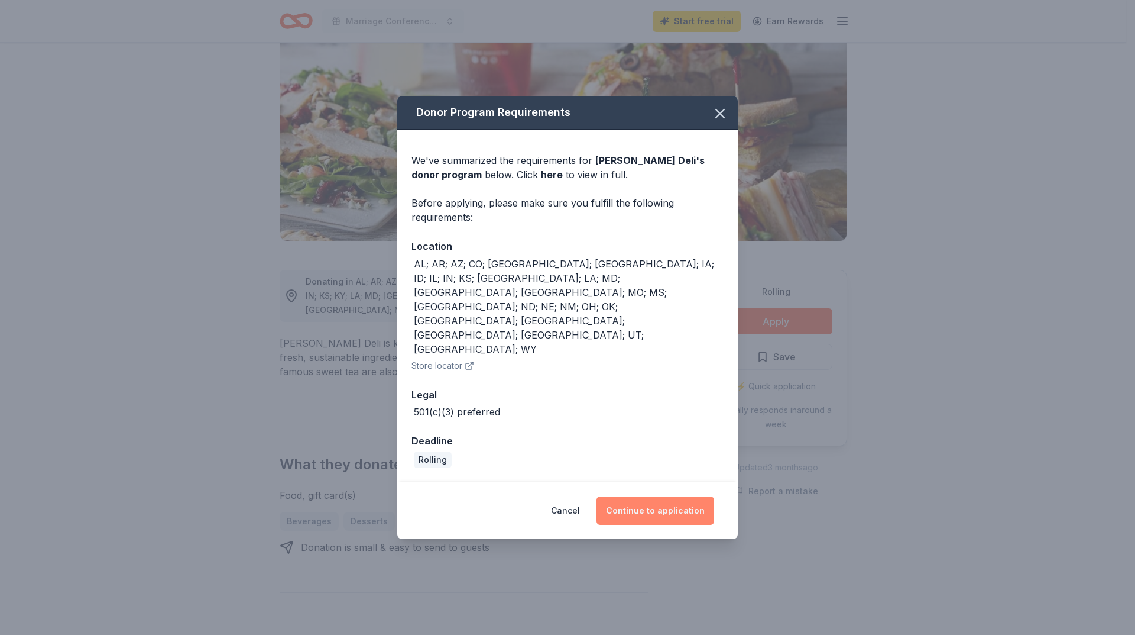
click at [659, 496] on button "Continue to application" at bounding box center [656, 510] width 118 height 28
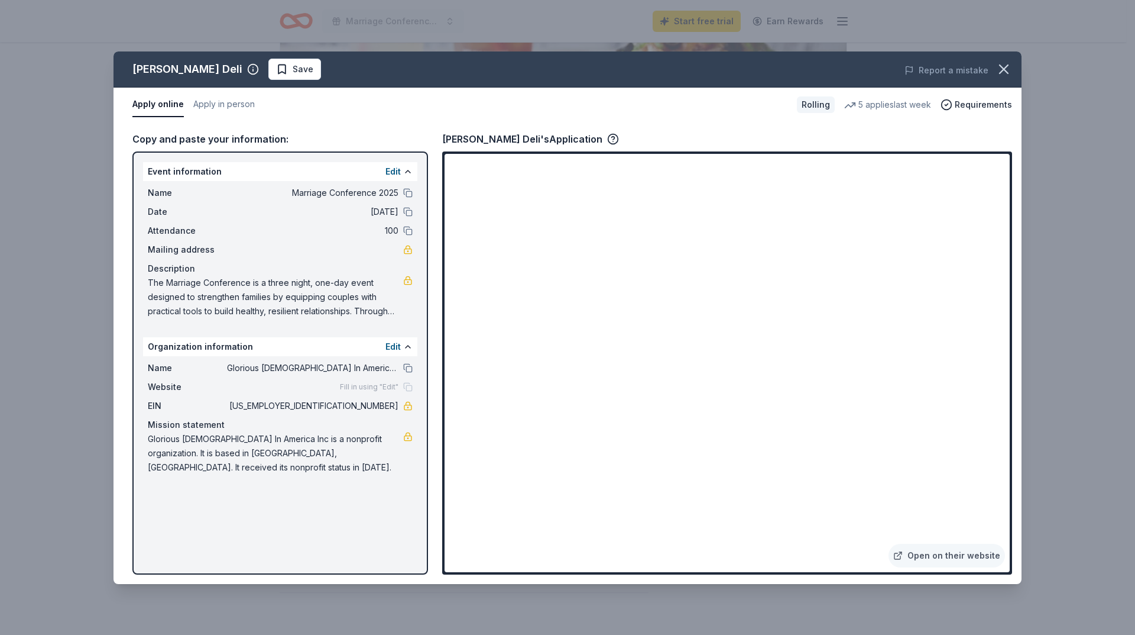
click at [161, 103] on button "Apply online" at bounding box center [157, 104] width 51 height 25
click at [607, 140] on icon "button" at bounding box center [613, 139] width 12 height 12
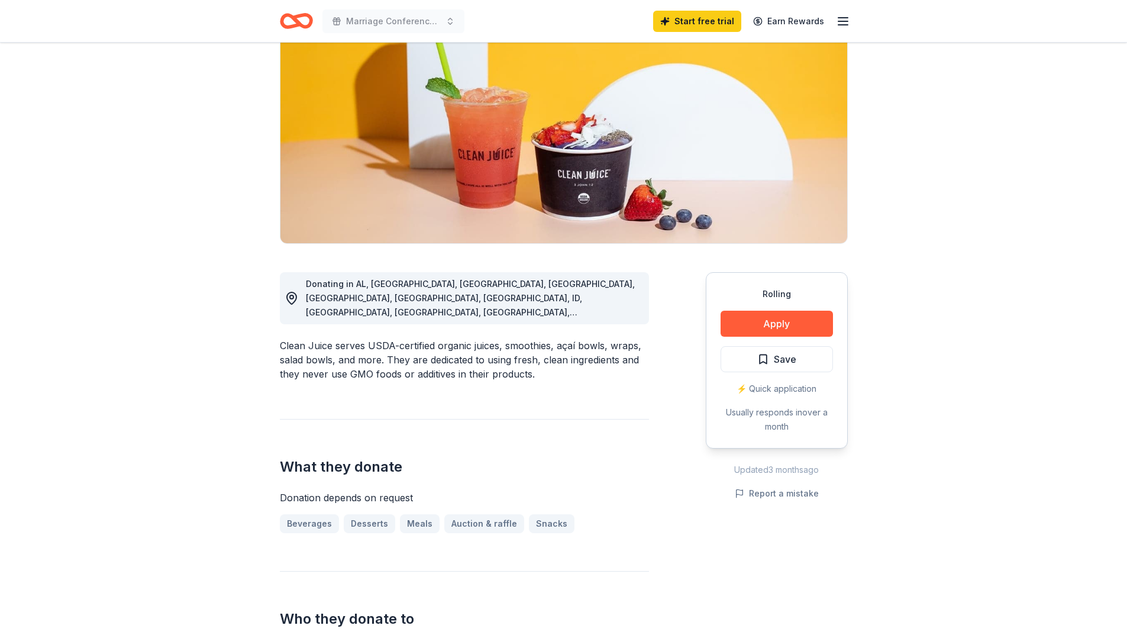
scroll to position [118, 0]
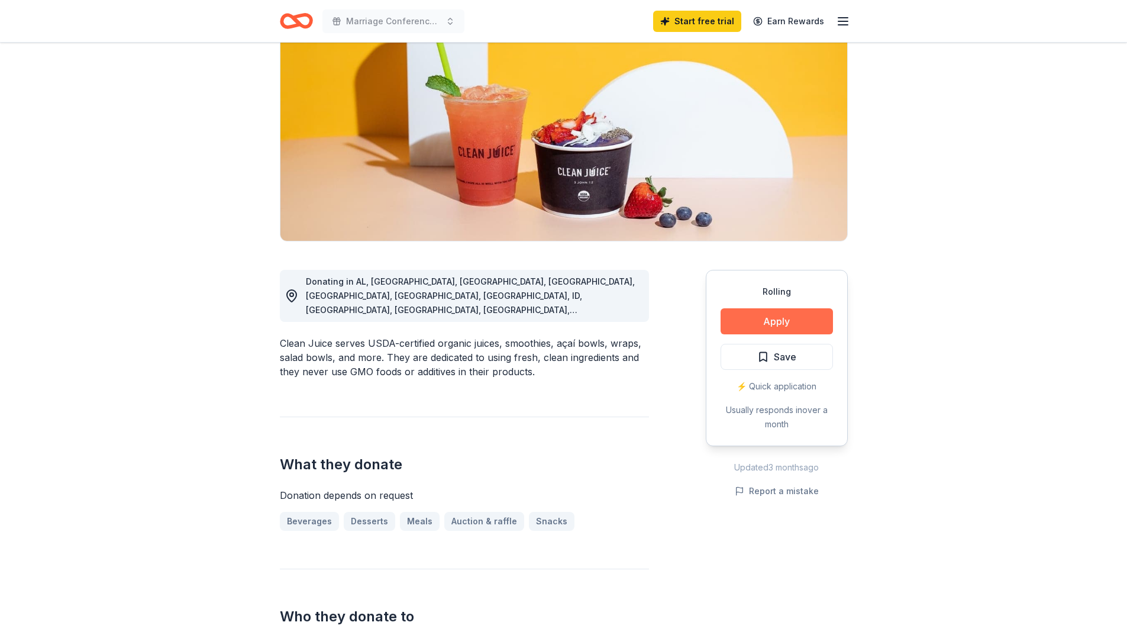
click at [769, 316] on button "Apply" at bounding box center [776, 321] width 112 height 26
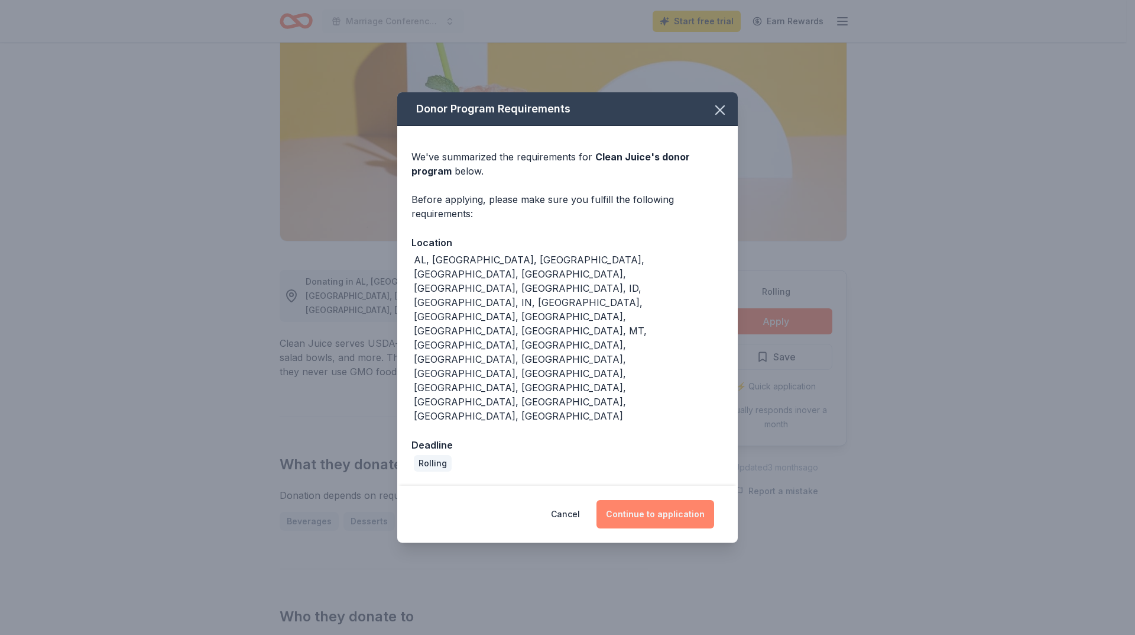
click at [639, 500] on button "Continue to application" at bounding box center [656, 514] width 118 height 28
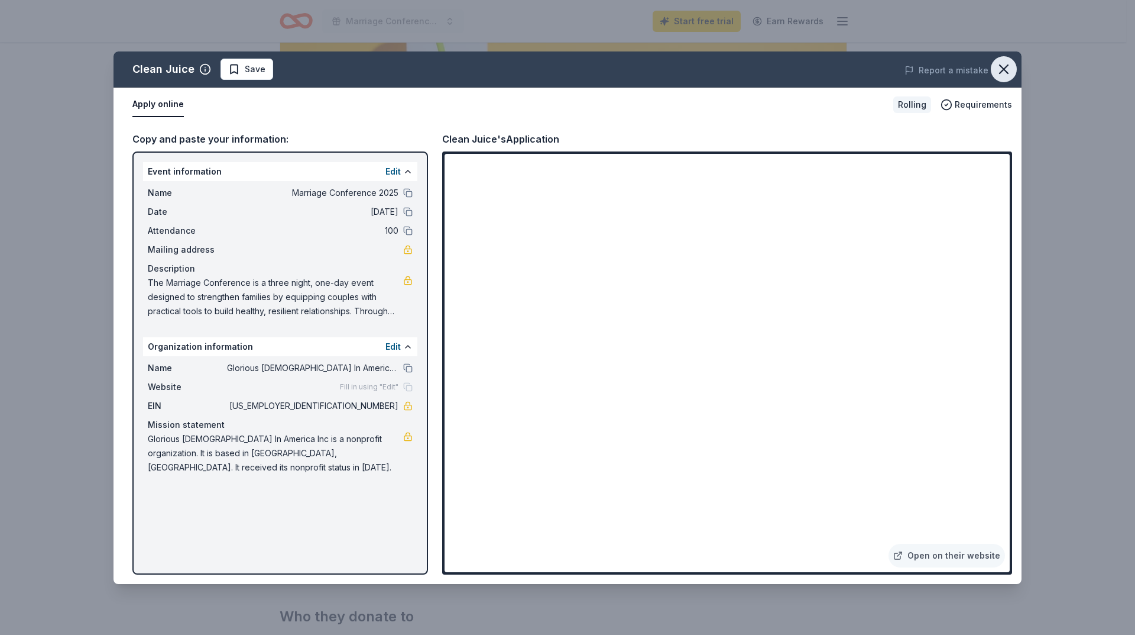
click at [1002, 68] on icon "button" at bounding box center [1004, 69] width 17 height 17
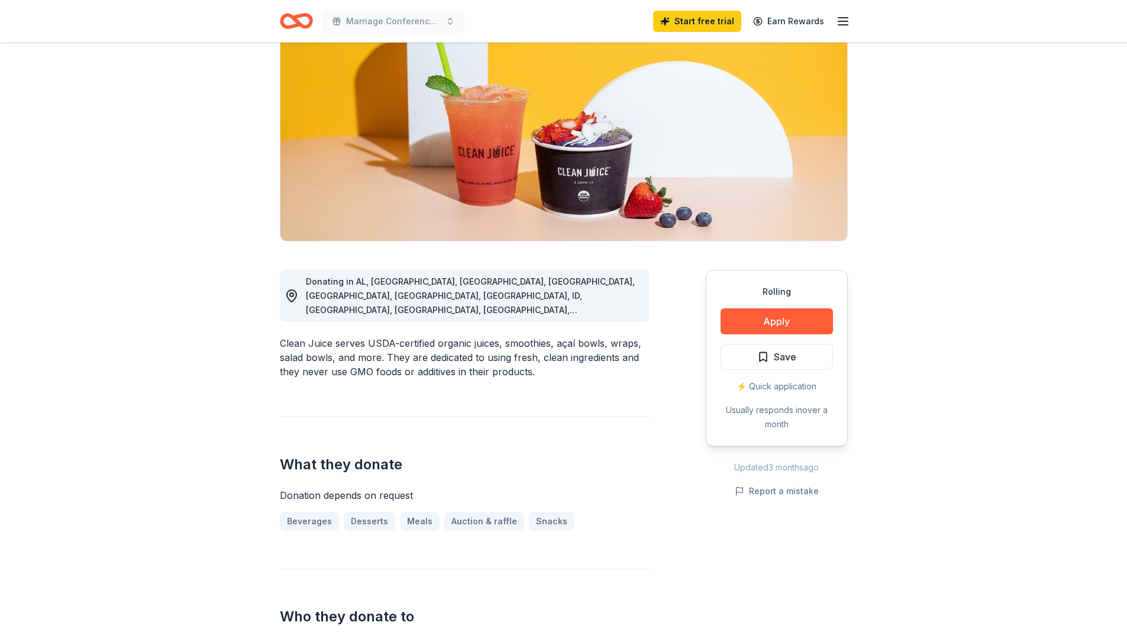
scroll to position [0, 0]
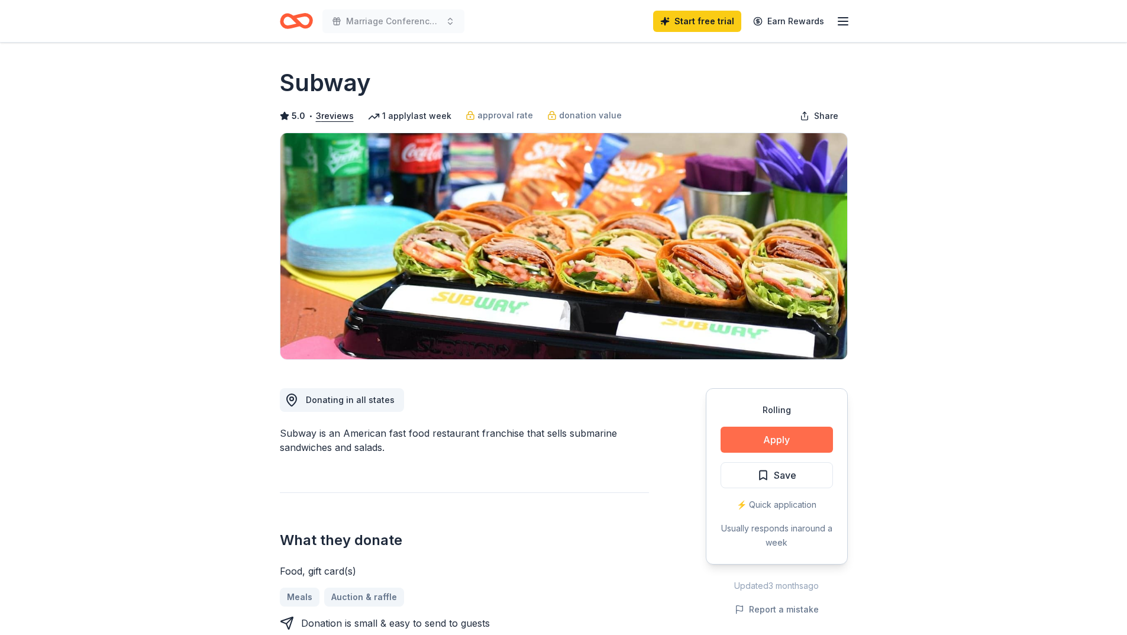
click at [786, 435] on button "Apply" at bounding box center [776, 439] width 112 height 26
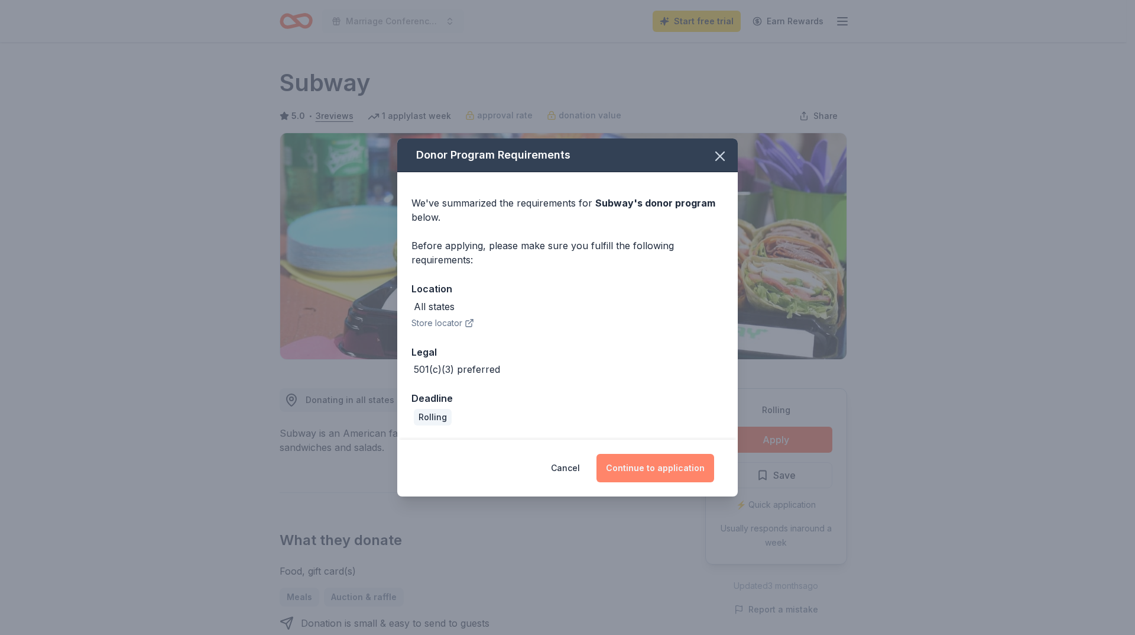
click at [660, 470] on button "Continue to application" at bounding box center [656, 468] width 118 height 28
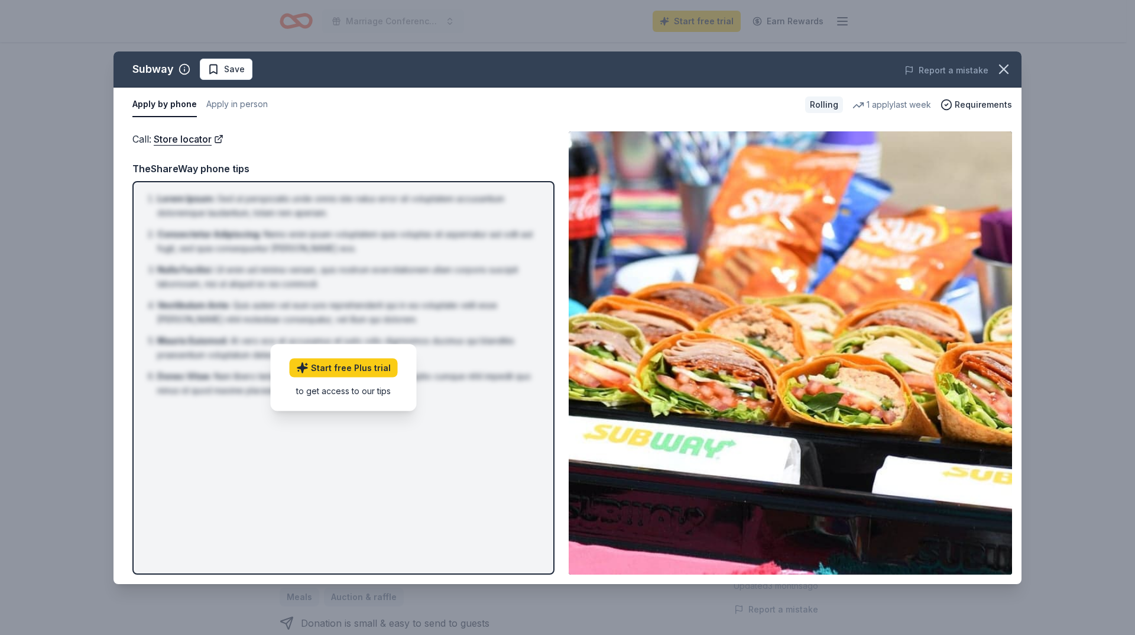
drag, startPoint x: 747, startPoint y: 377, endPoint x: 789, endPoint y: 316, distance: 73.6
click at [747, 377] on img at bounding box center [791, 352] width 444 height 443
click at [342, 373] on link "Start free Plus trial" at bounding box center [344, 367] width 108 height 19
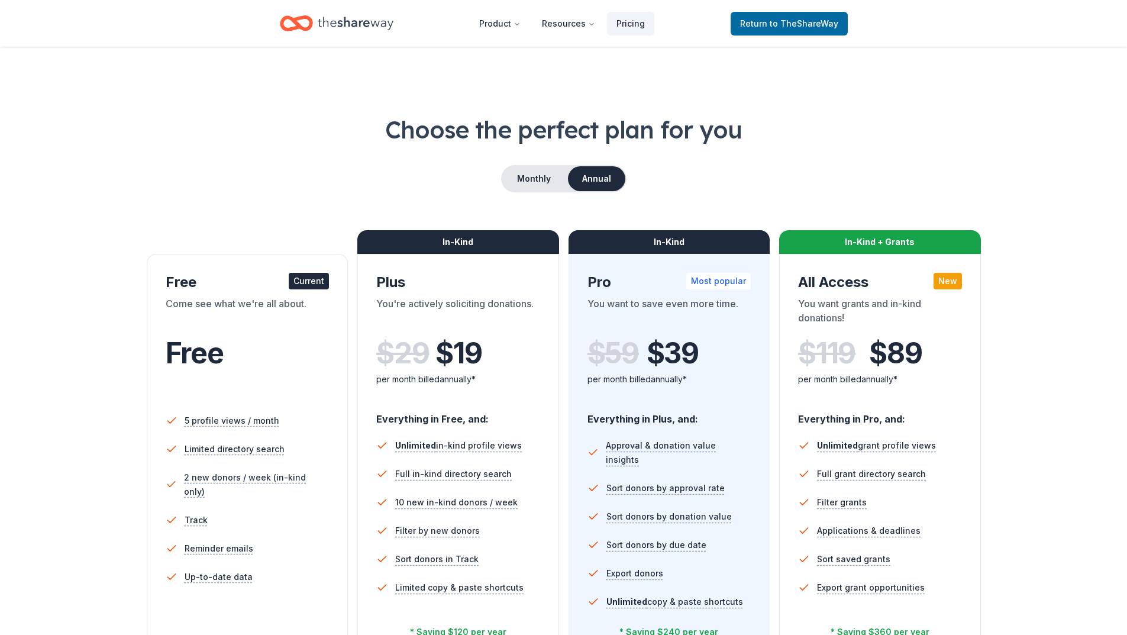
click at [279, 278] on div "Free Current" at bounding box center [248, 282] width 164 height 19
click at [305, 279] on div "Current" at bounding box center [309, 281] width 40 height 17
drag, startPoint x: 183, startPoint y: 347, endPoint x: 193, endPoint y: 357, distance: 14.2
click at [184, 348] on span "Free" at bounding box center [195, 352] width 58 height 35
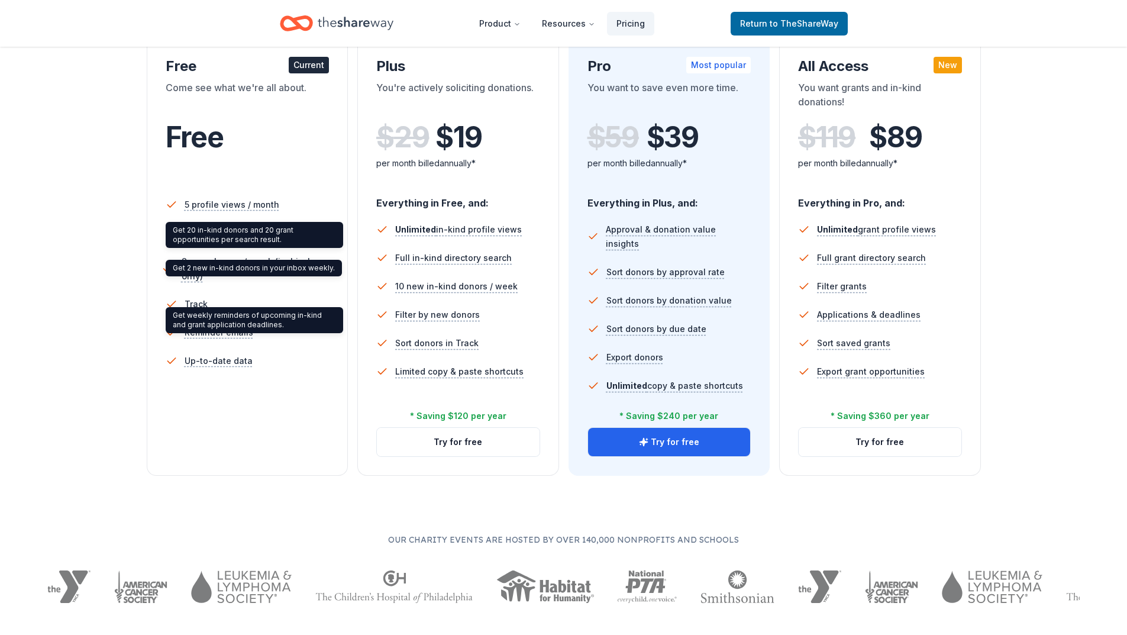
scroll to position [237, 0]
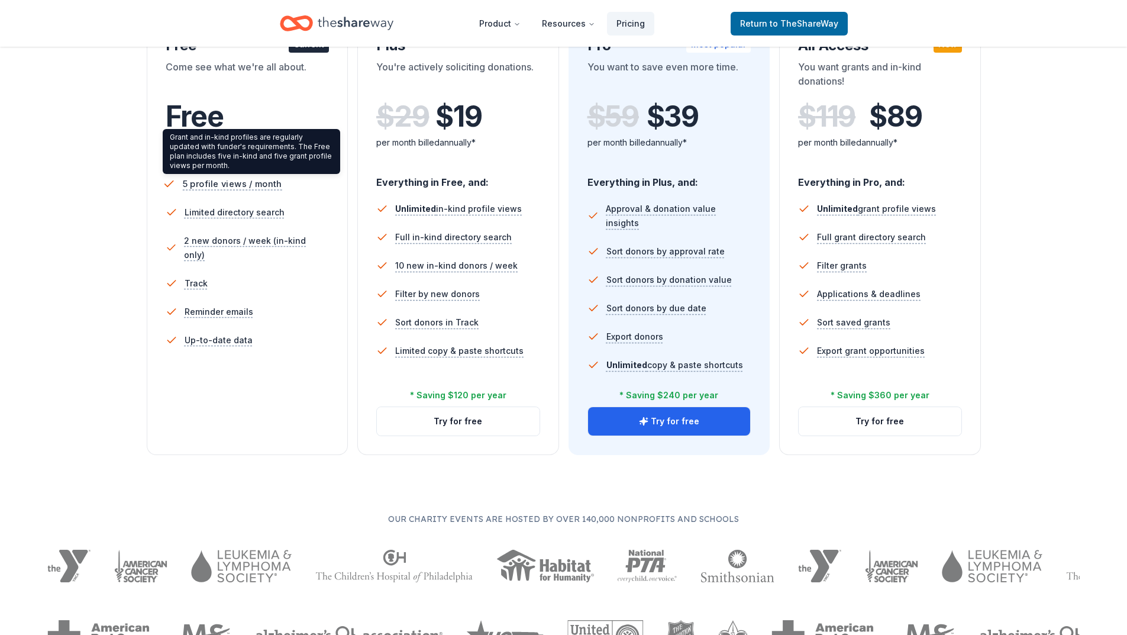
click at [247, 190] on span "5 profile views / month" at bounding box center [231, 183] width 99 height 15
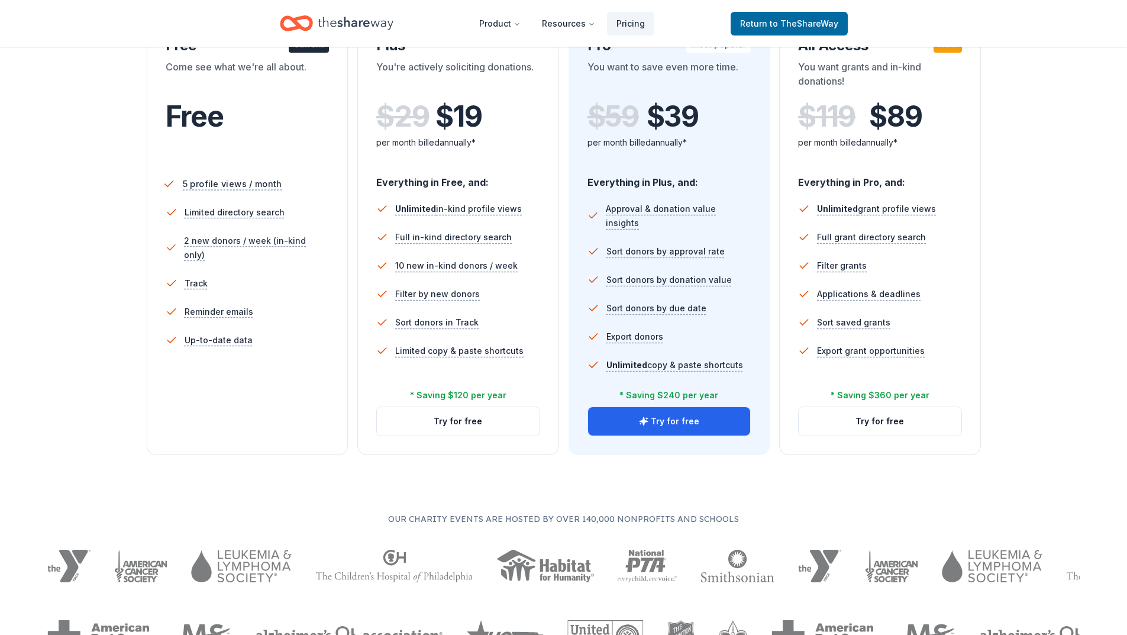
click at [249, 186] on span "5 profile views / month" at bounding box center [231, 183] width 99 height 15
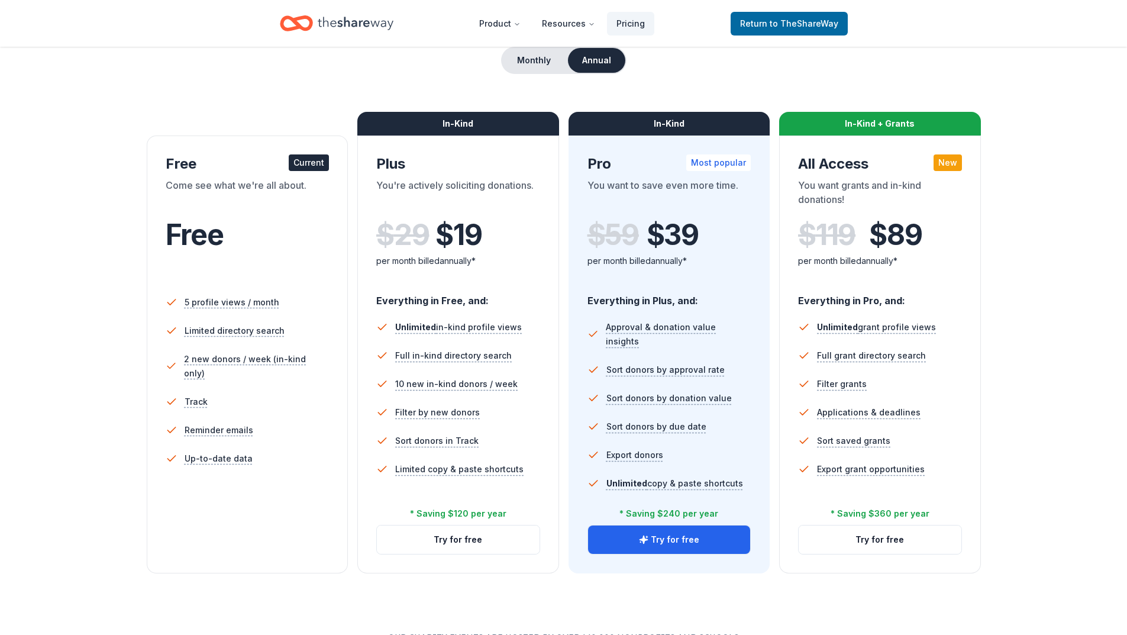
scroll to position [0, 0]
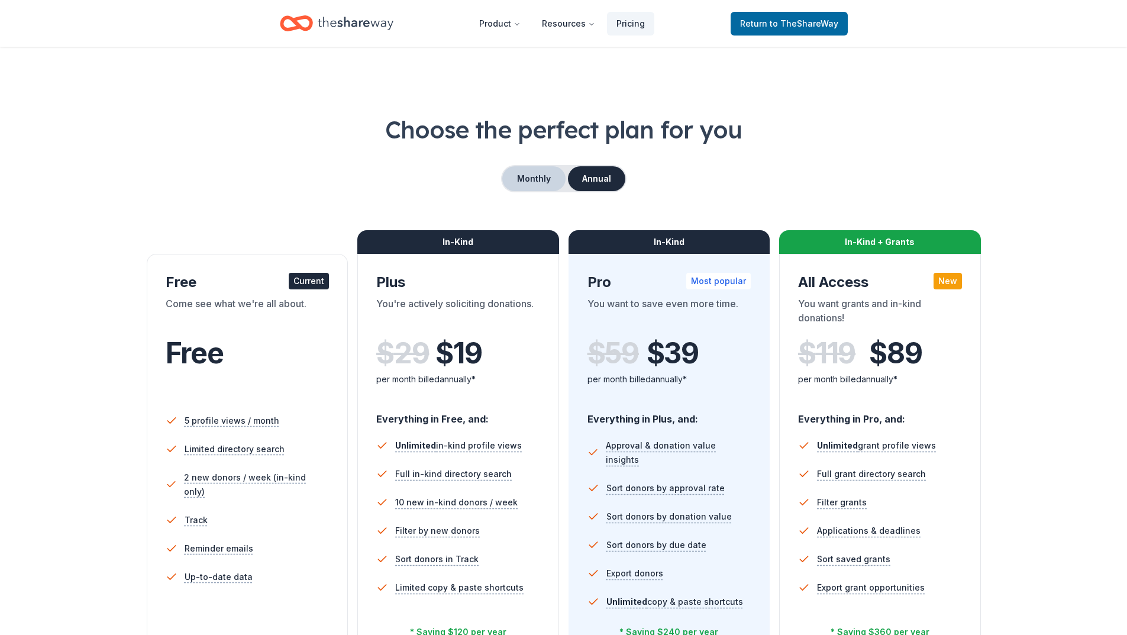
click at [542, 180] on button "Monthly" at bounding box center [533, 178] width 63 height 25
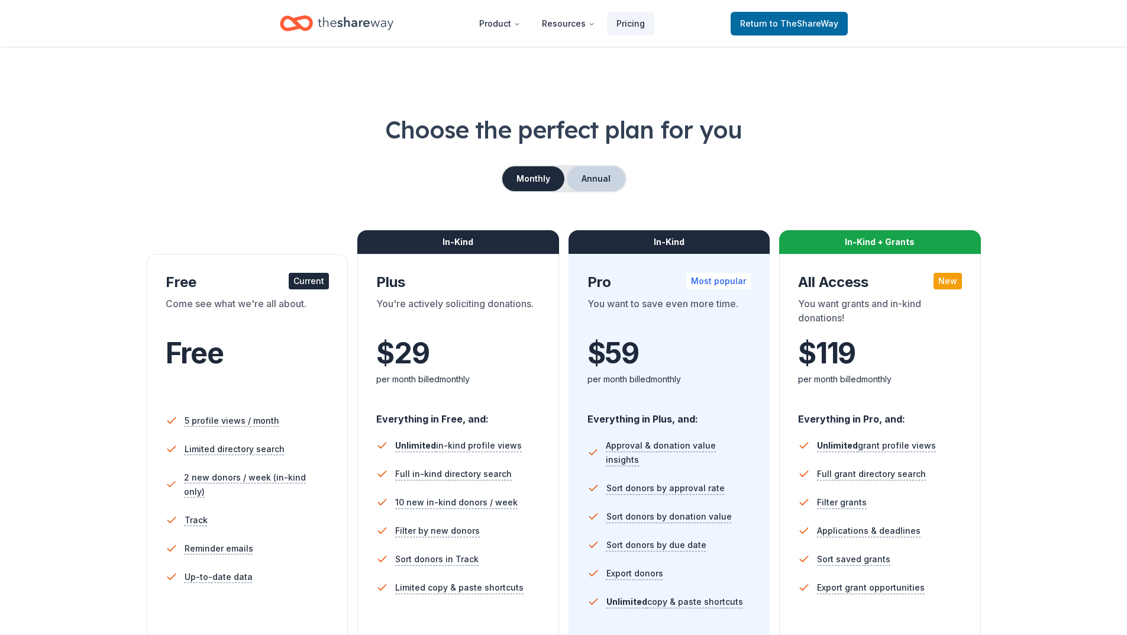
click at [594, 179] on button "Annual" at bounding box center [596, 178] width 59 height 25
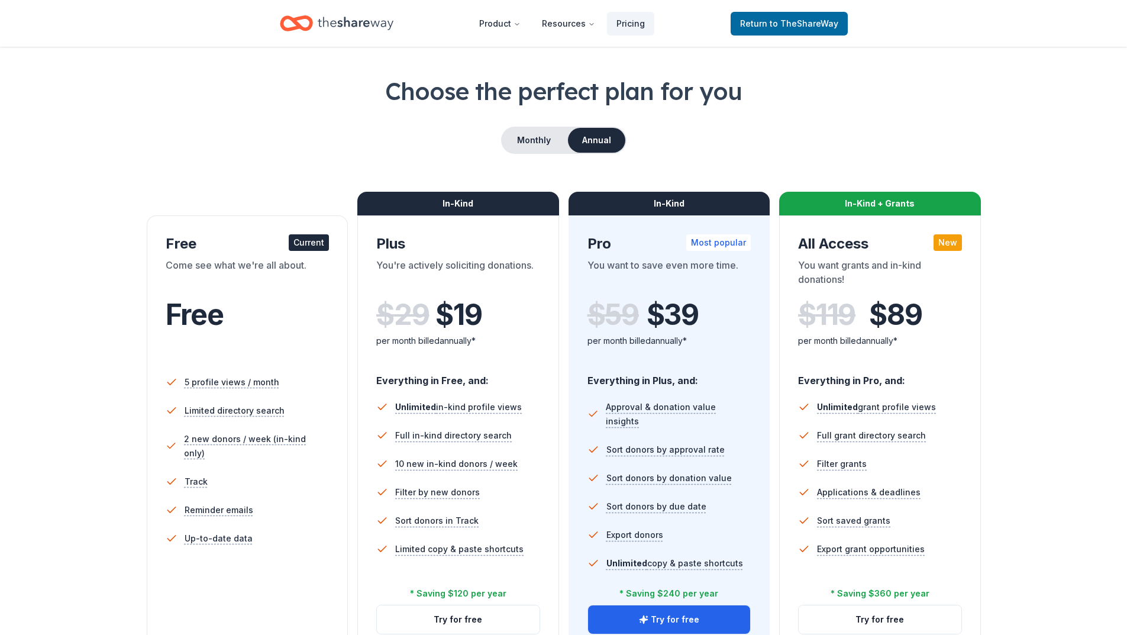
scroll to position [59, 0]
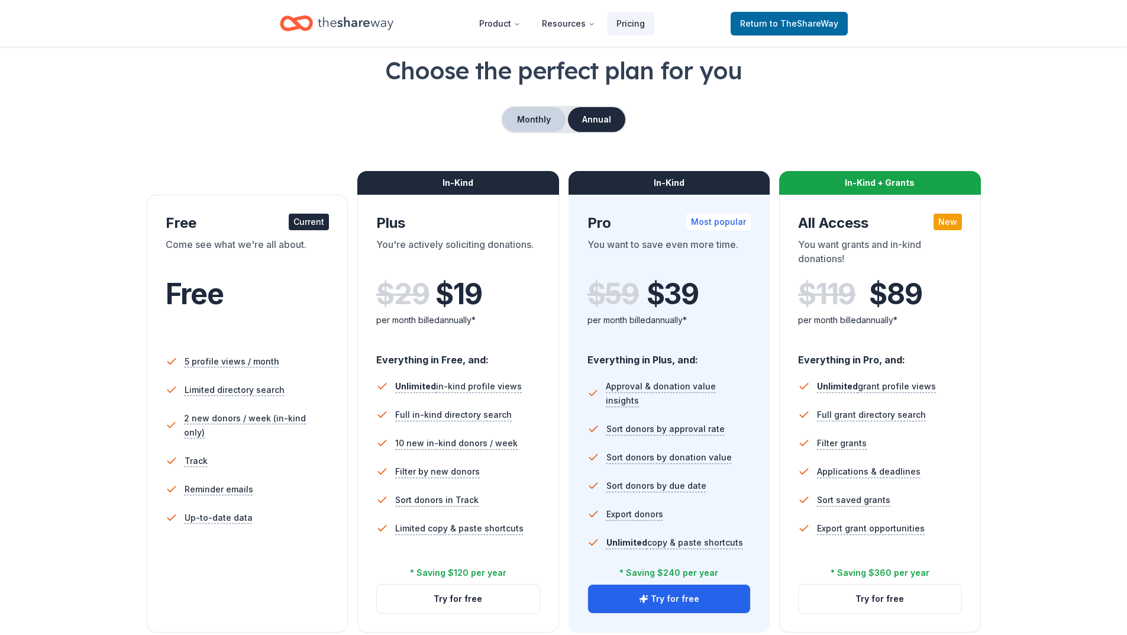
click at [538, 121] on button "Monthly" at bounding box center [533, 119] width 63 height 25
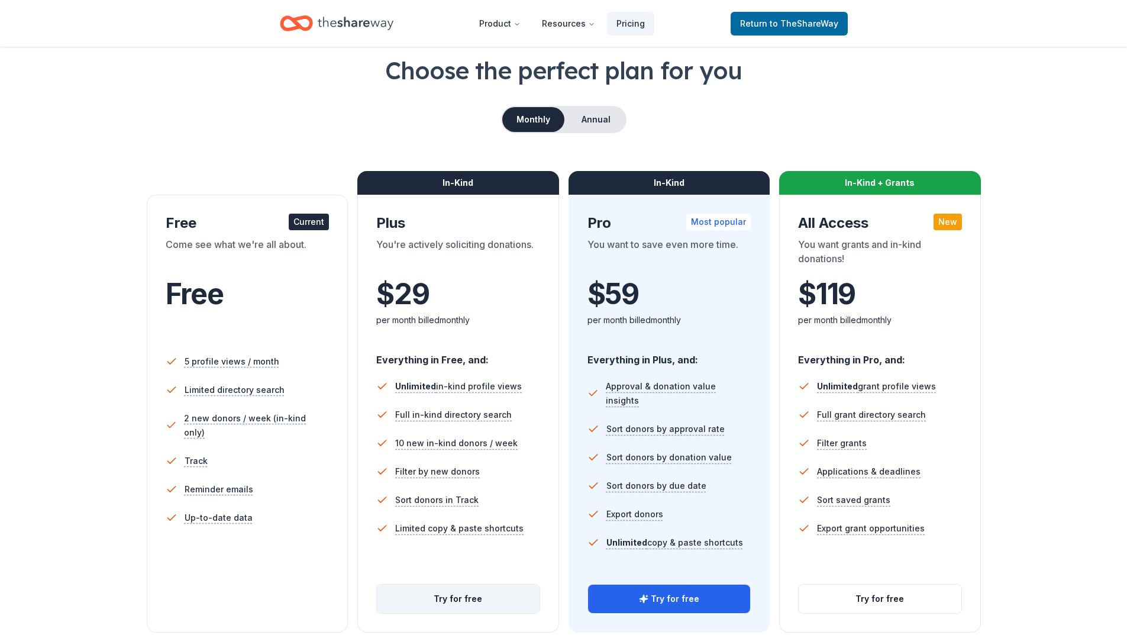
click at [455, 596] on button "Try for free" at bounding box center [458, 598] width 163 height 28
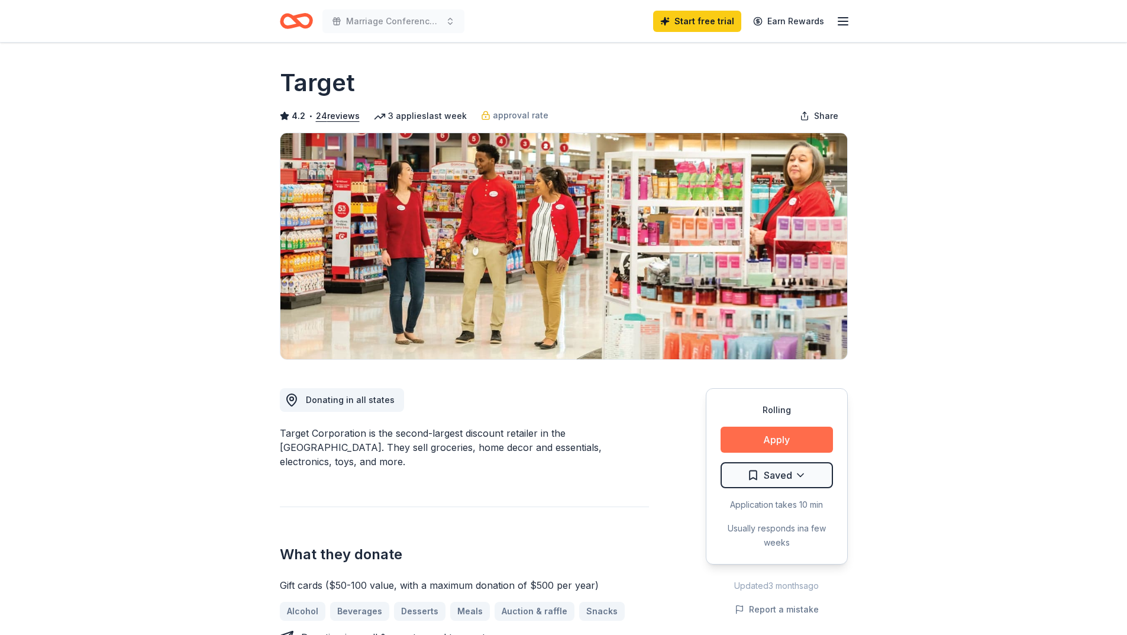
click at [765, 439] on button "Apply" at bounding box center [776, 439] width 112 height 26
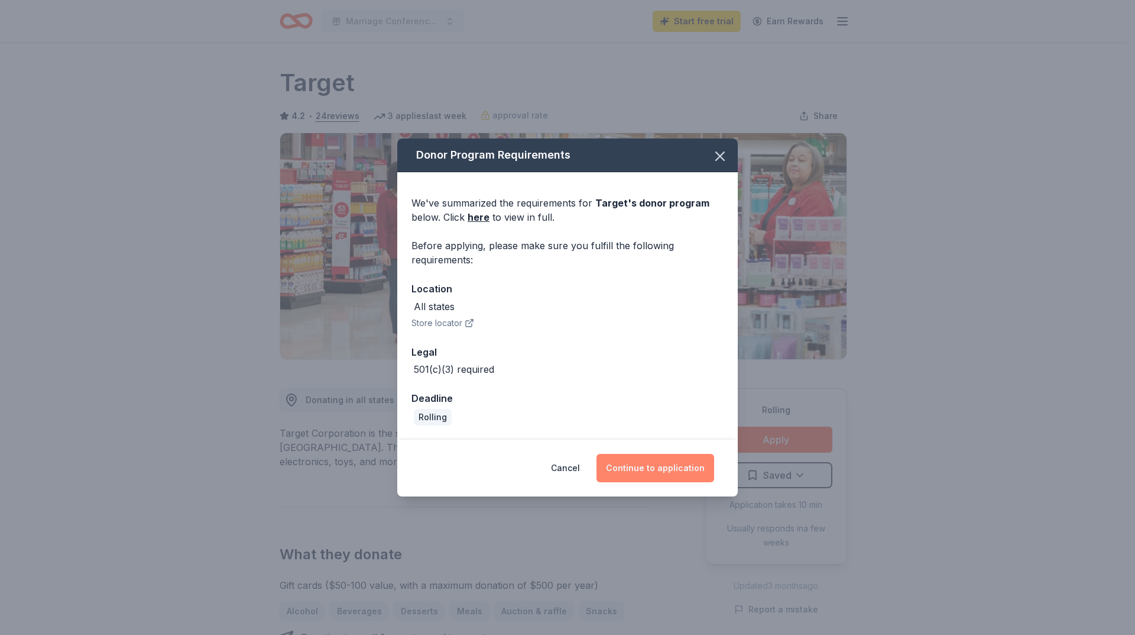
click at [664, 466] on button "Continue to application" at bounding box center [656, 468] width 118 height 28
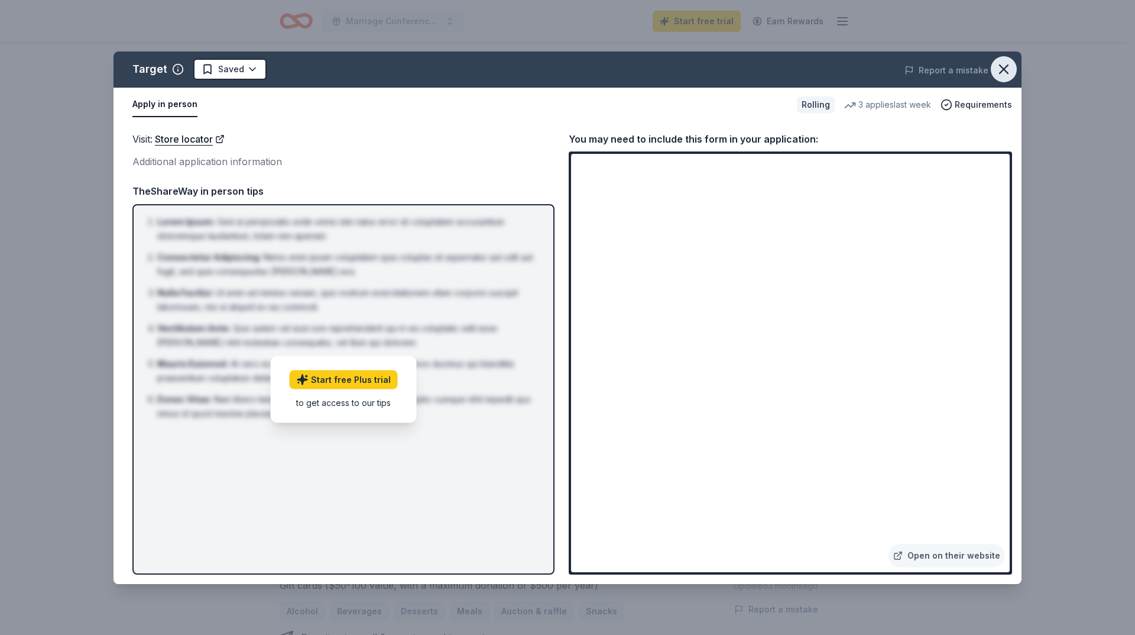
click at [1002, 66] on icon "button" at bounding box center [1004, 69] width 17 height 17
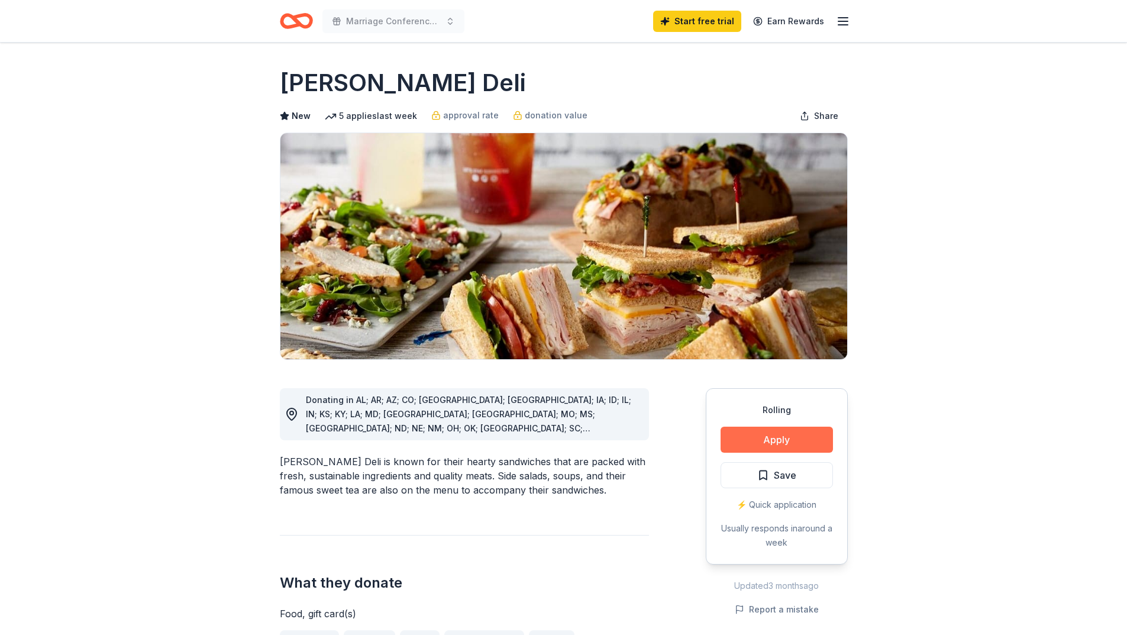
click at [768, 436] on button "Apply" at bounding box center [776, 439] width 112 height 26
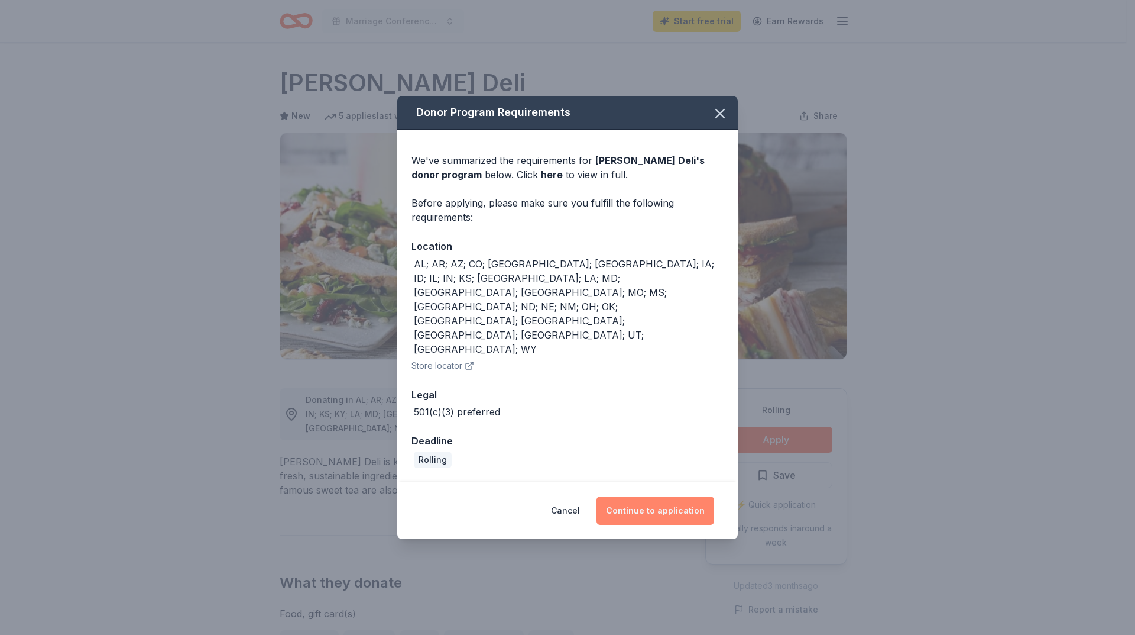
click at [682, 496] on button "Continue to application" at bounding box center [656, 510] width 118 height 28
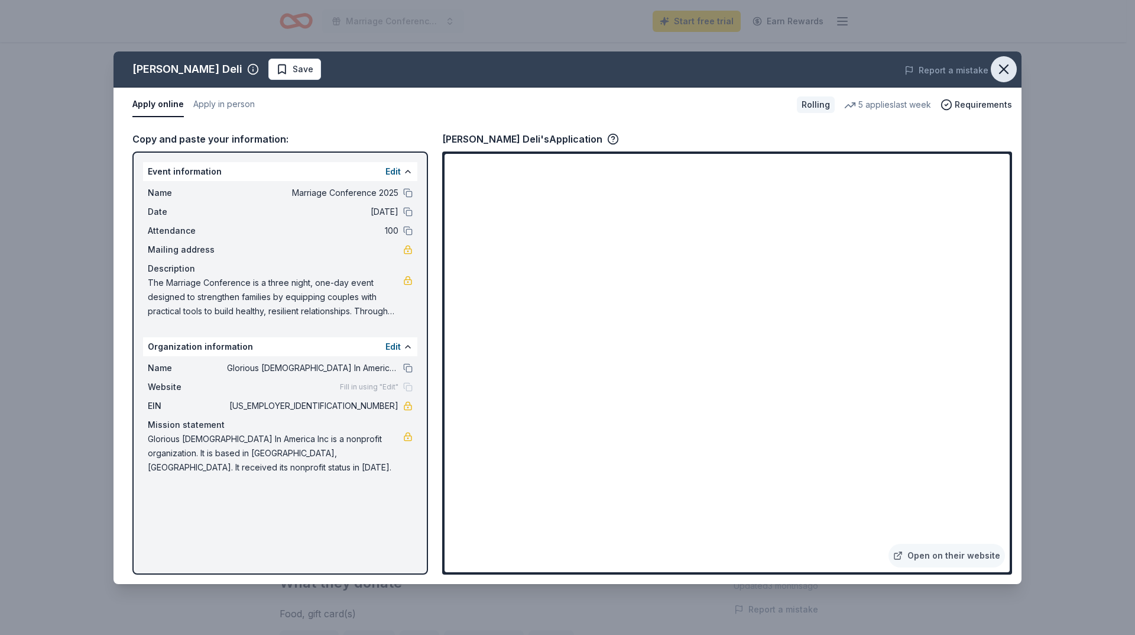
click at [1007, 69] on icon "button" at bounding box center [1004, 69] width 17 height 17
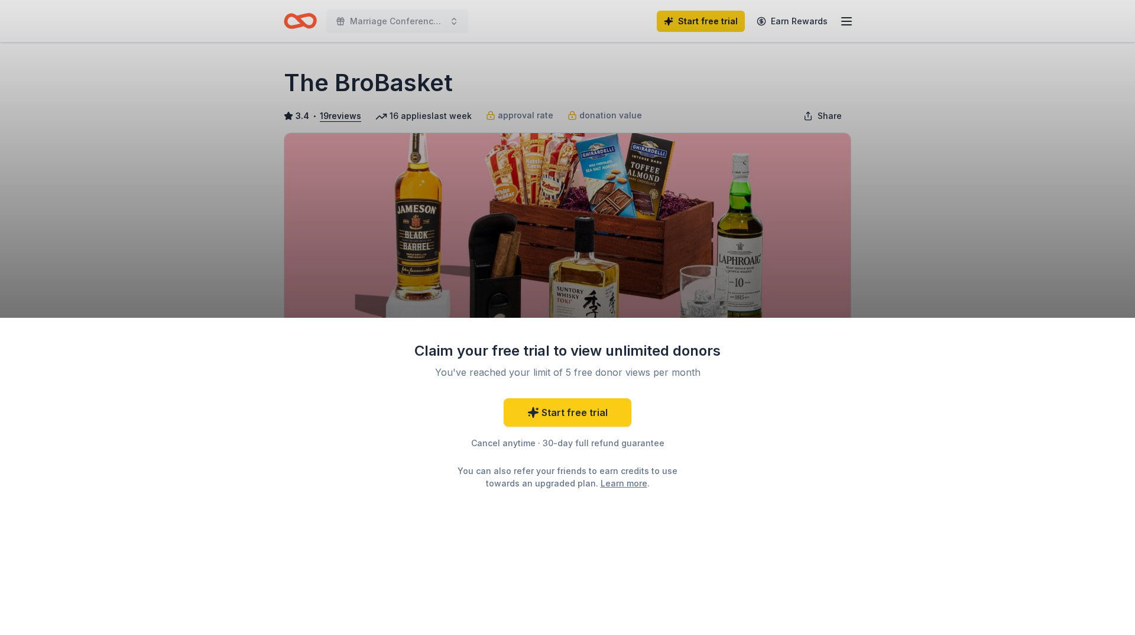
click at [592, 257] on div "Claim your free trial to view unlimited donors You've reached your limit of 5 f…" at bounding box center [567, 317] width 1135 height 635
click at [655, 277] on div "Claim your free trial to view unlimited donors You've reached your limit of 5 f…" at bounding box center [567, 317] width 1135 height 635
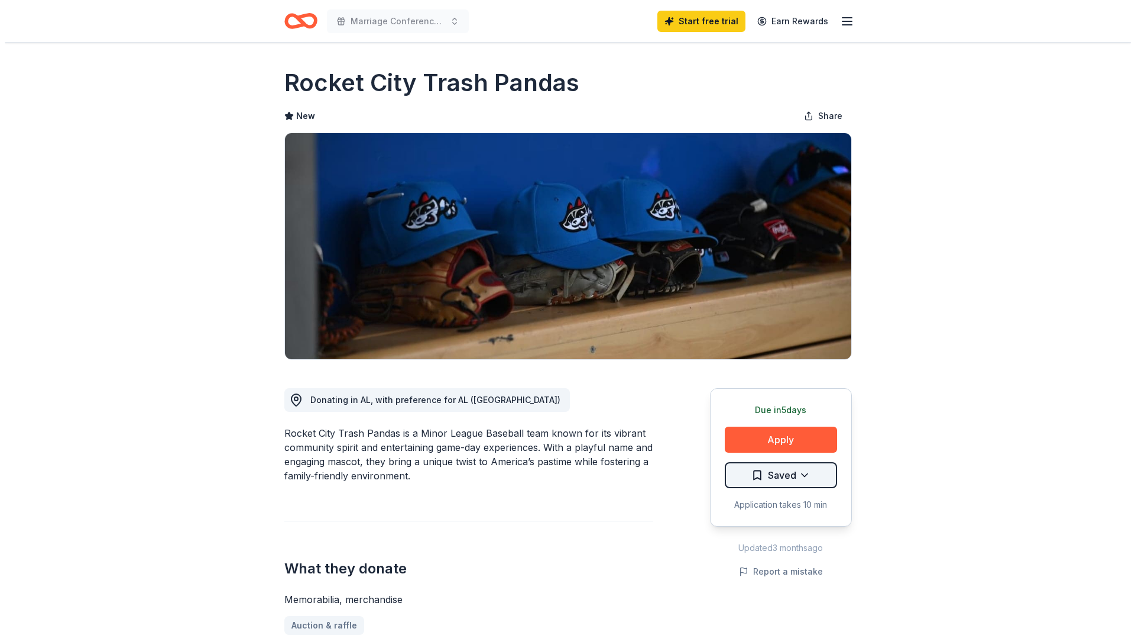
scroll to position [59, 0]
